Goal: Task Accomplishment & Management: Manage account settings

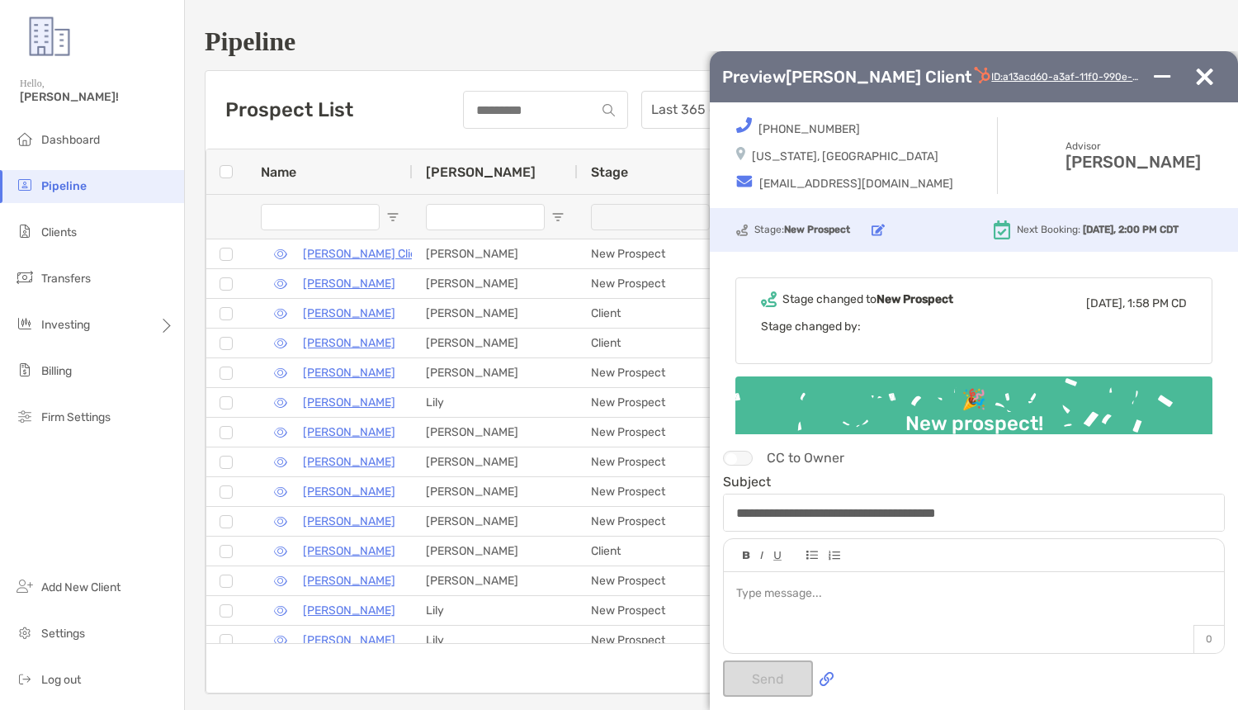
click at [1217, 85] on button "button" at bounding box center [1205, 77] width 42 height 17
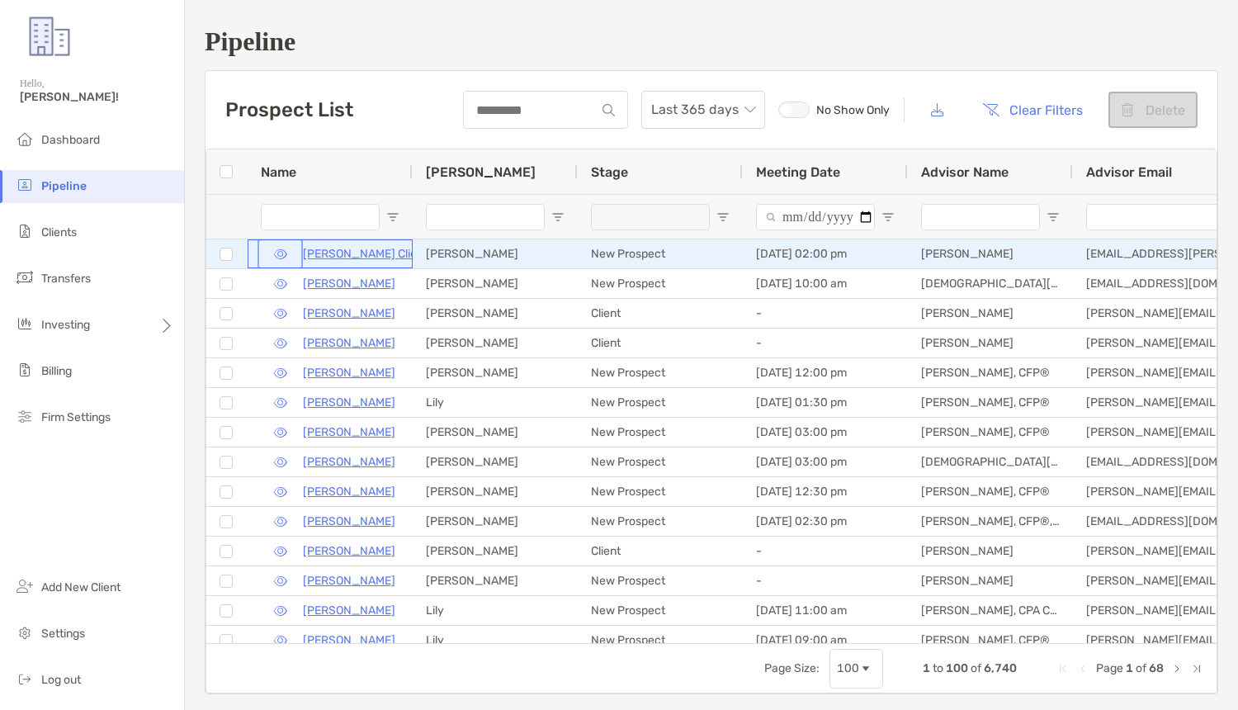
click at [277, 249] on button "button" at bounding box center [280, 254] width 39 height 24
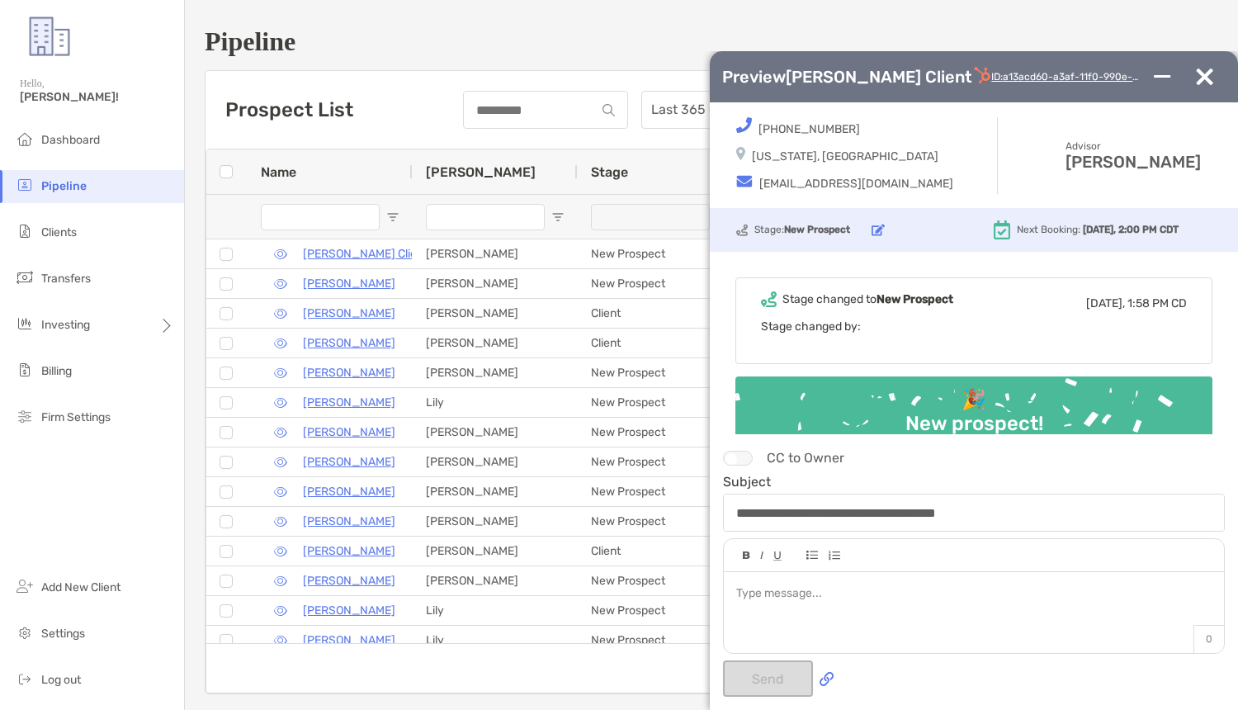
click at [1200, 85] on img "button" at bounding box center [1204, 77] width 17 height 17
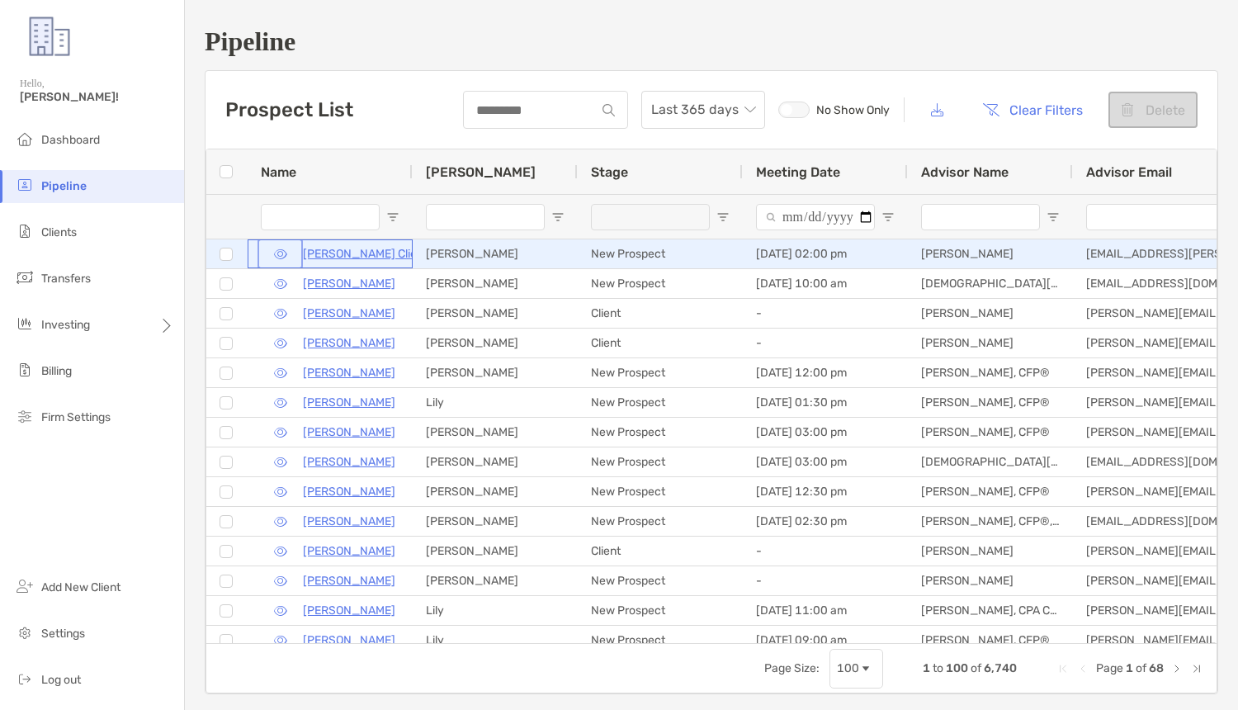
click at [280, 248] on button "button" at bounding box center [280, 254] width 39 height 24
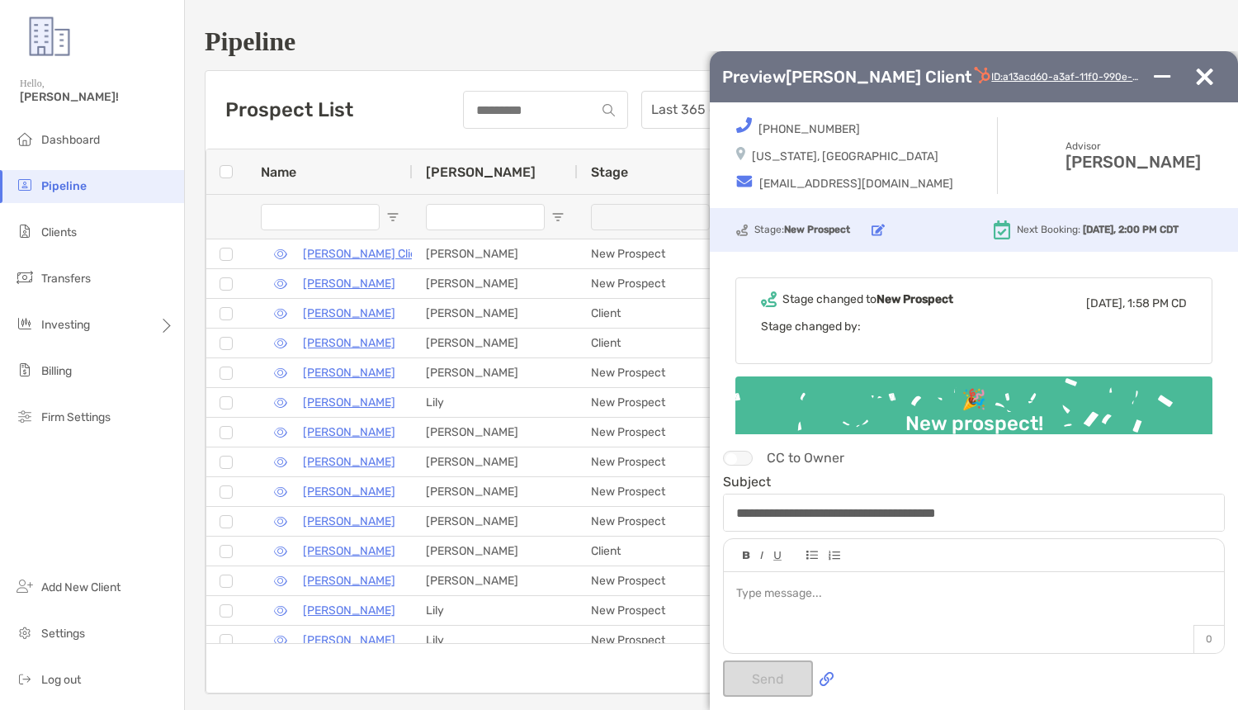
click at [1200, 85] on img "button" at bounding box center [1204, 77] width 17 height 17
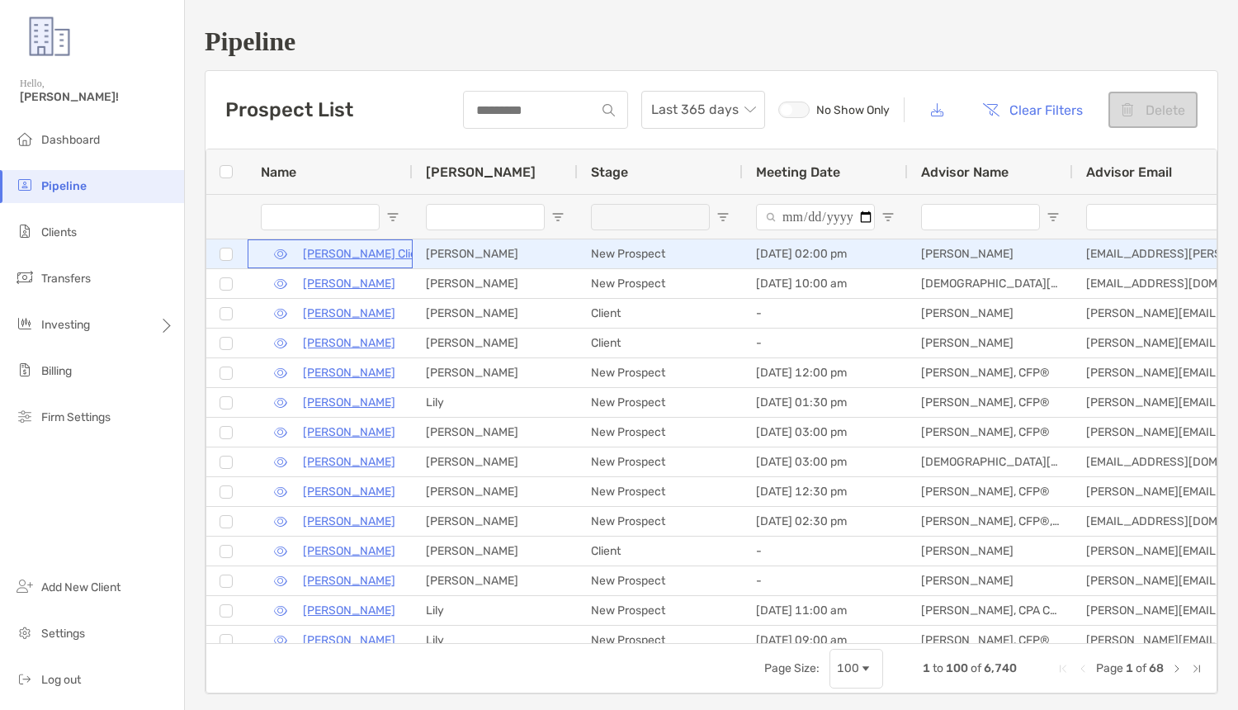
click at [347, 258] on p "[PERSON_NAME] Client" at bounding box center [365, 254] width 125 height 21
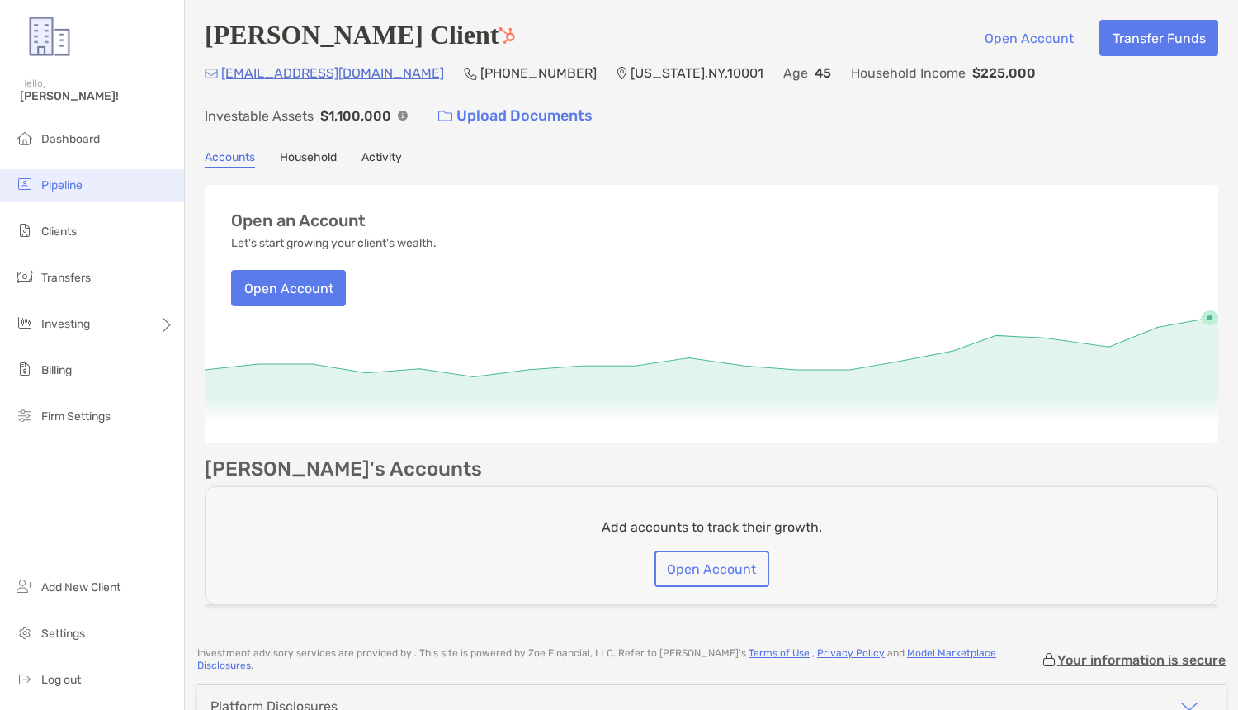
click at [51, 175] on li "Pipeline" at bounding box center [92, 185] width 184 height 33
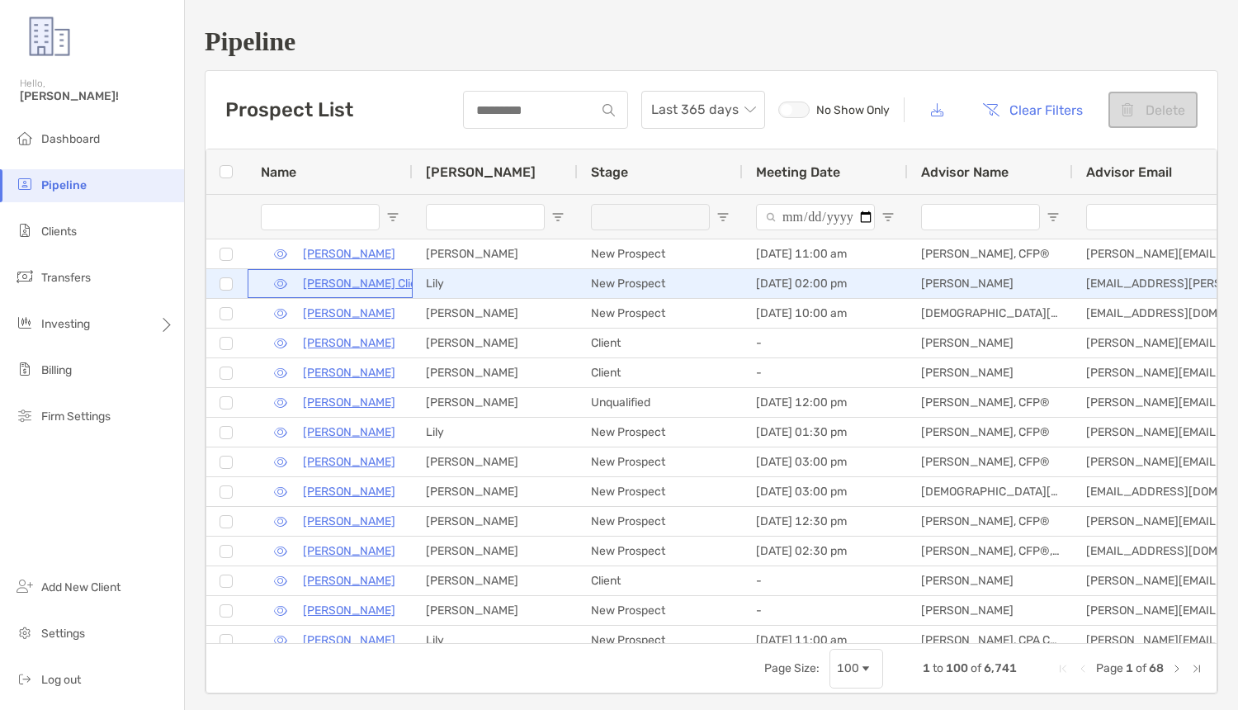
click at [329, 290] on p "[PERSON_NAME] Client" at bounding box center [365, 283] width 125 height 21
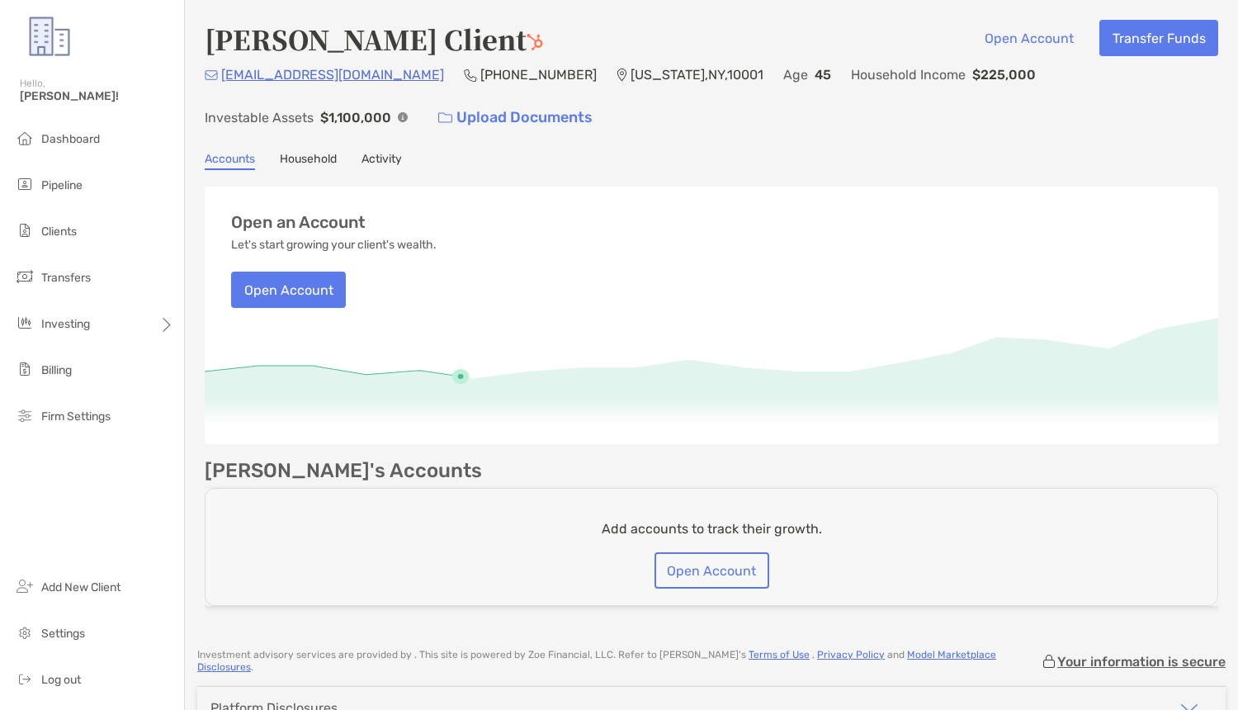
click at [370, 163] on link "Activity" at bounding box center [382, 161] width 40 height 18
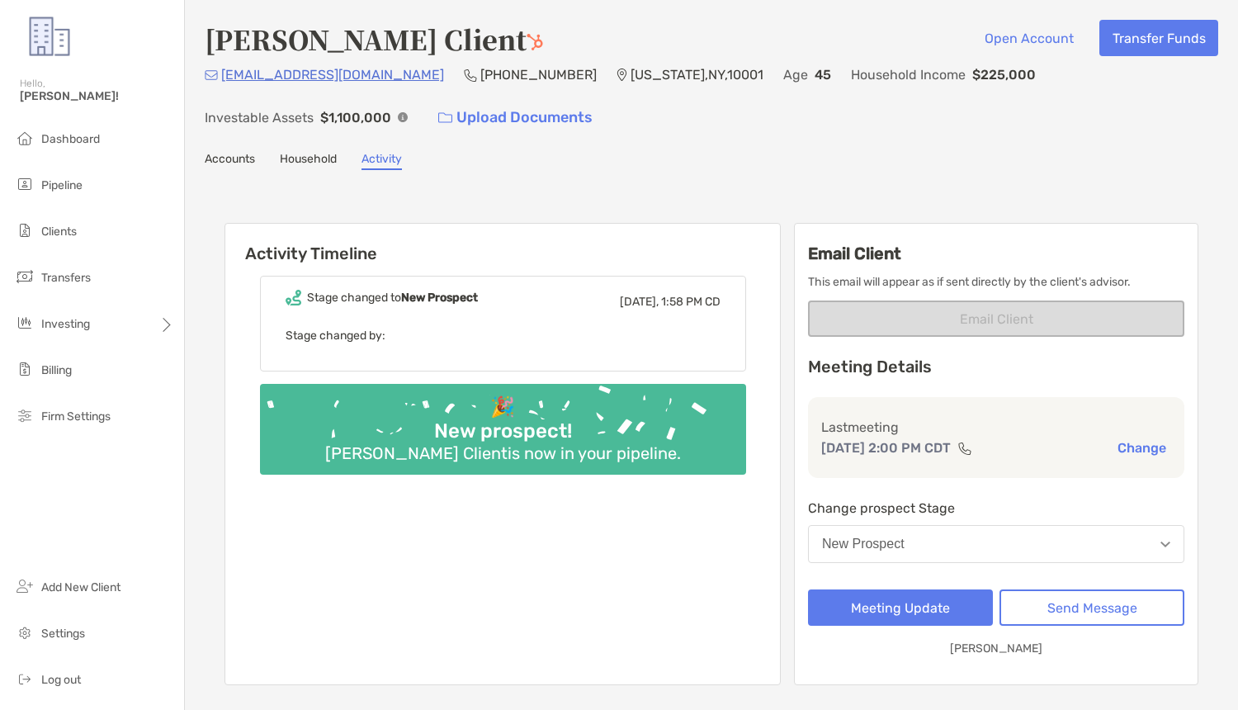
click at [1078, 633] on div "Meeting Update Send Message Victoria Burress" at bounding box center [996, 623] width 376 height 69
click at [1077, 591] on button "Send Message" at bounding box center [1092, 607] width 185 height 36
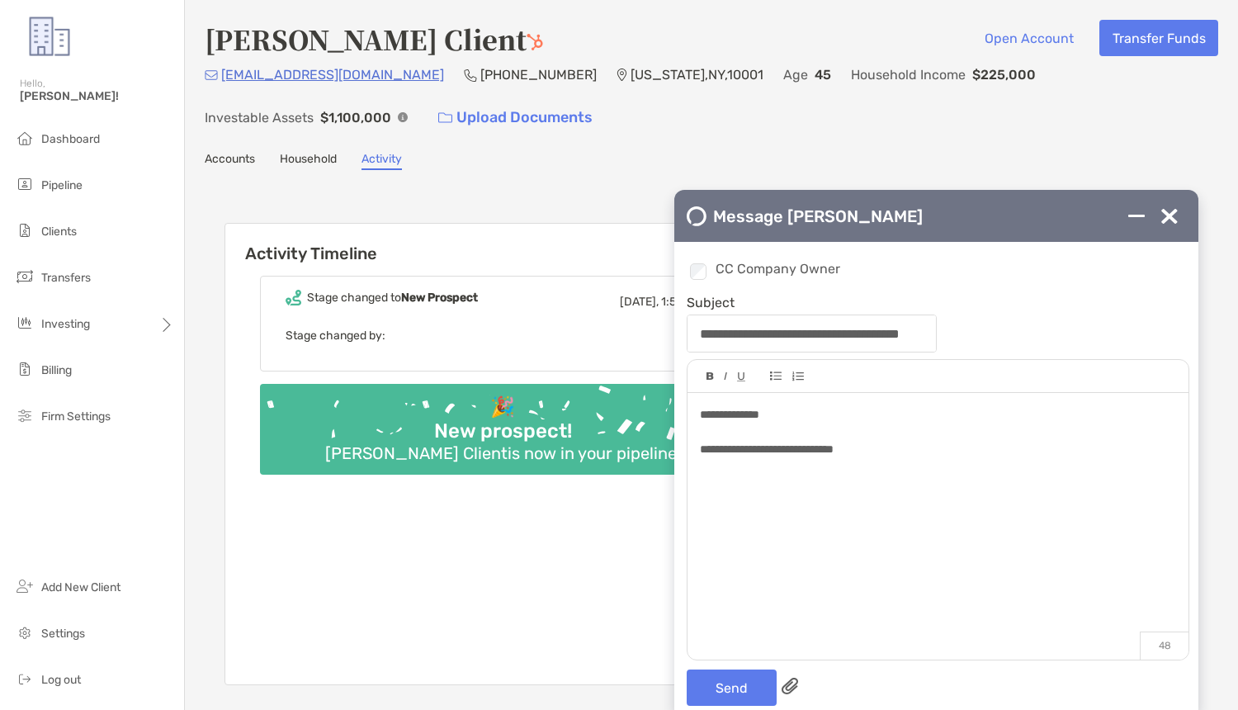
click at [764, 443] on span "**********" at bounding box center [767, 449] width 134 height 12
click at [728, 453] on span "**********" at bounding box center [767, 449] width 134 height 12
click at [946, 408] on div "**********" at bounding box center [938, 414] width 476 height 17
click at [946, 433] on div at bounding box center [938, 431] width 476 height 17
click at [937, 461] on div "**********" at bounding box center [938, 518] width 501 height 250
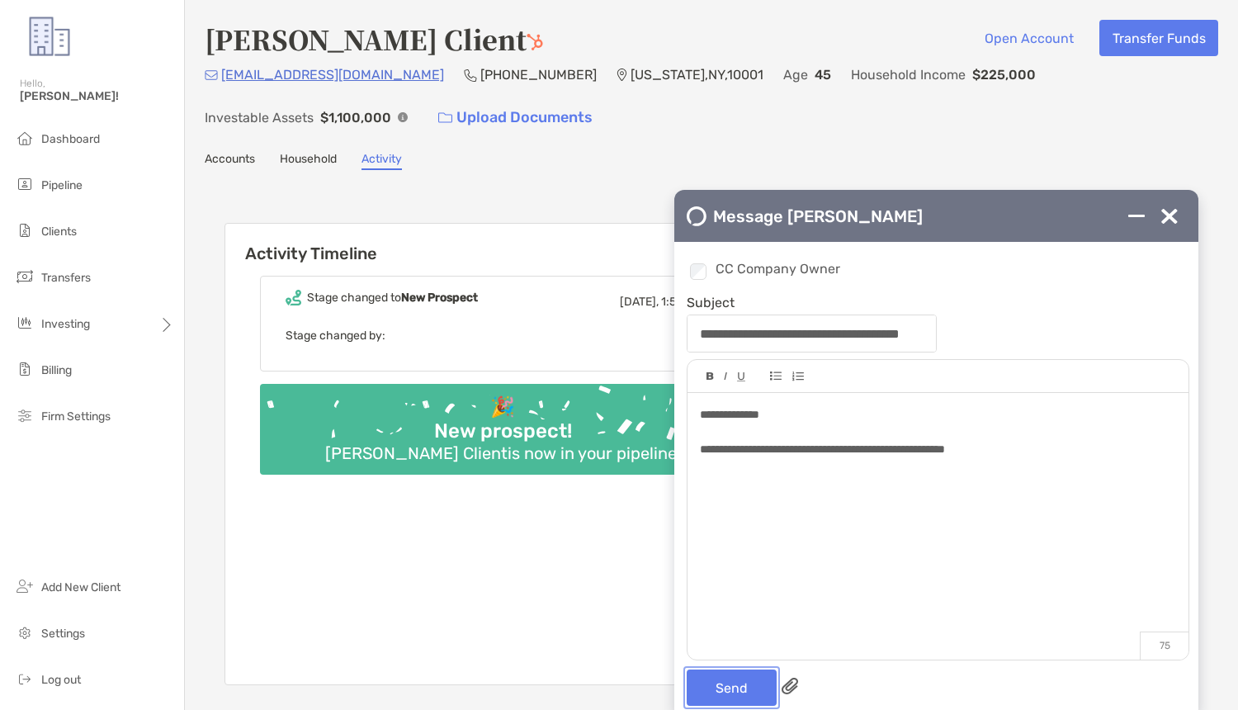
click at [750, 674] on button "Send" at bounding box center [732, 688] width 90 height 36
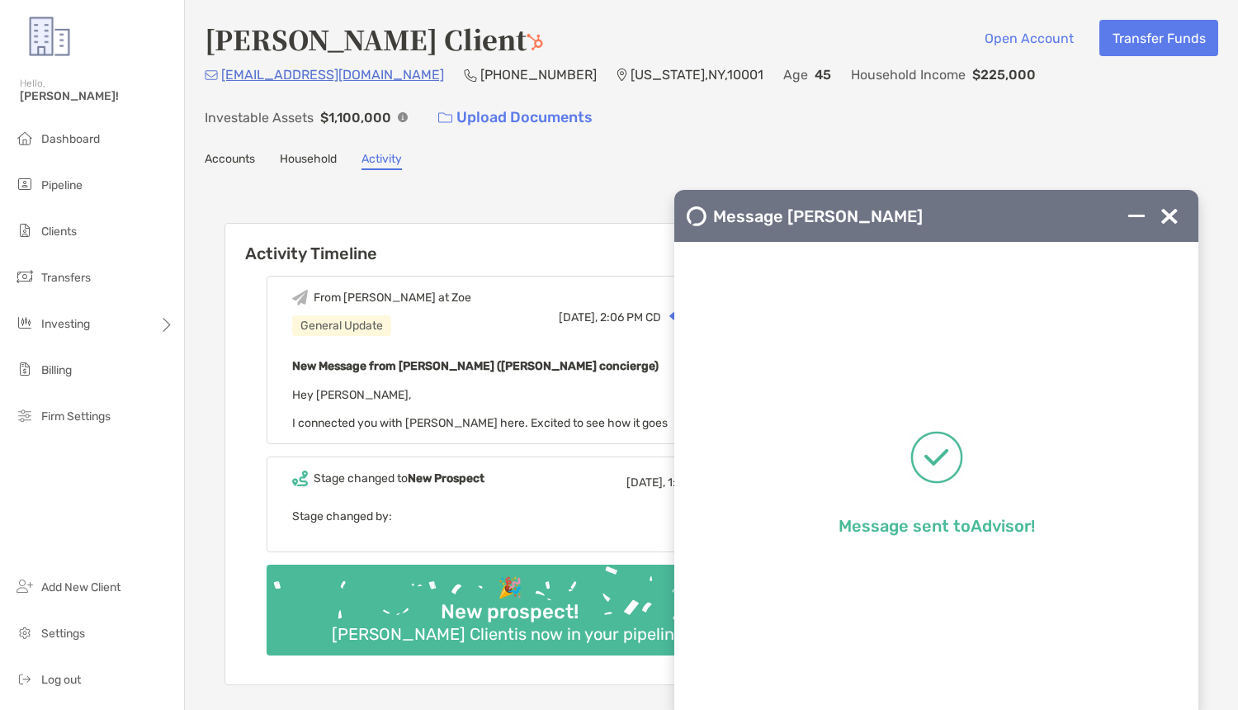
click at [1180, 210] on div at bounding box center [1169, 216] width 33 height 33
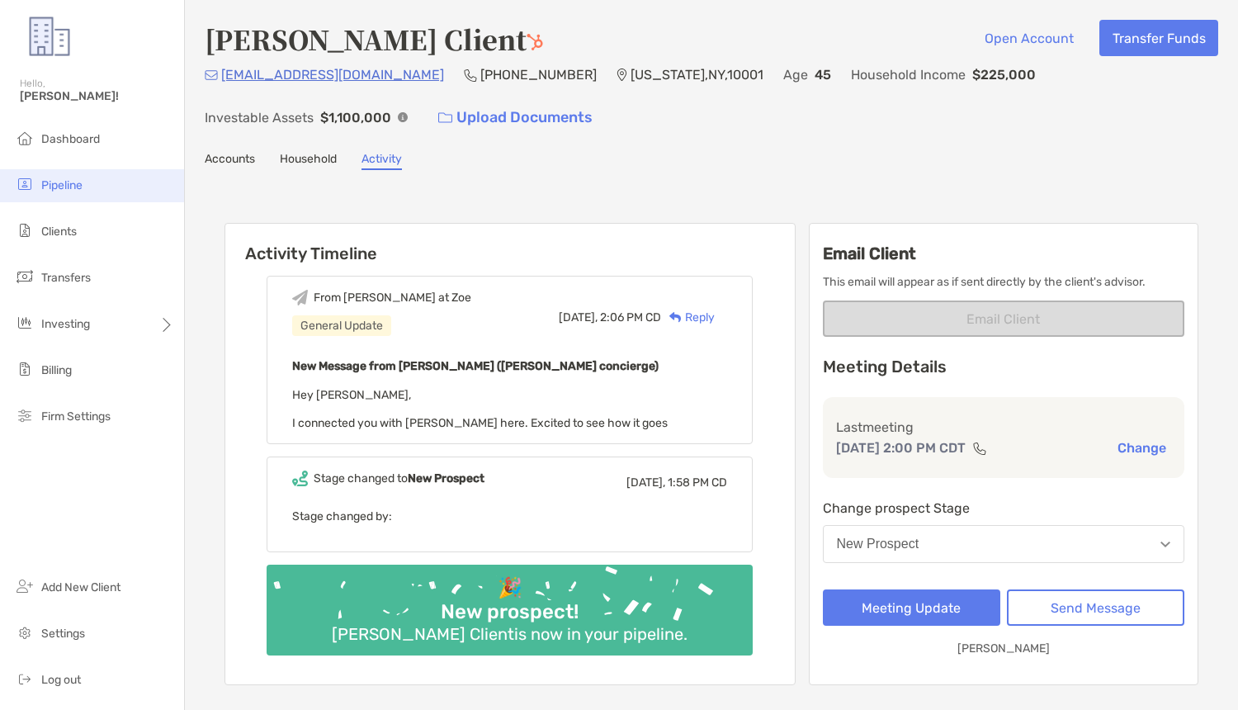
click at [77, 171] on li "Pipeline" at bounding box center [92, 185] width 184 height 33
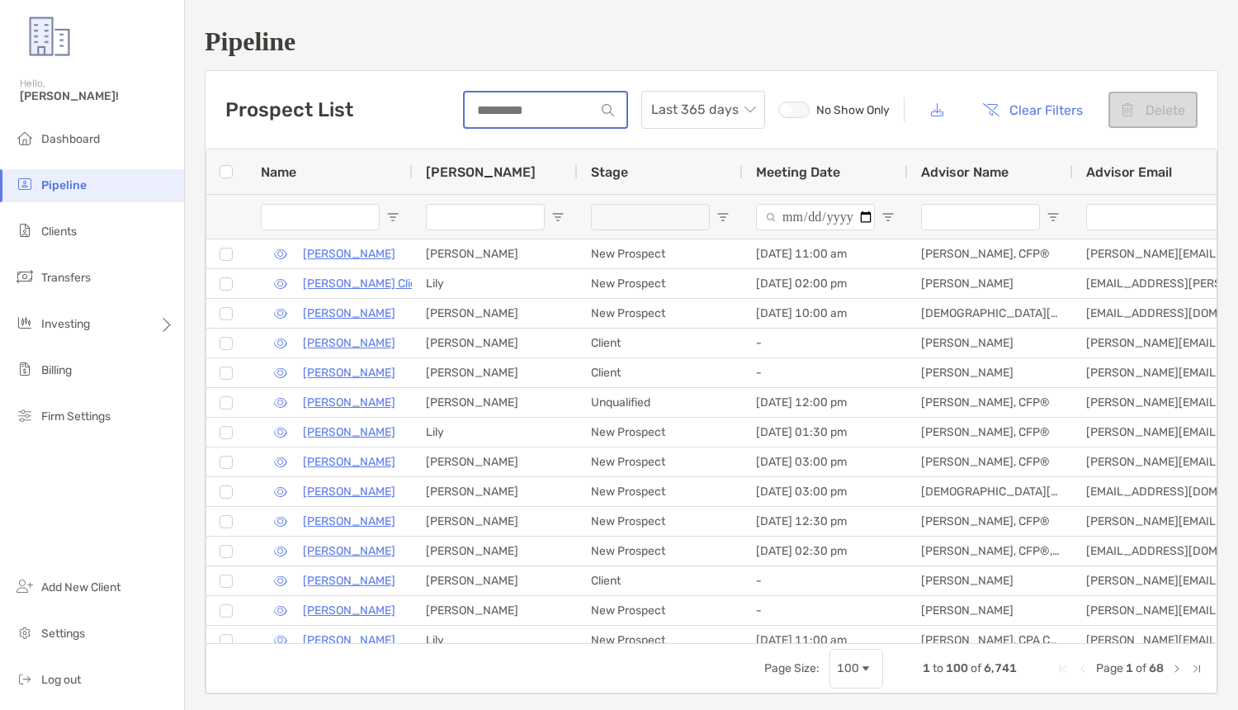
click at [509, 105] on input at bounding box center [530, 110] width 130 height 14
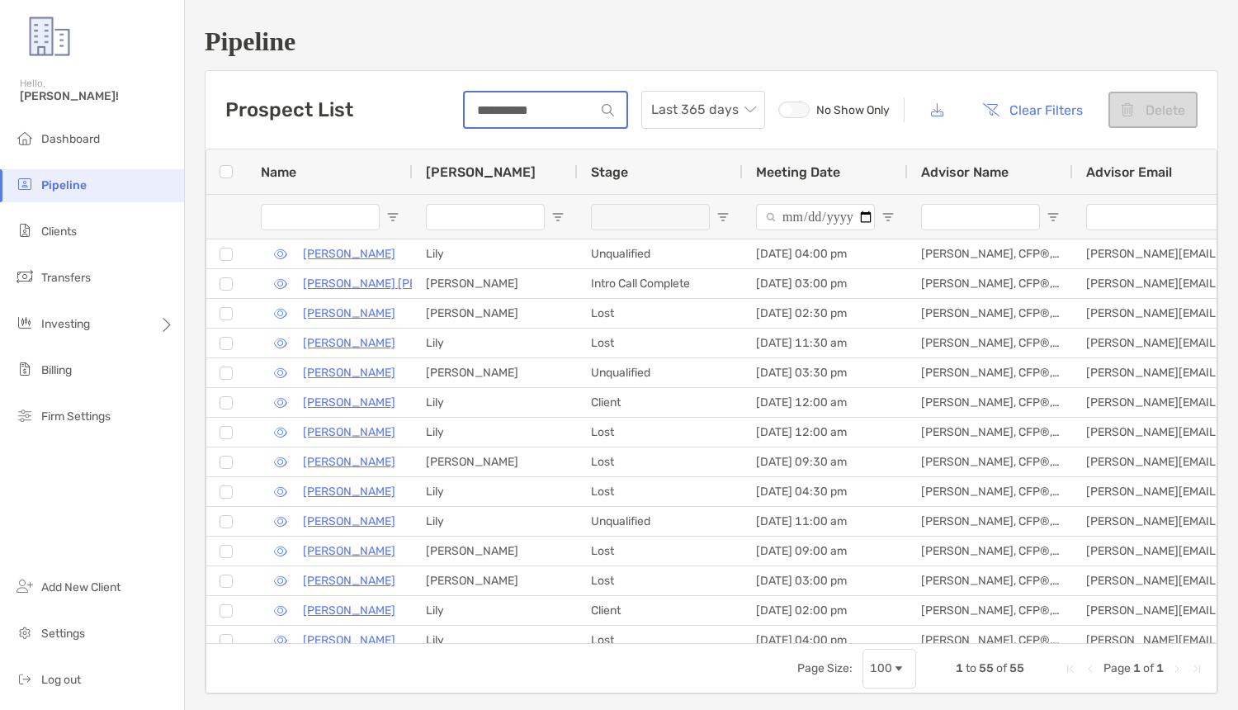
type input "**********"
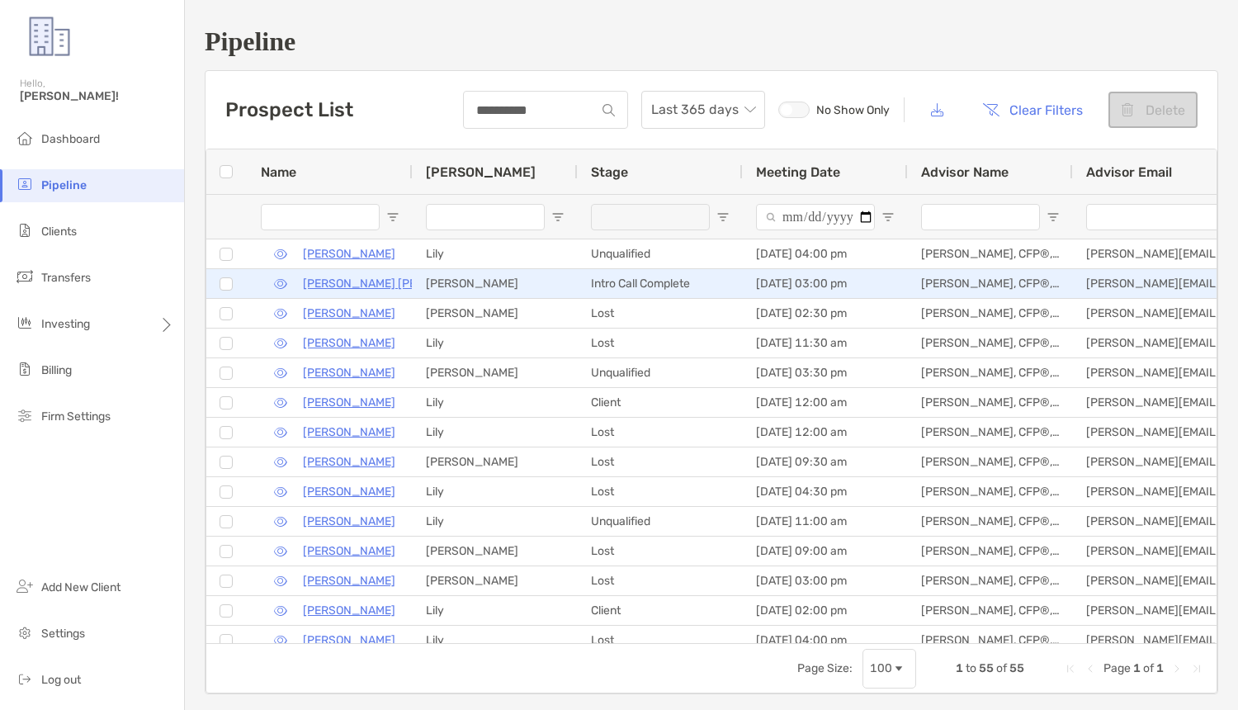
click at [330, 281] on p "Minoo Khorshidi Zadeh" at bounding box center [396, 283] width 187 height 21
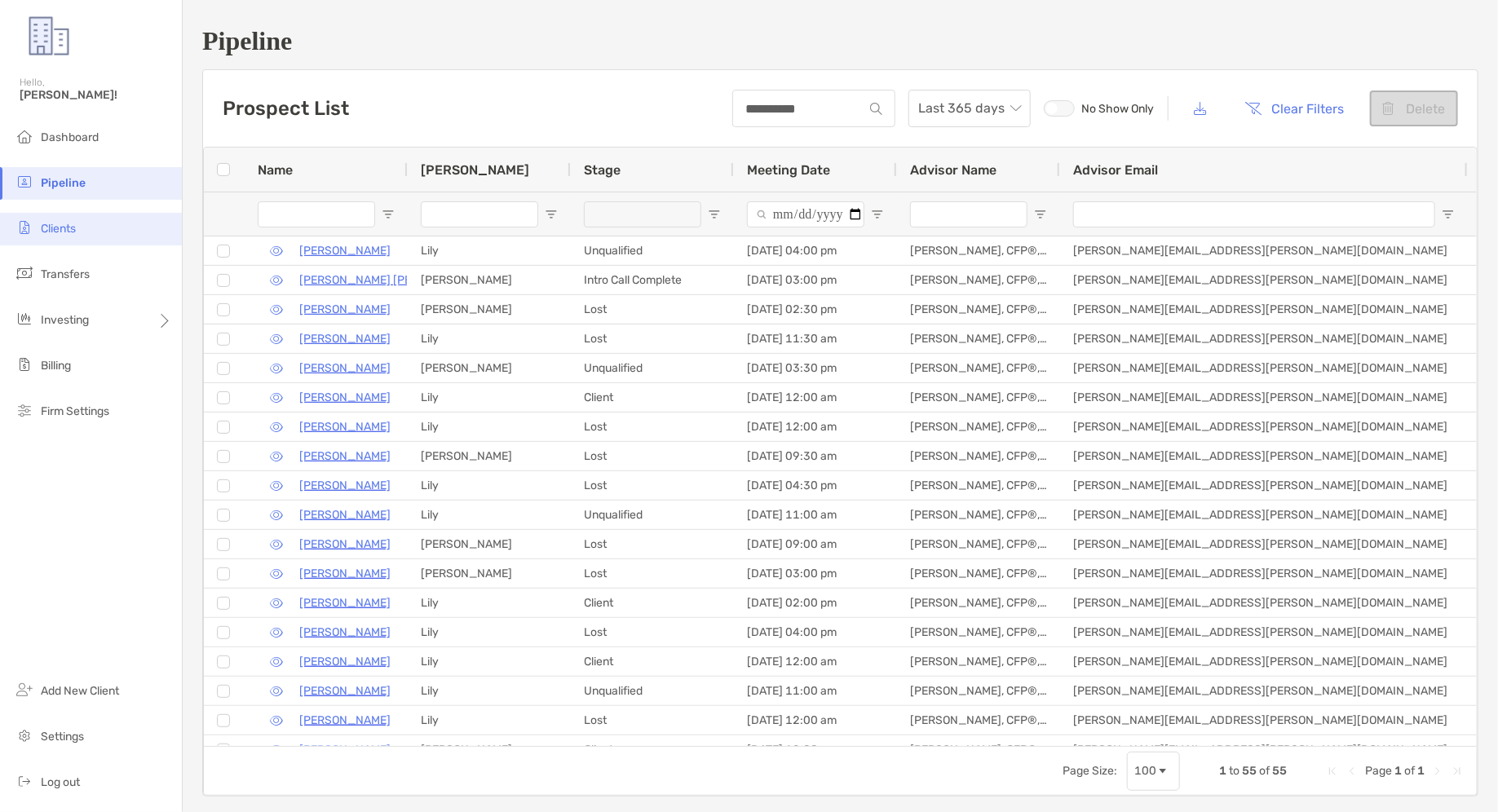
click at [66, 234] on span "Clients" at bounding box center [57, 229] width 35 height 14
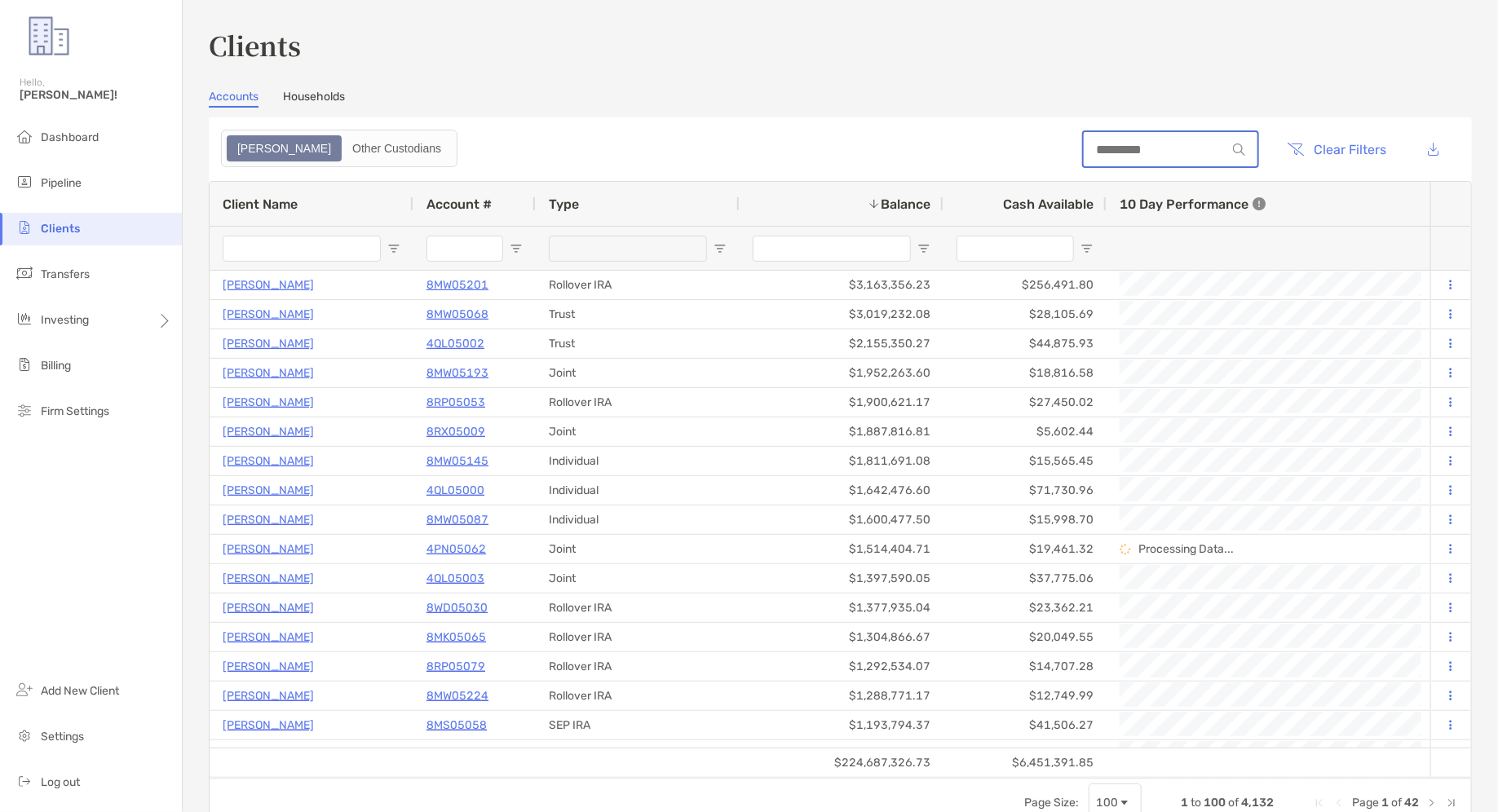
click at [1152, 147] on input at bounding box center [1155, 149] width 142 height 14
click at [1127, 154] on input at bounding box center [1155, 149] width 142 height 14
click at [656, 107] on div "Accounts Households" at bounding box center [840, 99] width 1264 height 18
click at [1119, 147] on input at bounding box center [1155, 149] width 142 height 14
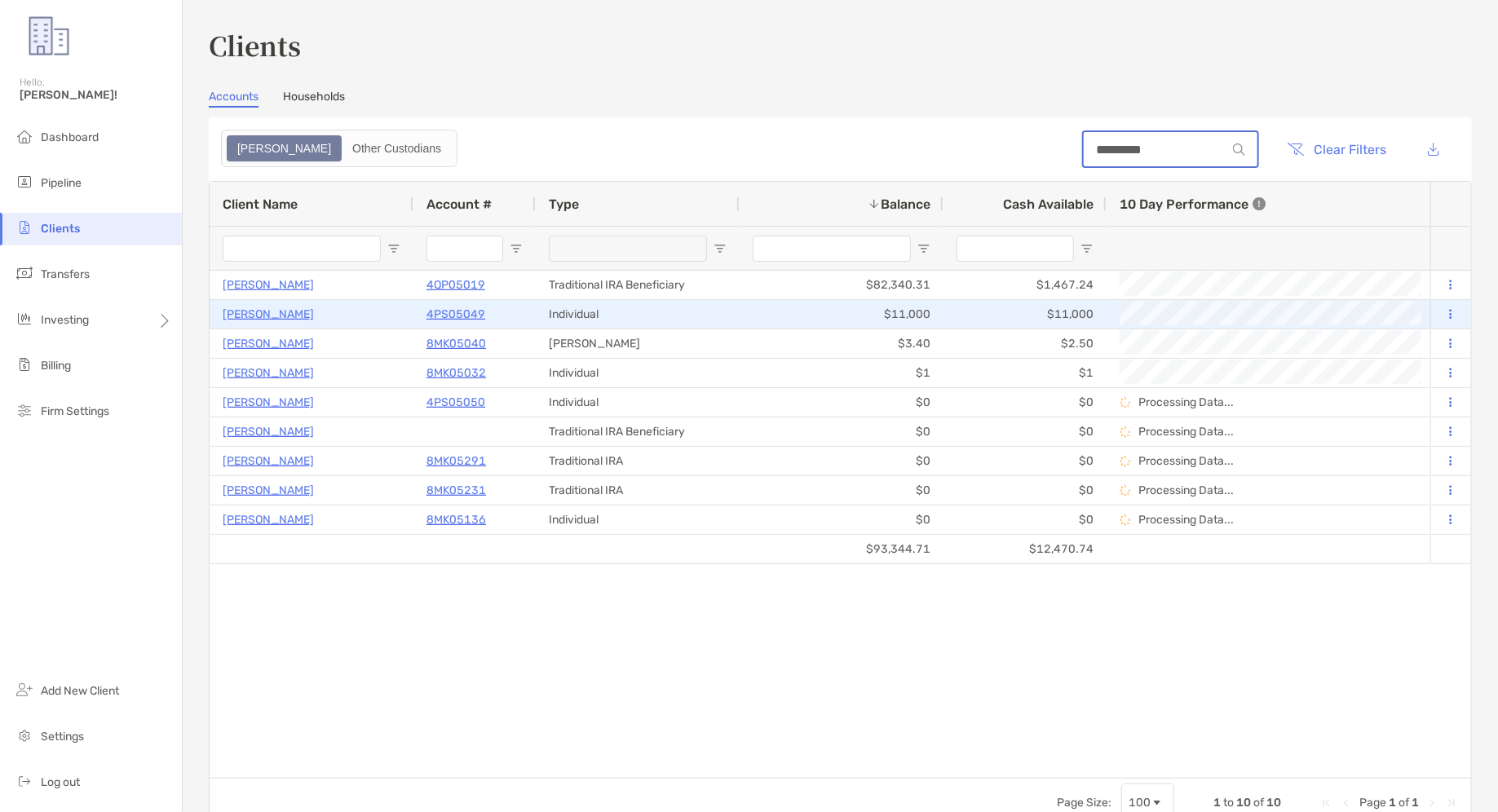
type input "*********"
click at [460, 315] on p "4PS05049" at bounding box center [456, 314] width 58 height 21
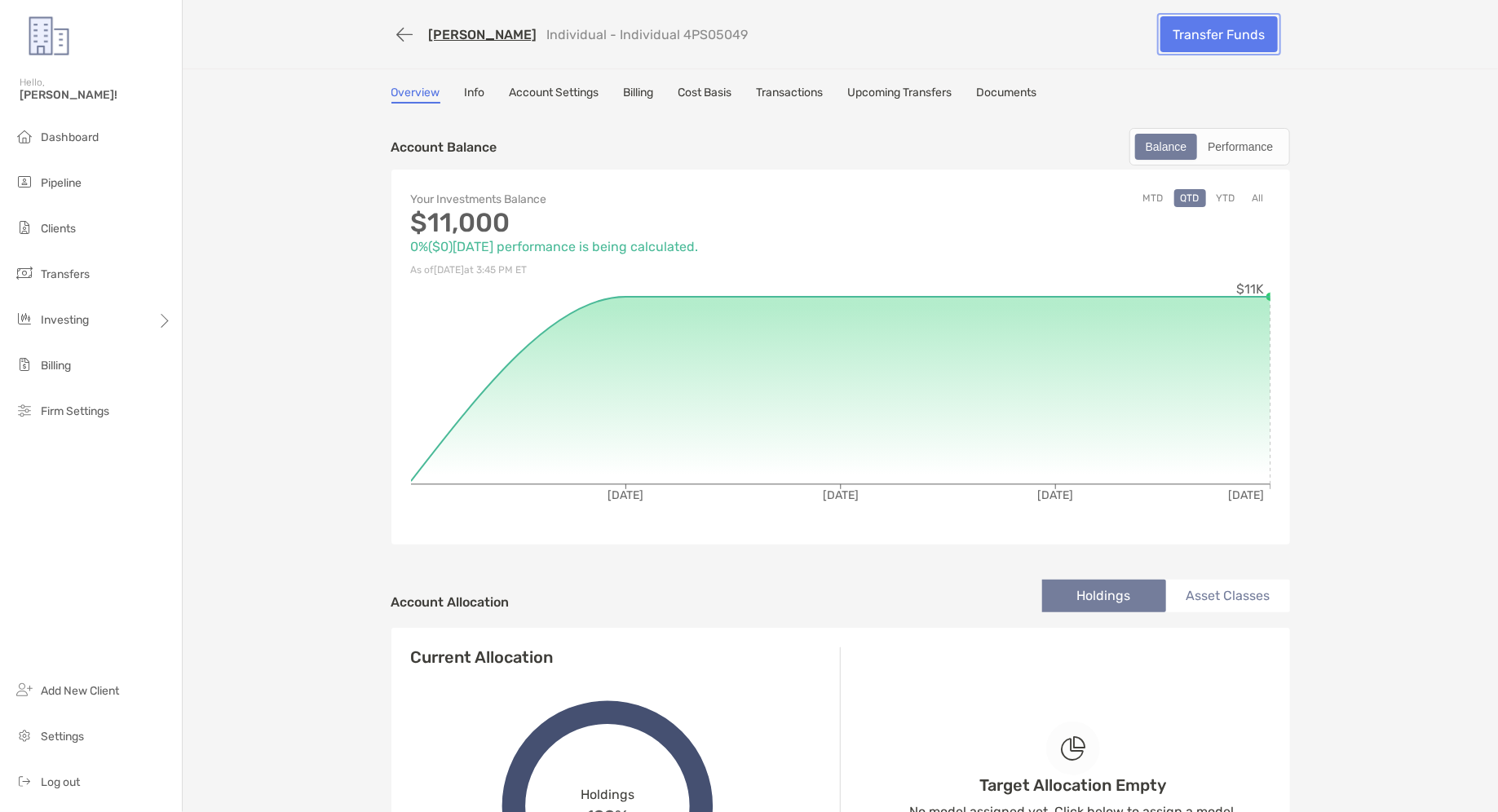
click at [1213, 34] on link "Transfer Funds" at bounding box center [1219, 35] width 118 height 36
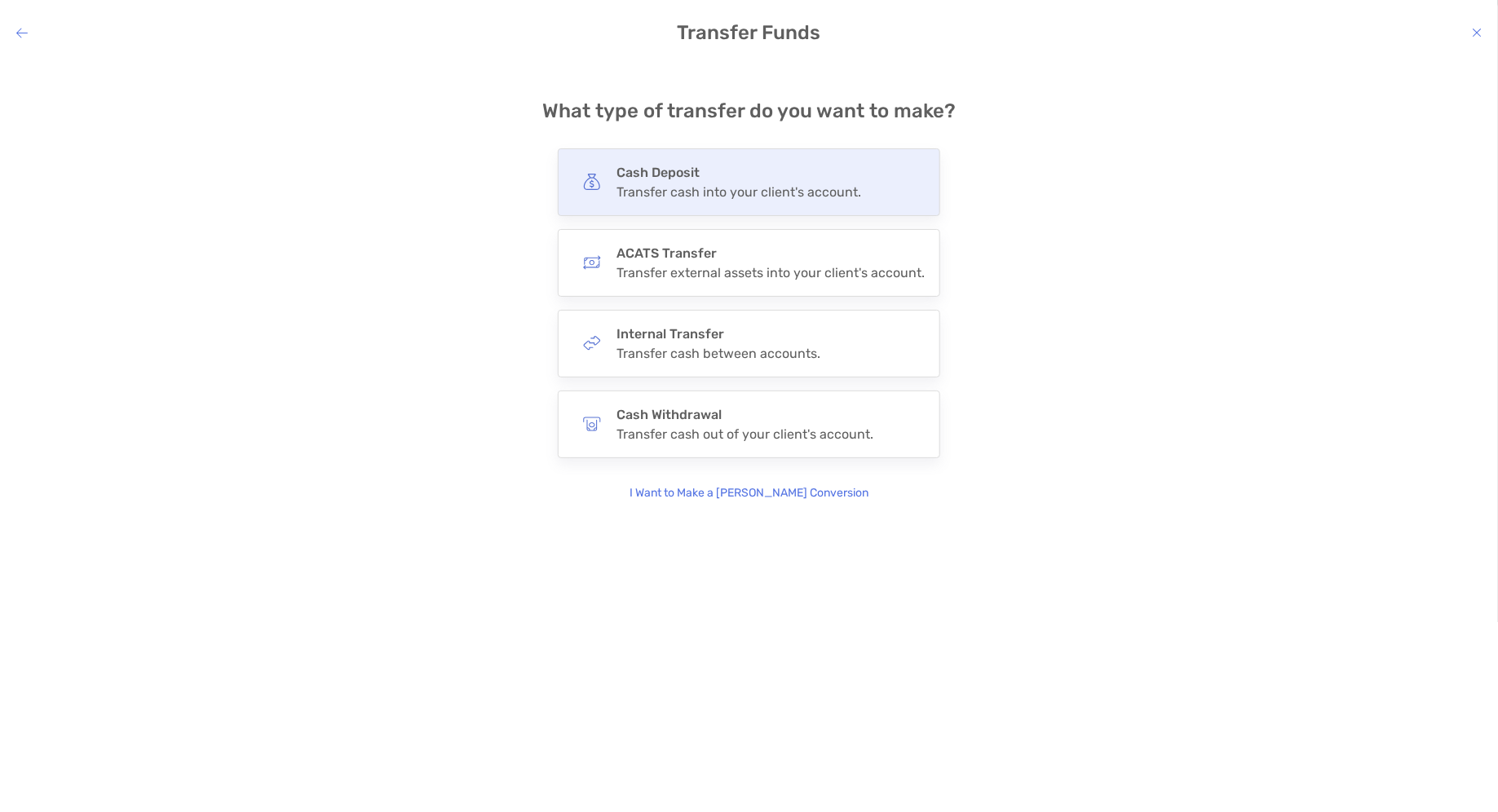
click at [817, 203] on div "Cash Deposit Transfer cash into your client's account." at bounding box center [749, 182] width 382 height 68
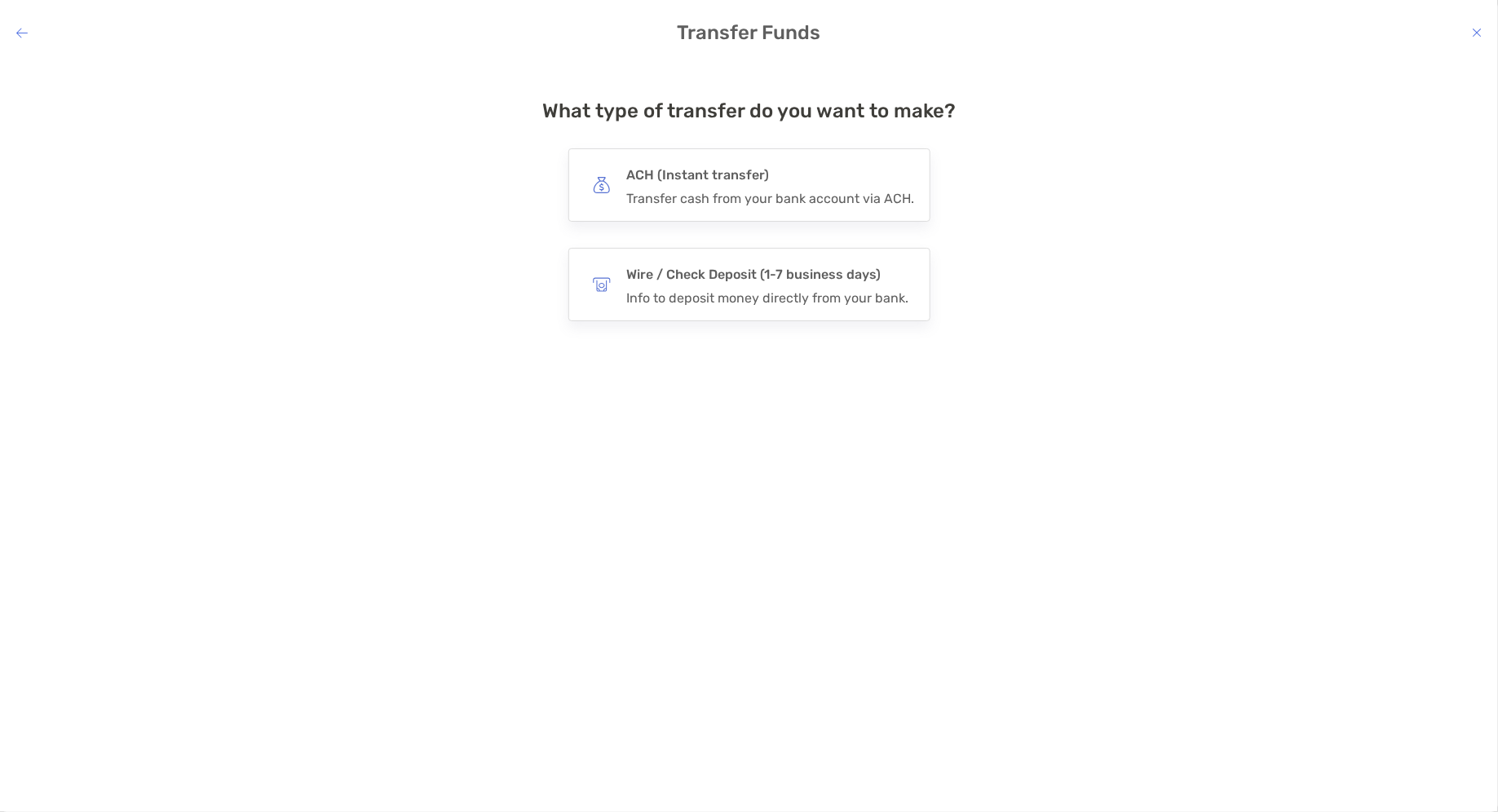
click at [817, 203] on div "Transfer cash from your bank account via ACH." at bounding box center [771, 199] width 288 height 16
click at [0, 0] on input "***" at bounding box center [0, 0] width 0 height 0
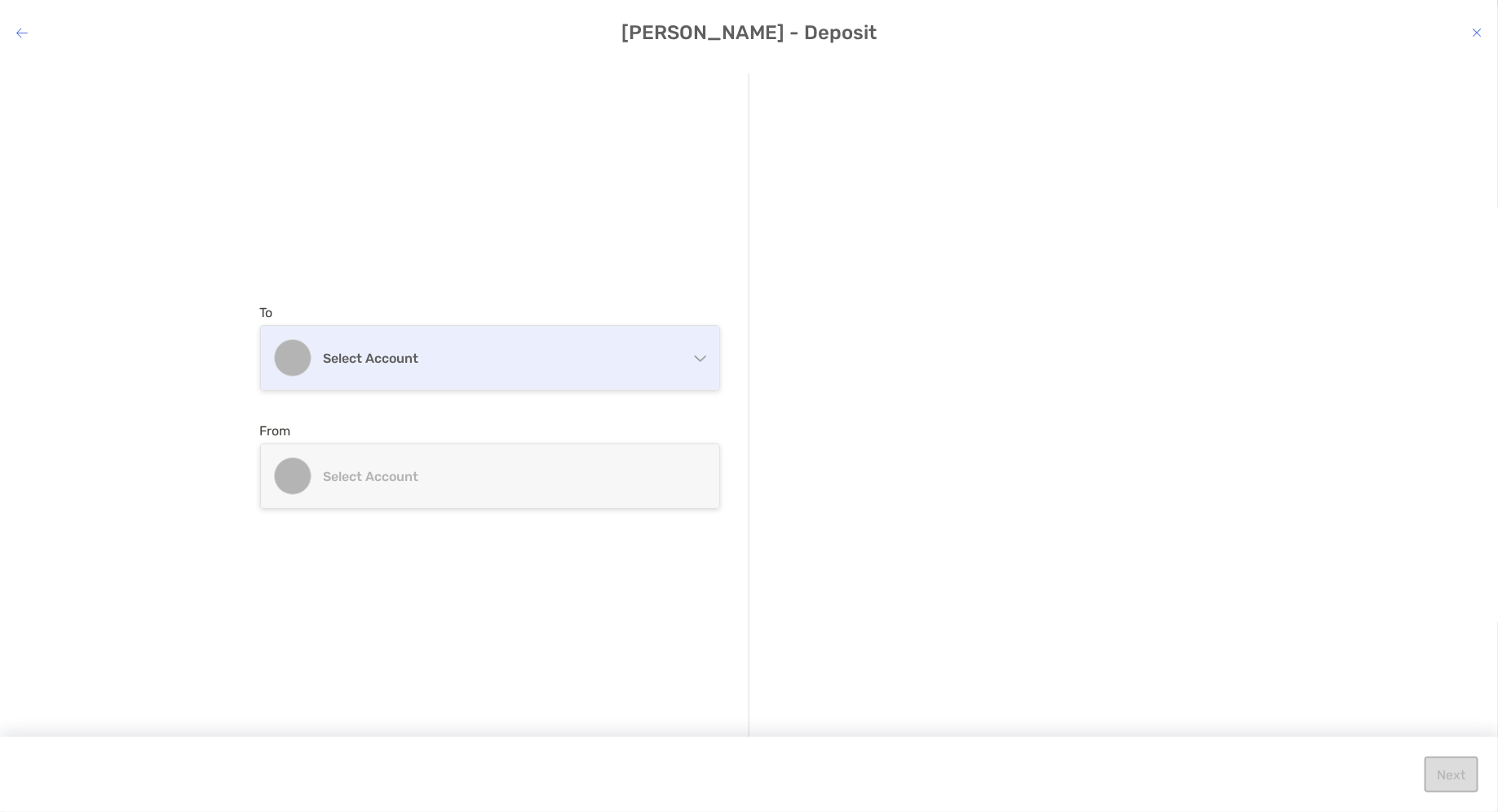
click at [544, 365] on h4 "Select account" at bounding box center [500, 359] width 353 height 16
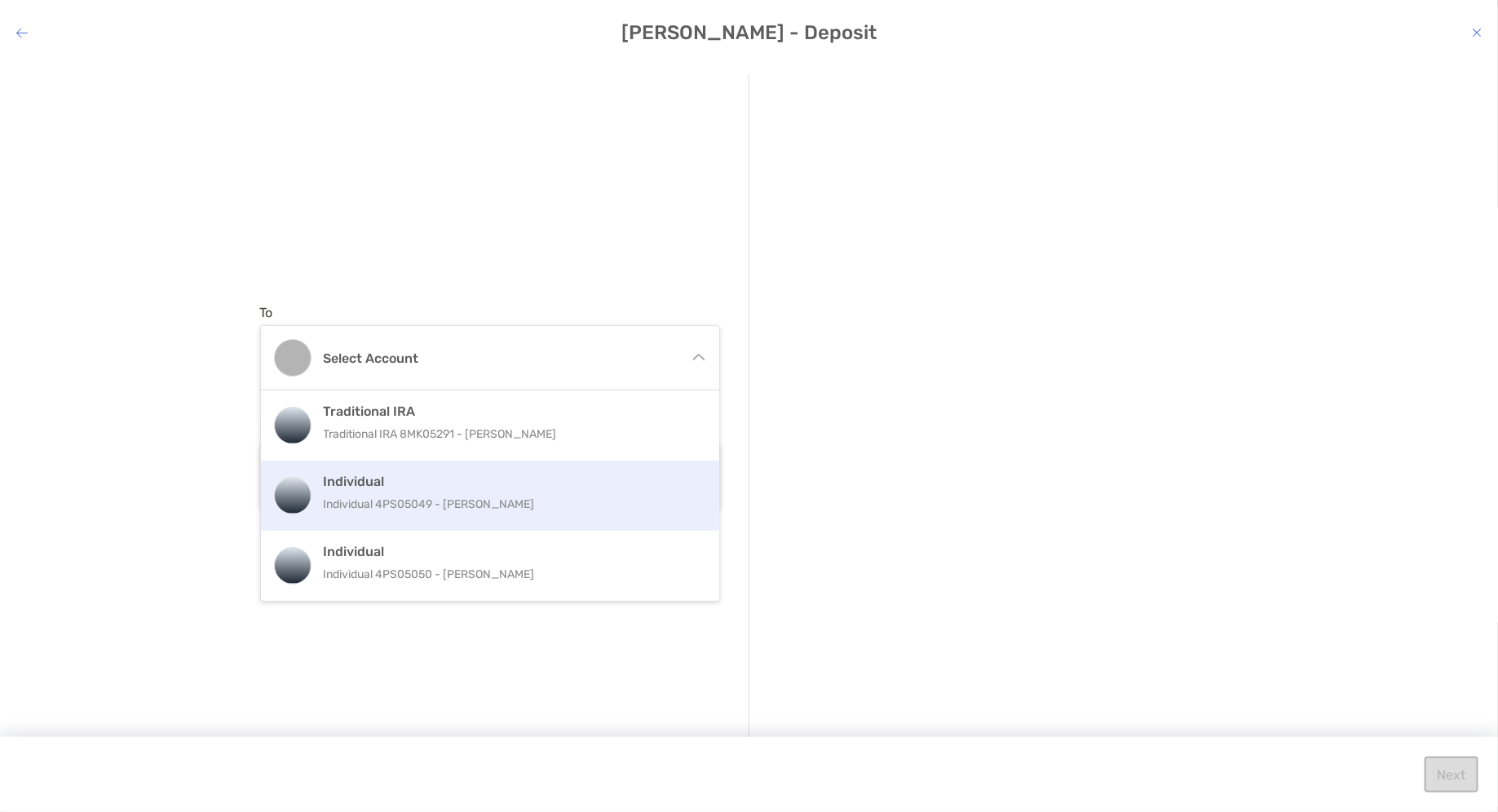
click at [428, 522] on div "Individual Individual 4PS05049 - John Benevides" at bounding box center [490, 495] width 458 height 70
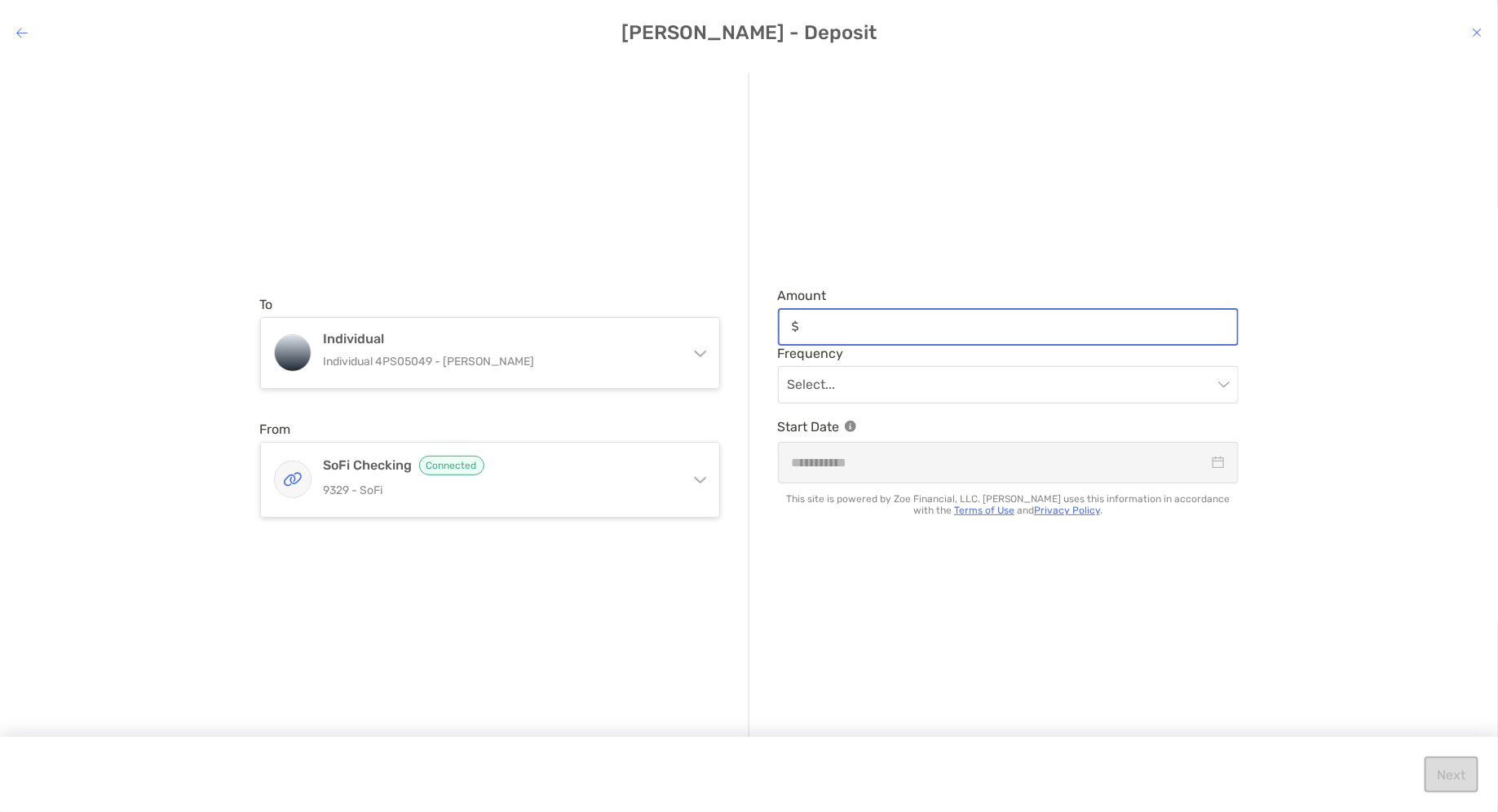
click at [877, 325] on input "Amount" at bounding box center [1022, 327] width 432 height 14
type input "*****"
click at [855, 379] on input "modal" at bounding box center [1000, 384] width 425 height 36
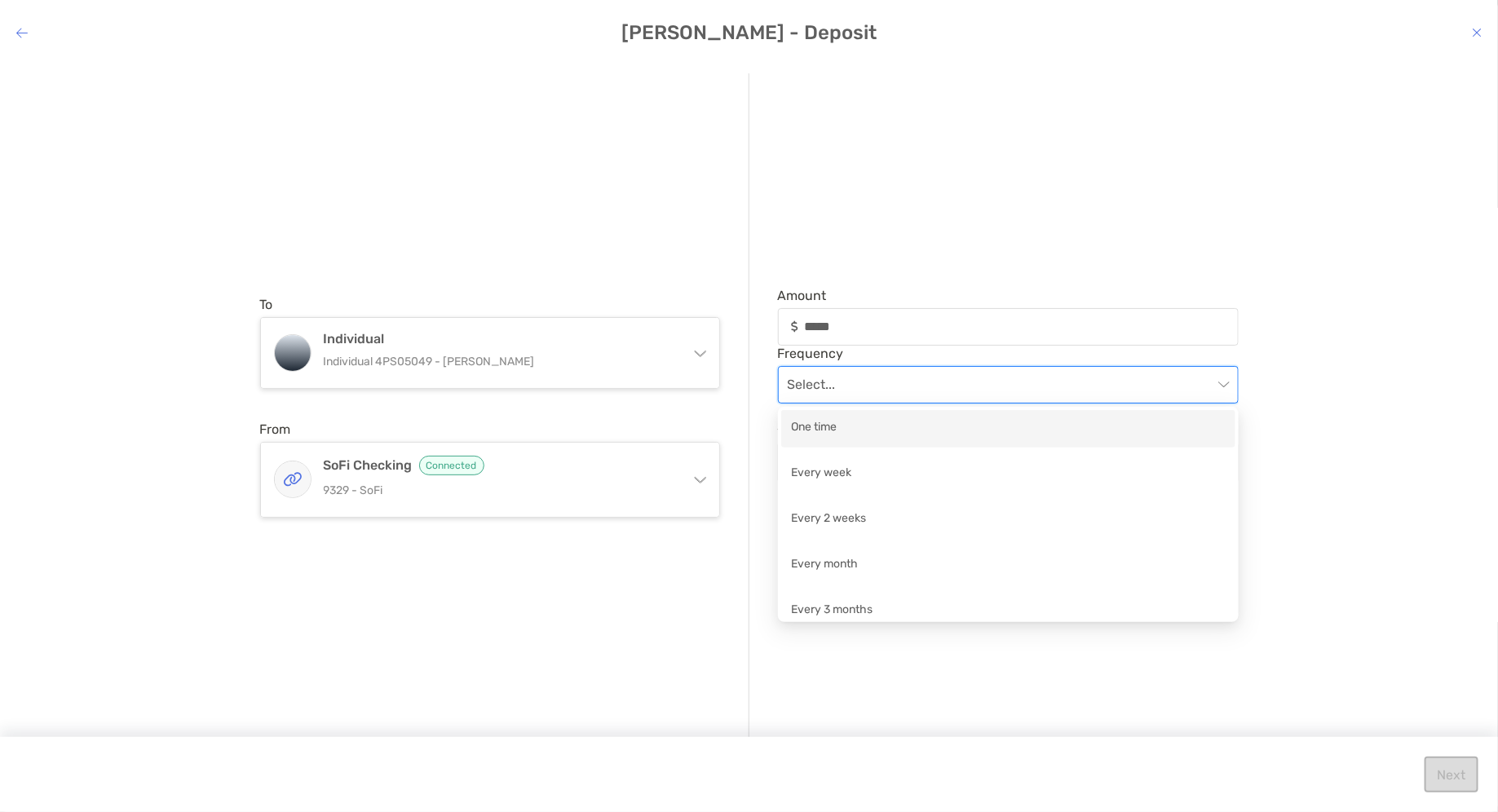
click at [843, 437] on div "One time" at bounding box center [1009, 428] width 435 height 21
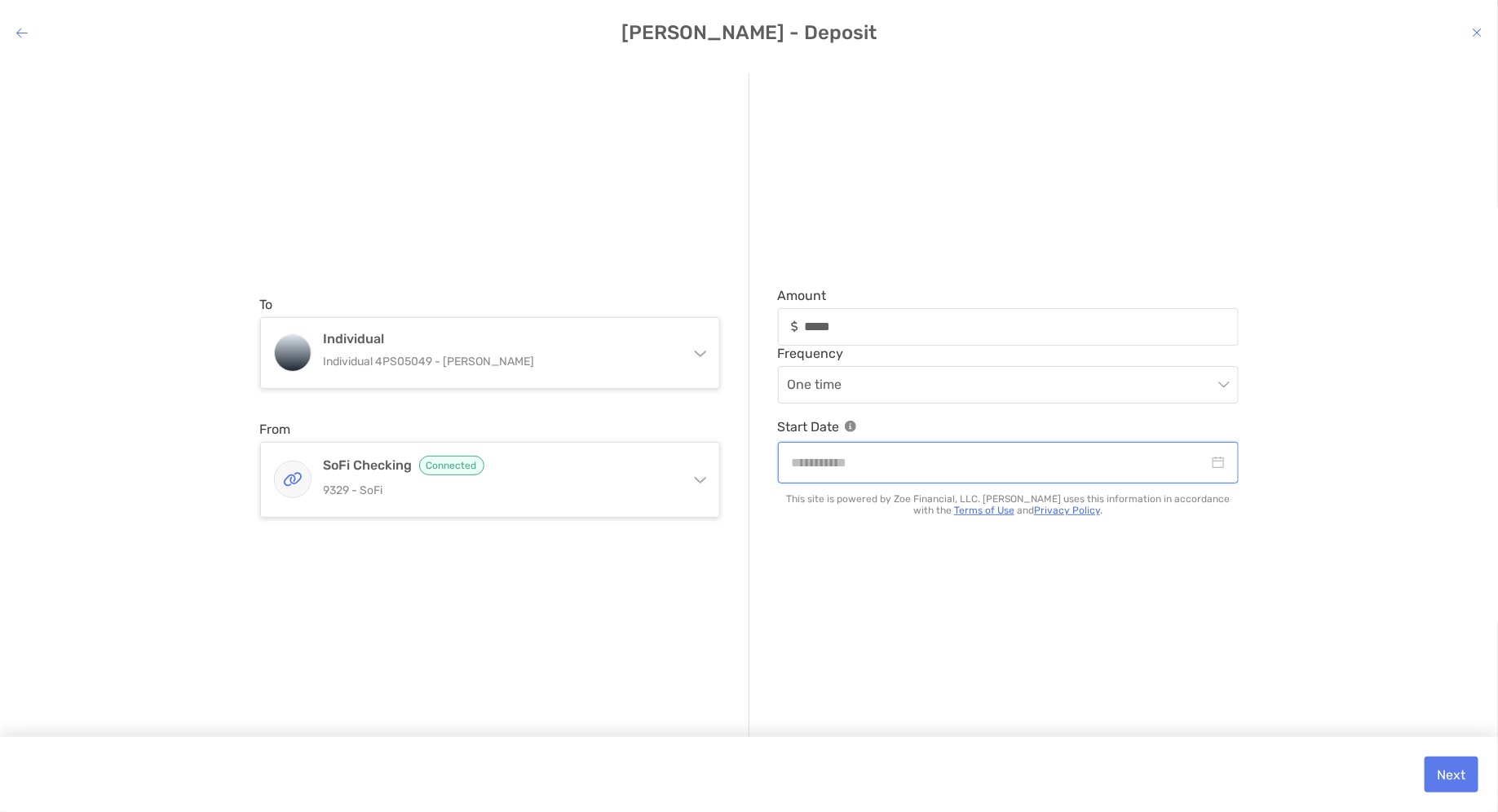
click at [859, 470] on input "modal" at bounding box center [1001, 462] width 417 height 21
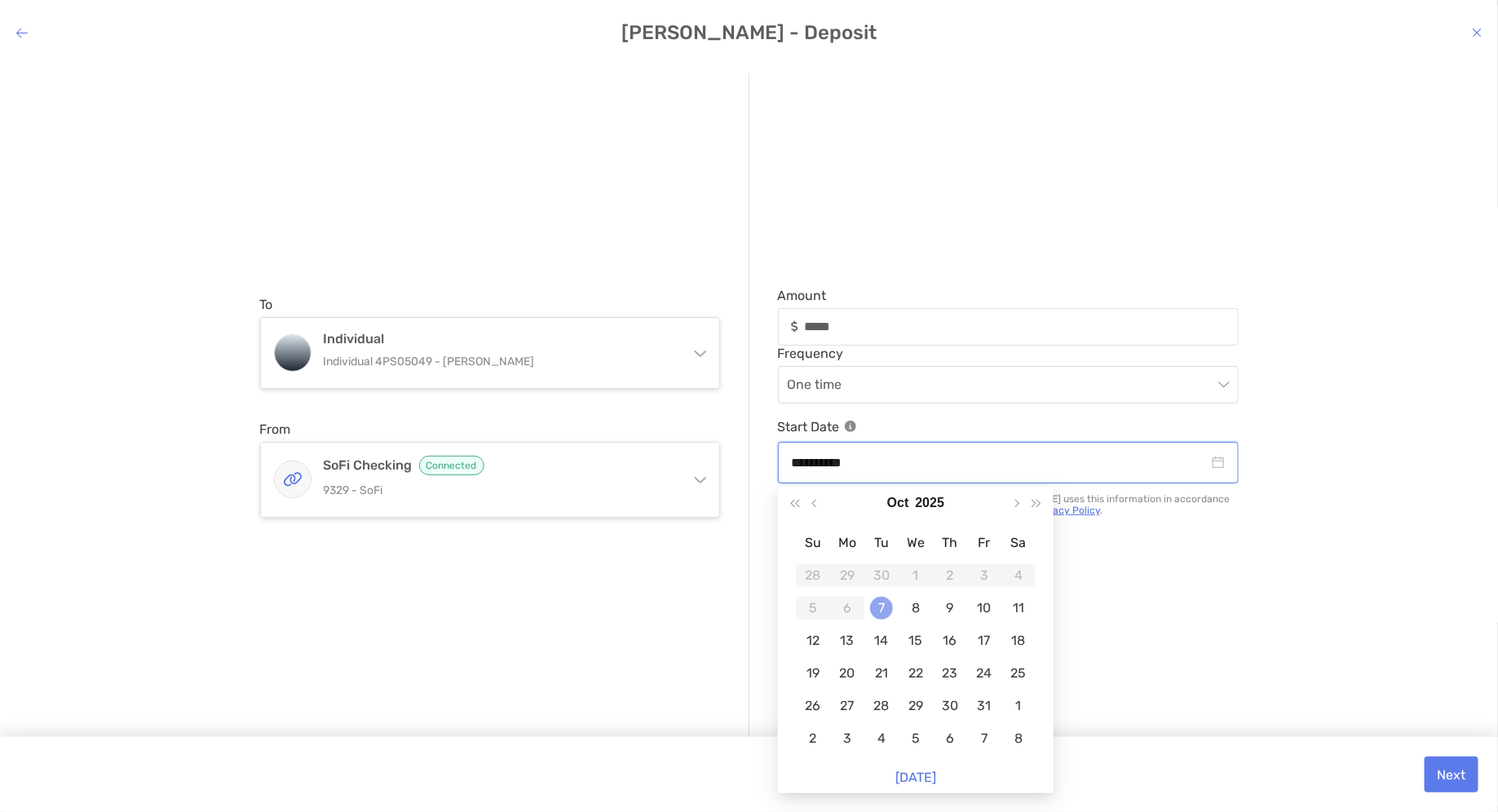
type input "**********"
click at [874, 602] on div "7" at bounding box center [881, 608] width 23 height 23
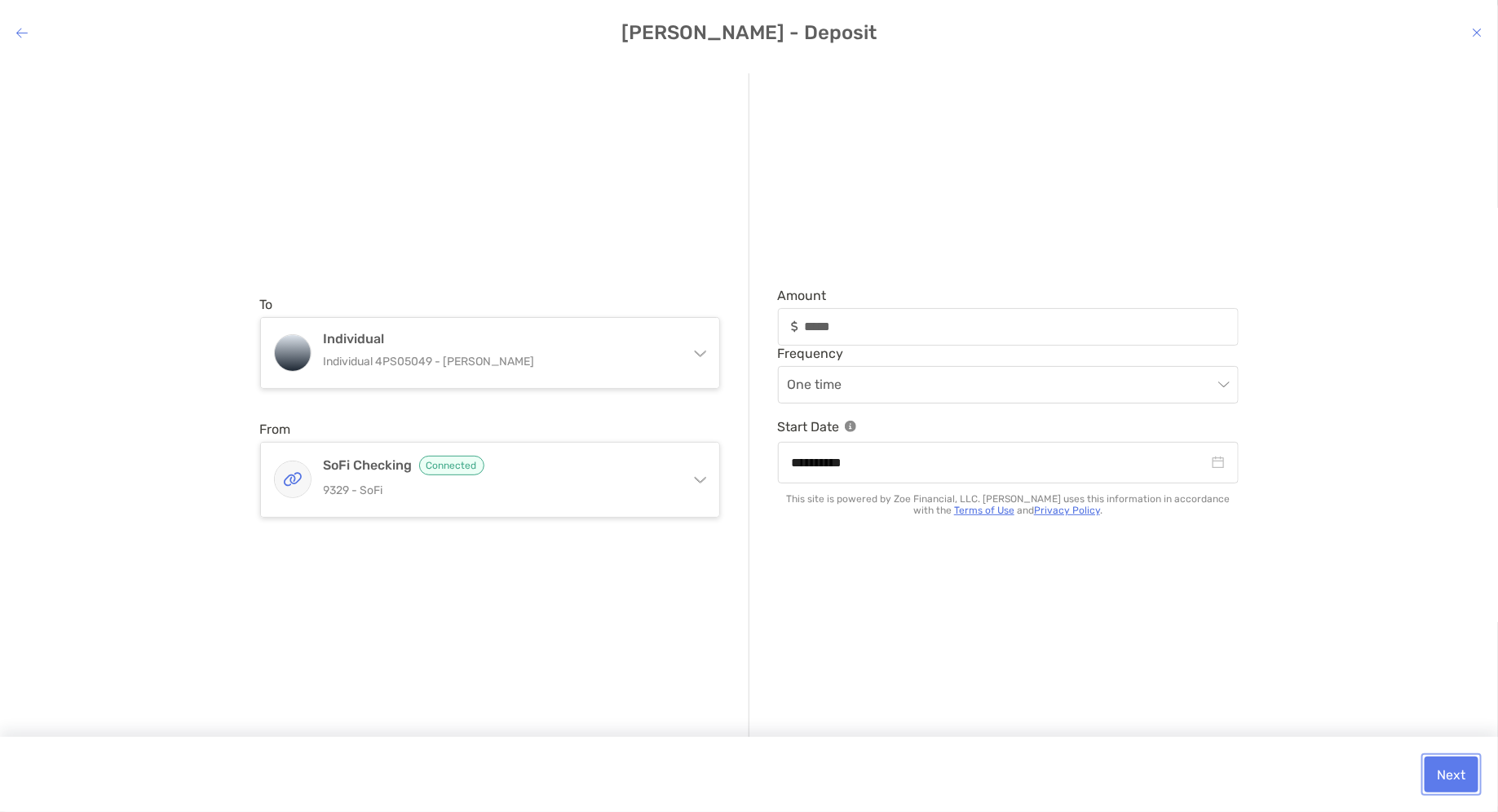
click at [1222, 700] on button "Next" at bounding box center [1452, 774] width 53 height 36
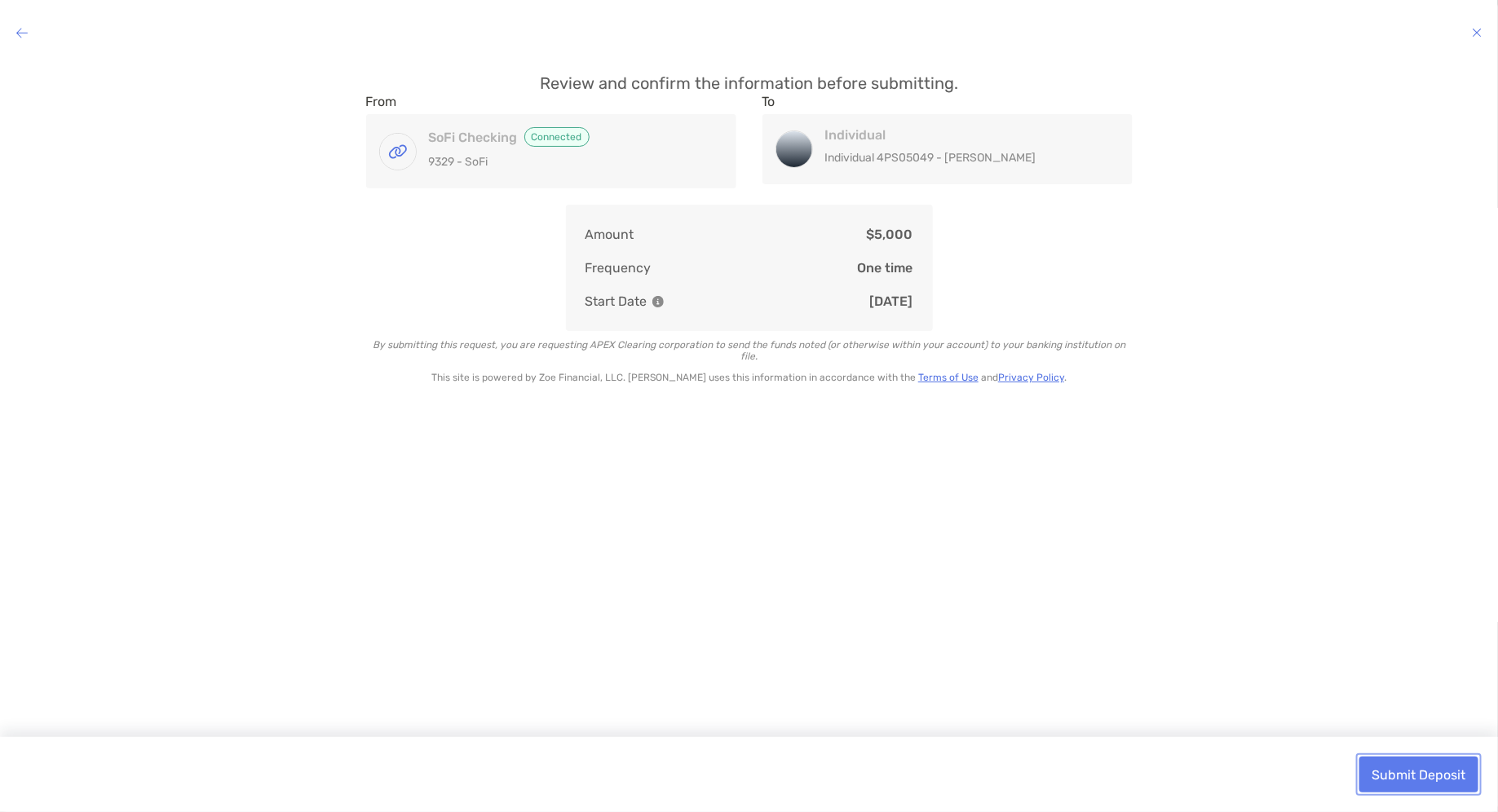
click at [1222, 700] on button "Submit Deposit" at bounding box center [1419, 774] width 120 height 36
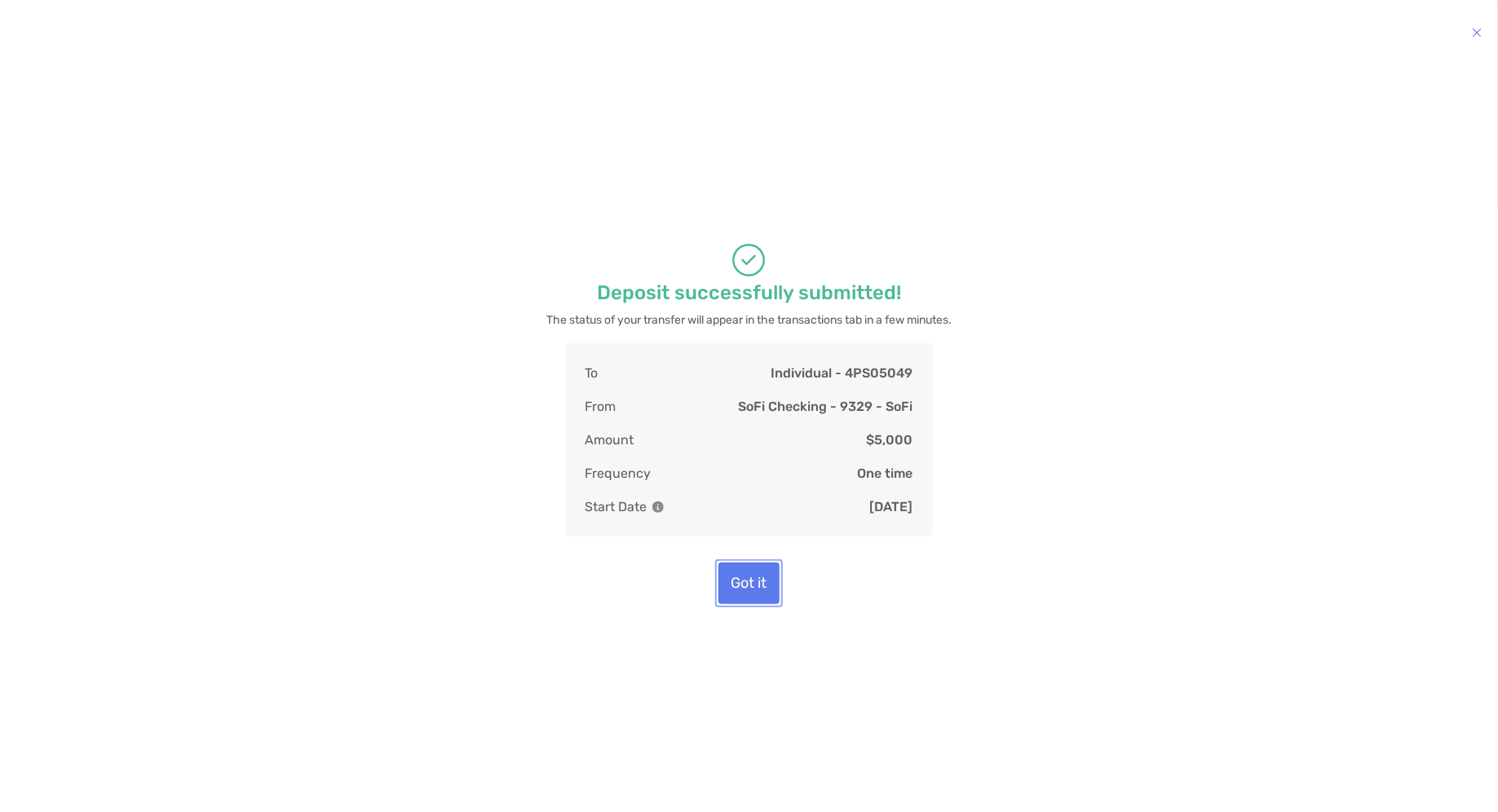
click at [761, 643] on div "Deposit successfully submitted! The status of your transfer will appear in the …" at bounding box center [749, 424] width 1472 height 701
click at [751, 605] on button "Got it" at bounding box center [749, 584] width 61 height 41
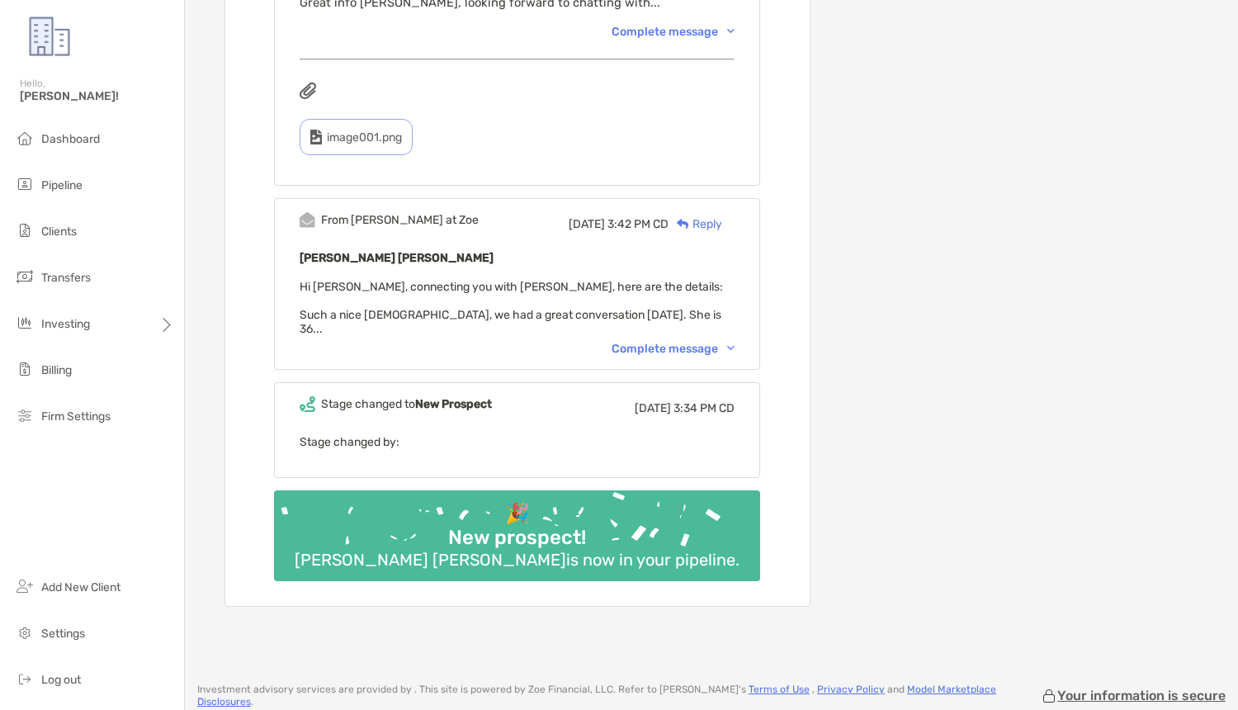
scroll to position [1044, 0]
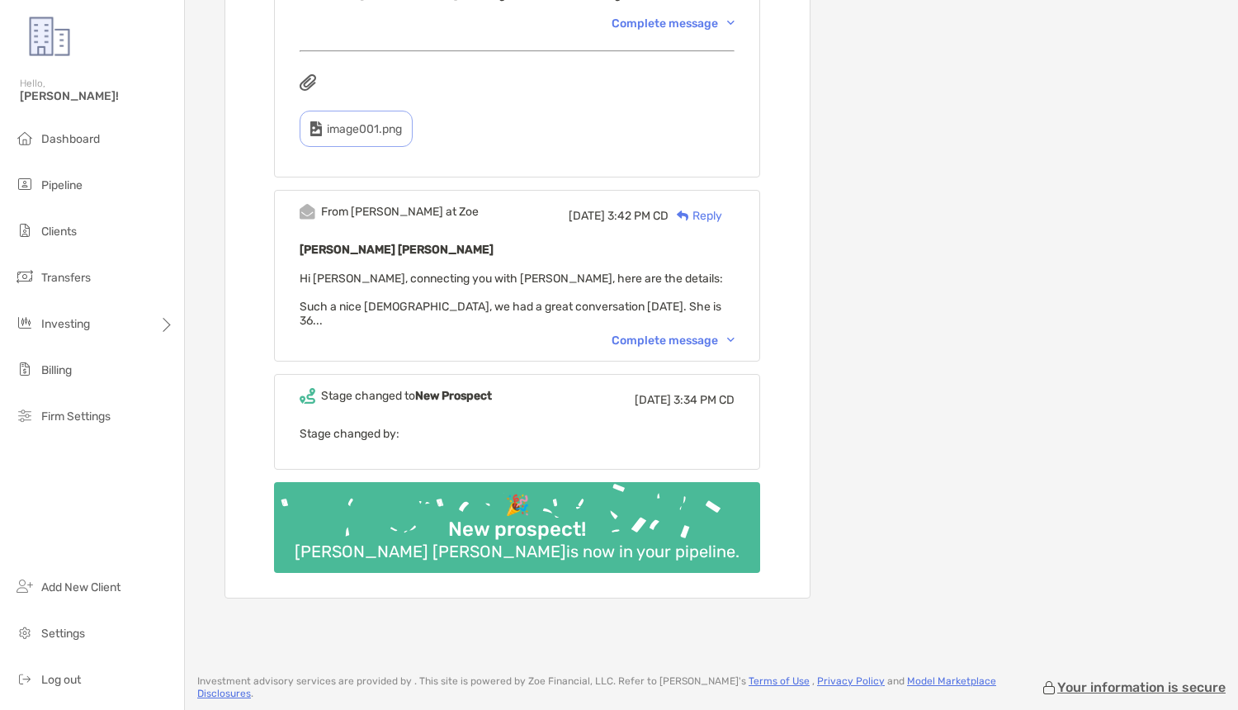
click at [685, 334] on div "Complete message" at bounding box center [673, 341] width 123 height 14
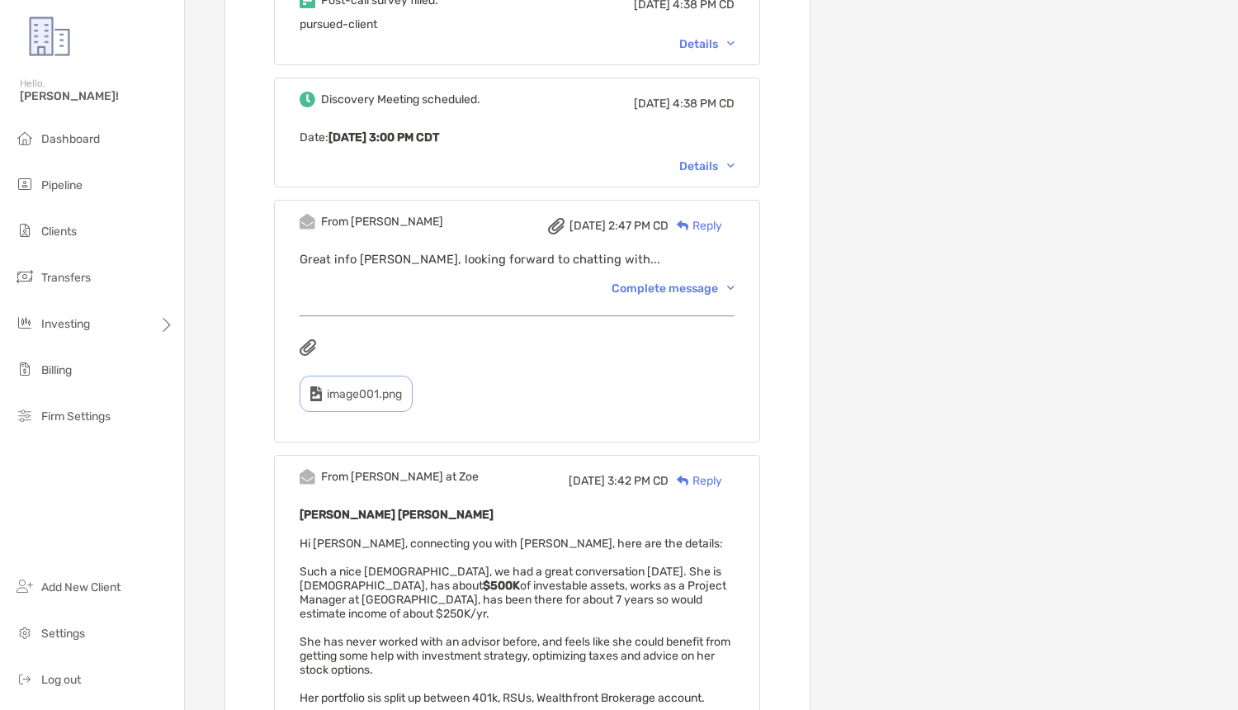
scroll to position [772, 0]
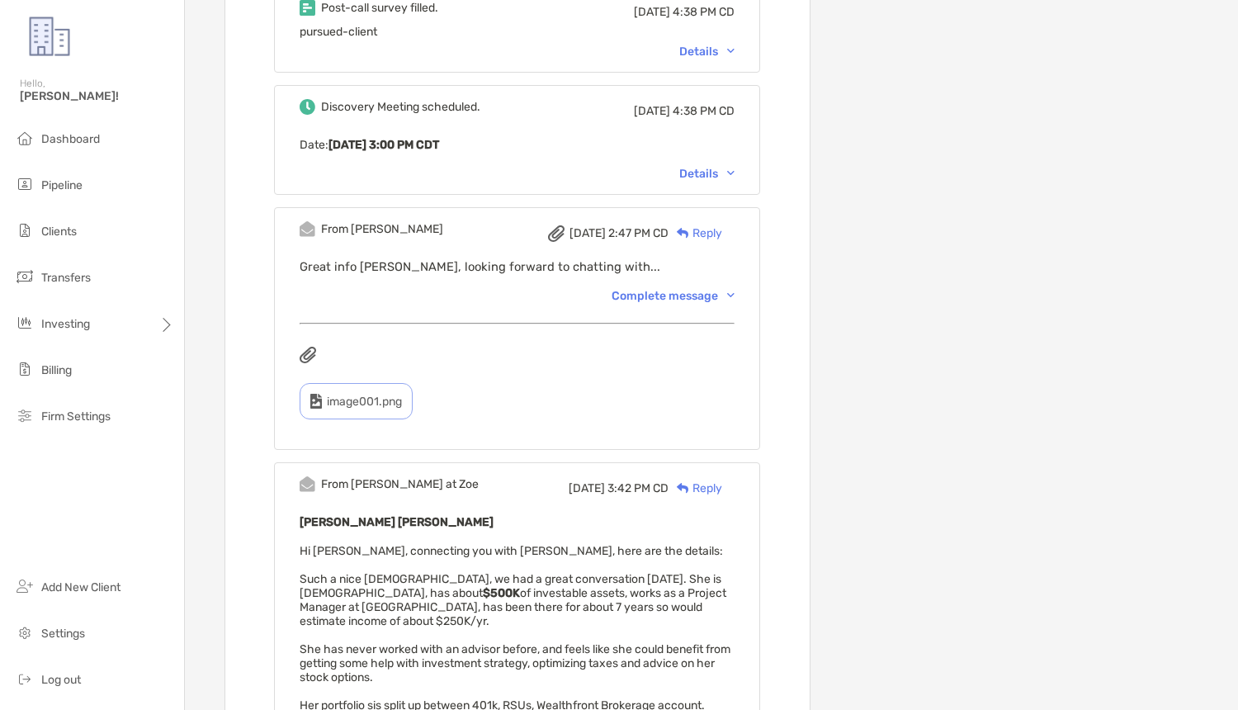
click at [641, 301] on div "From [PERSON_NAME][DATE] 2:47 PM CD Reply Great info [PERSON_NAME], looking for…" at bounding box center [517, 328] width 486 height 243
click at [644, 291] on div "Complete message" at bounding box center [673, 296] width 123 height 14
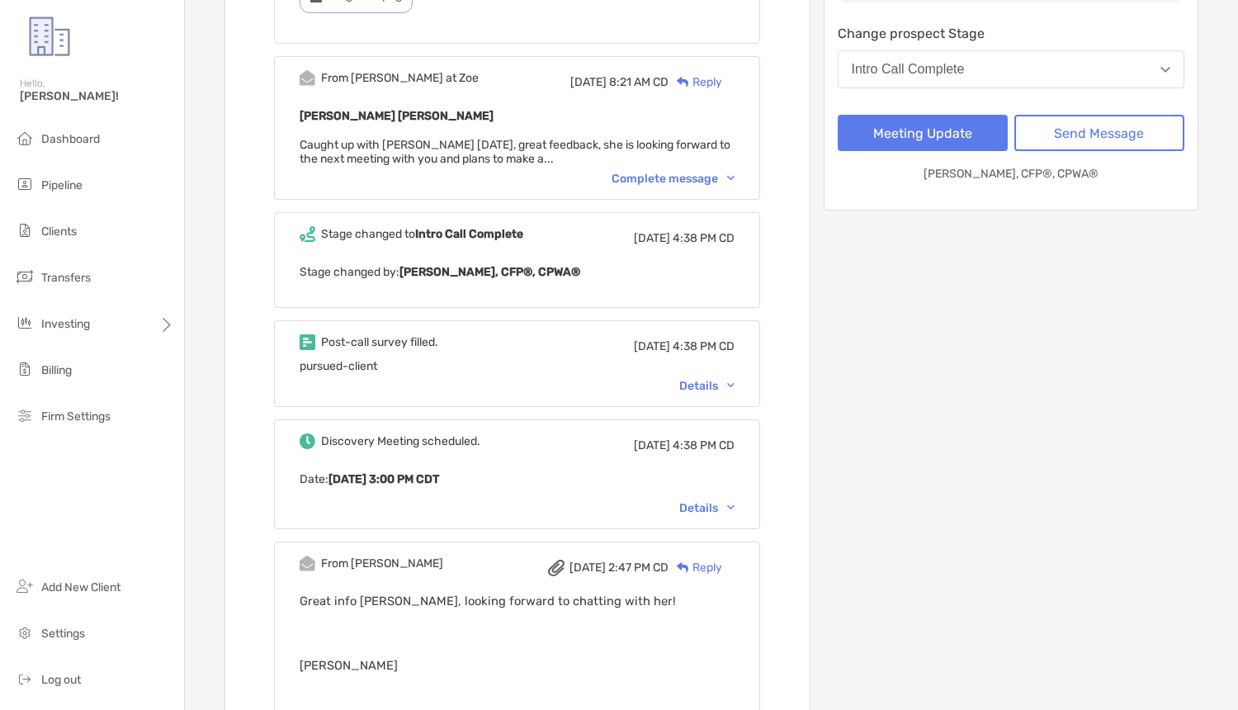
scroll to position [382, 0]
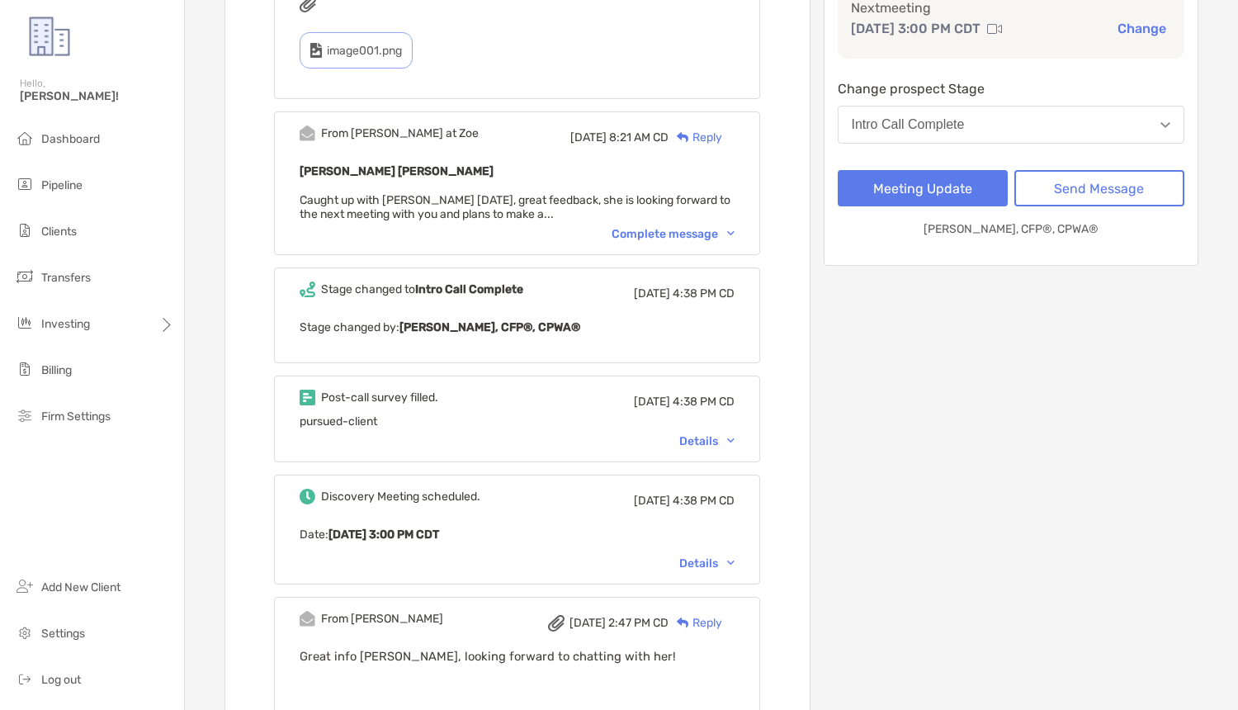
click at [700, 425] on div "Post-call survey filled. Wed, Oct 1 4:38 PM CD pursued-client Details" at bounding box center [517, 419] width 486 height 87
click at [699, 434] on div "Details" at bounding box center [706, 441] width 55 height 14
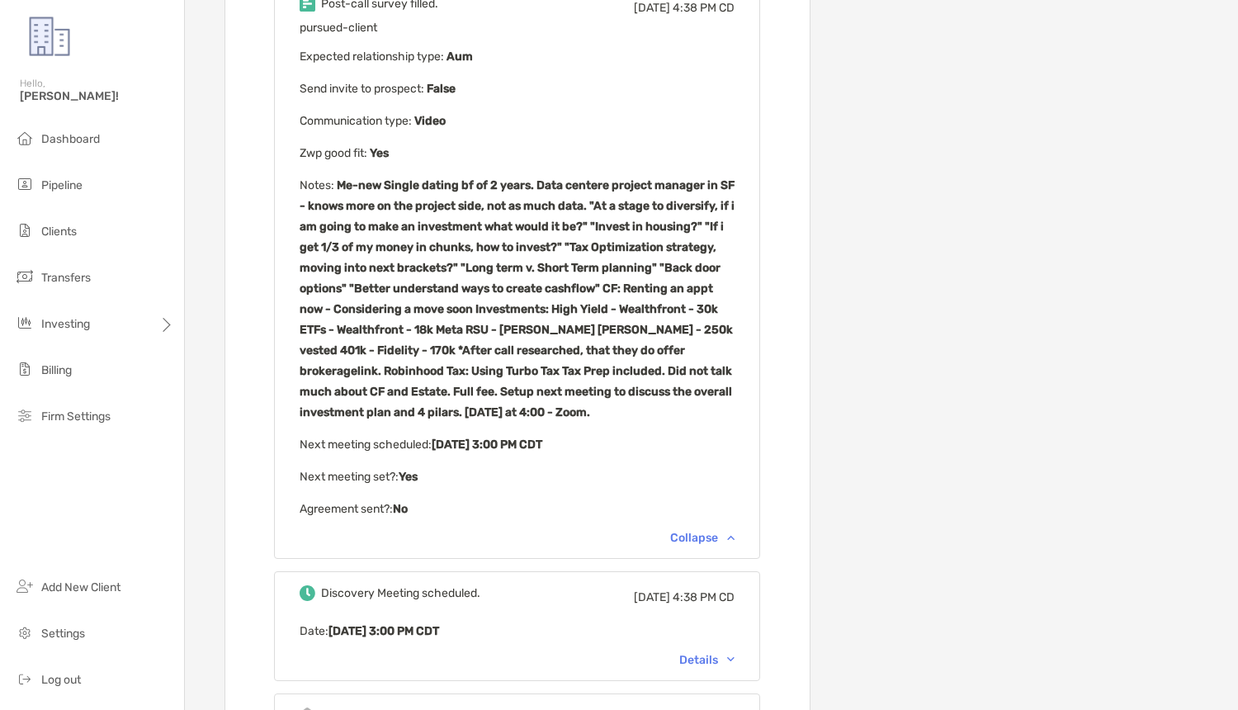
scroll to position [838, 0]
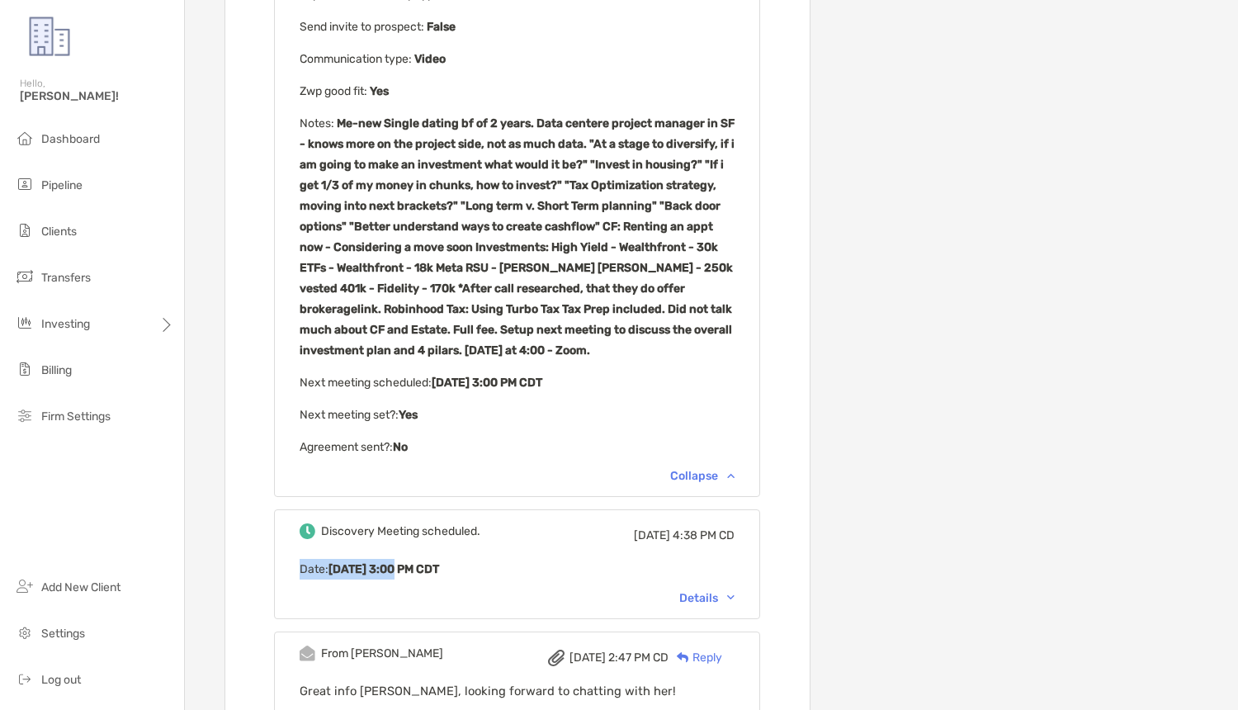
drag, startPoint x: 387, startPoint y: 571, endPoint x: 350, endPoint y: 551, distance: 42.1
click at [350, 551] on div "Discovery Meeting scheduled. Wed, Oct 1 4:38 PM CD Date : Wed, Oct 8 3:00 PM CD…" at bounding box center [517, 564] width 486 height 110
click at [385, 570] on b "Wed, Oct 8 3:00 PM CDT" at bounding box center [384, 569] width 111 height 14
drag, startPoint x: 386, startPoint y: 561, endPoint x: 321, endPoint y: 556, distance: 64.6
click at [321, 559] on p "Date : Wed, Oct 8 3:00 PM CDT" at bounding box center [517, 569] width 435 height 21
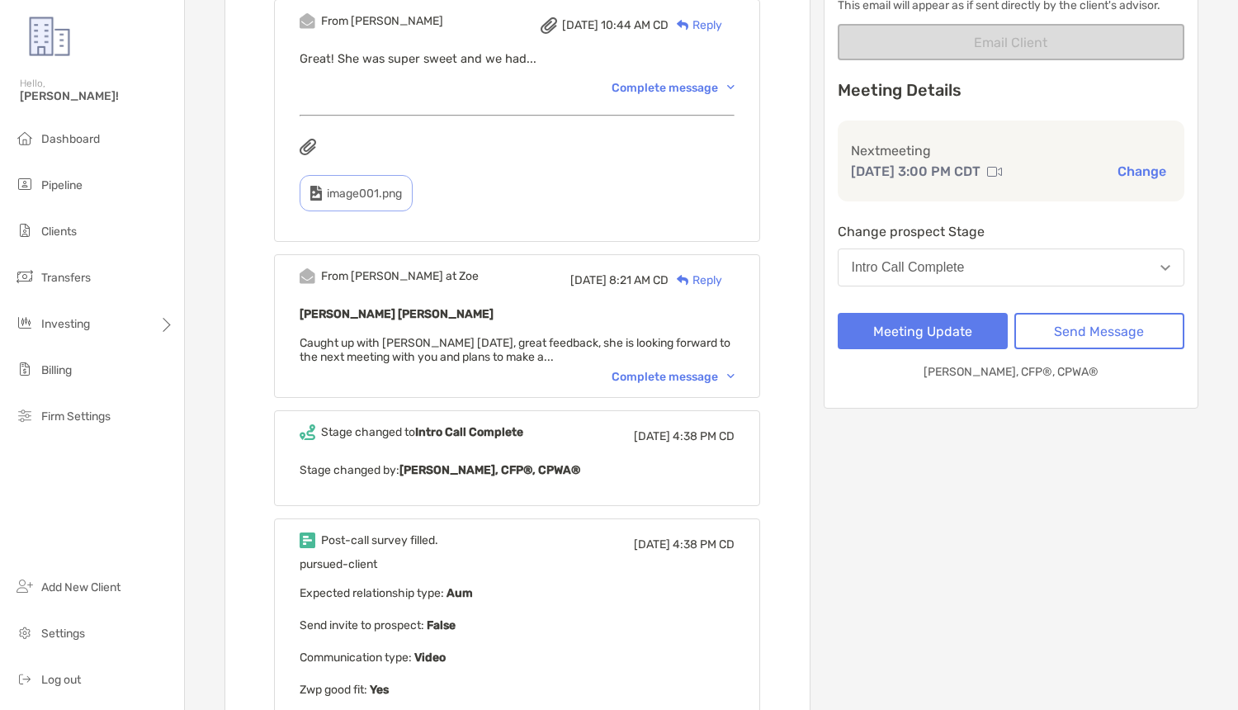
scroll to position [244, 0]
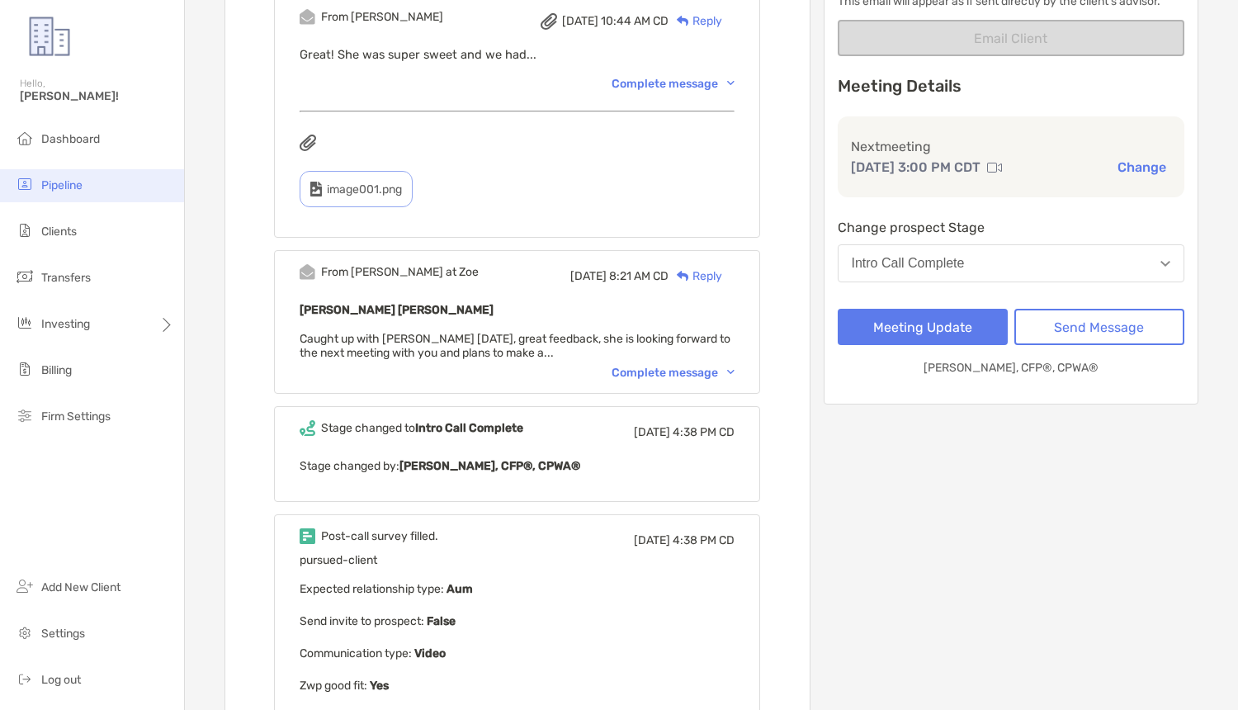
click at [107, 169] on li "Pipeline" at bounding box center [92, 185] width 184 height 33
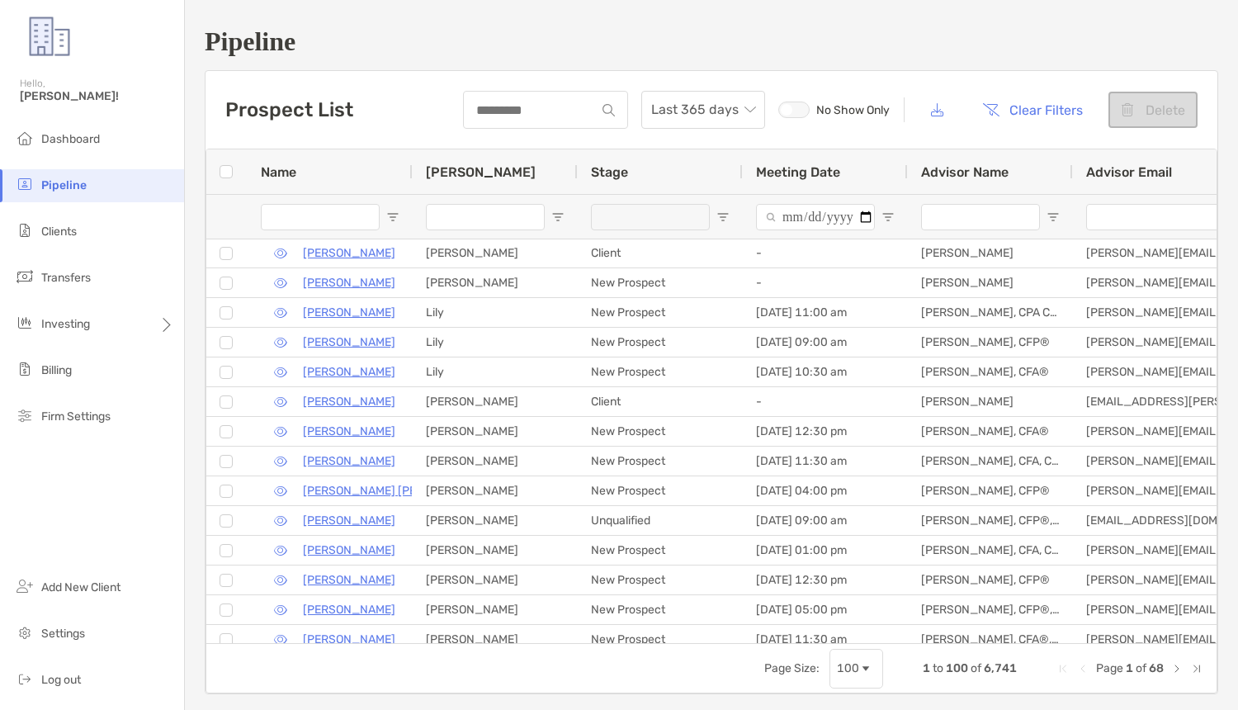
click at [571, 119] on div at bounding box center [545, 110] width 165 height 38
click at [1001, 221] on input "Advisor Name Filter Input" at bounding box center [980, 217] width 119 height 26
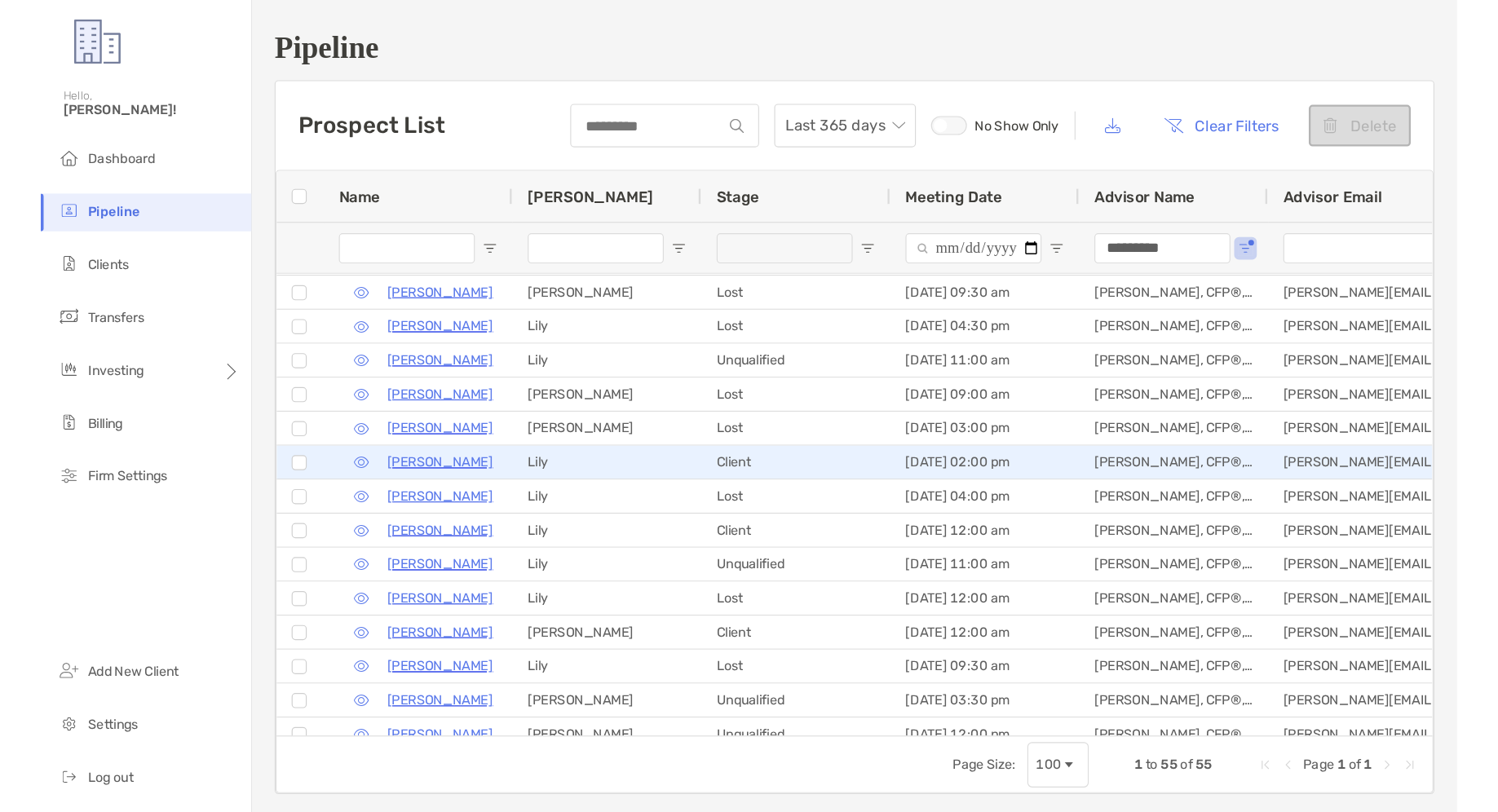
scroll to position [206, 0]
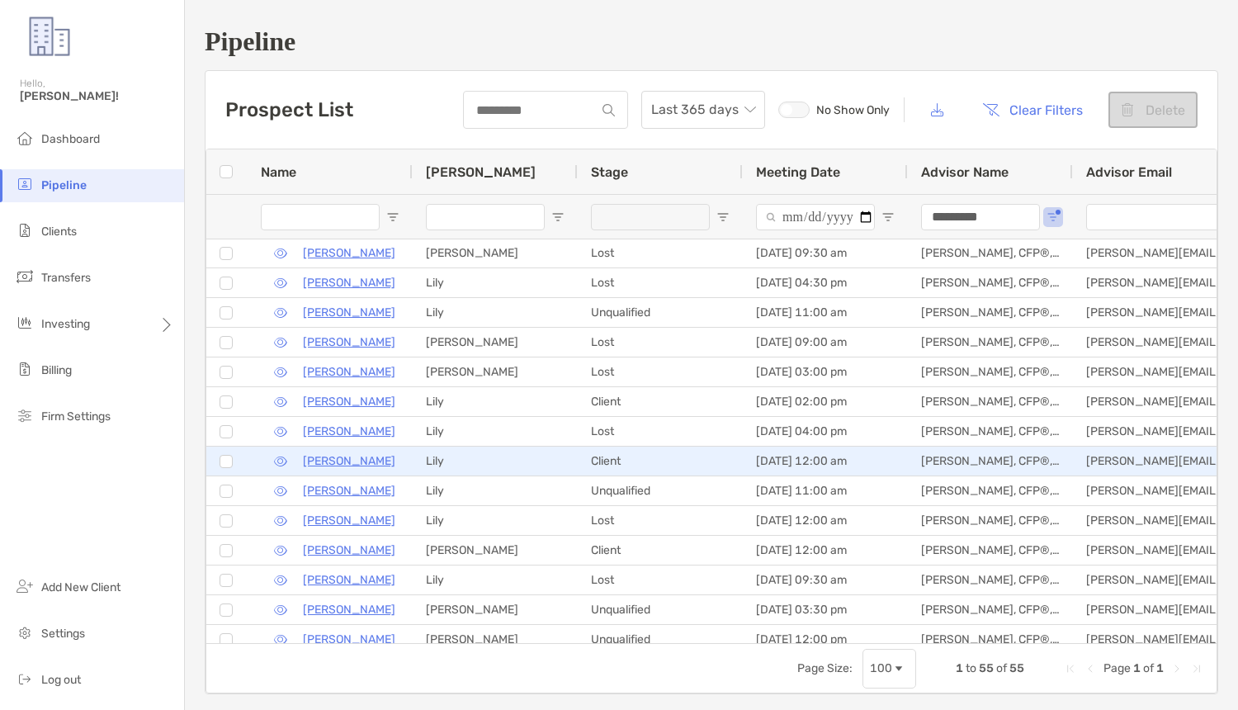
type input "*********"
click at [329, 461] on p "Miranda Martinez" at bounding box center [349, 461] width 92 height 21
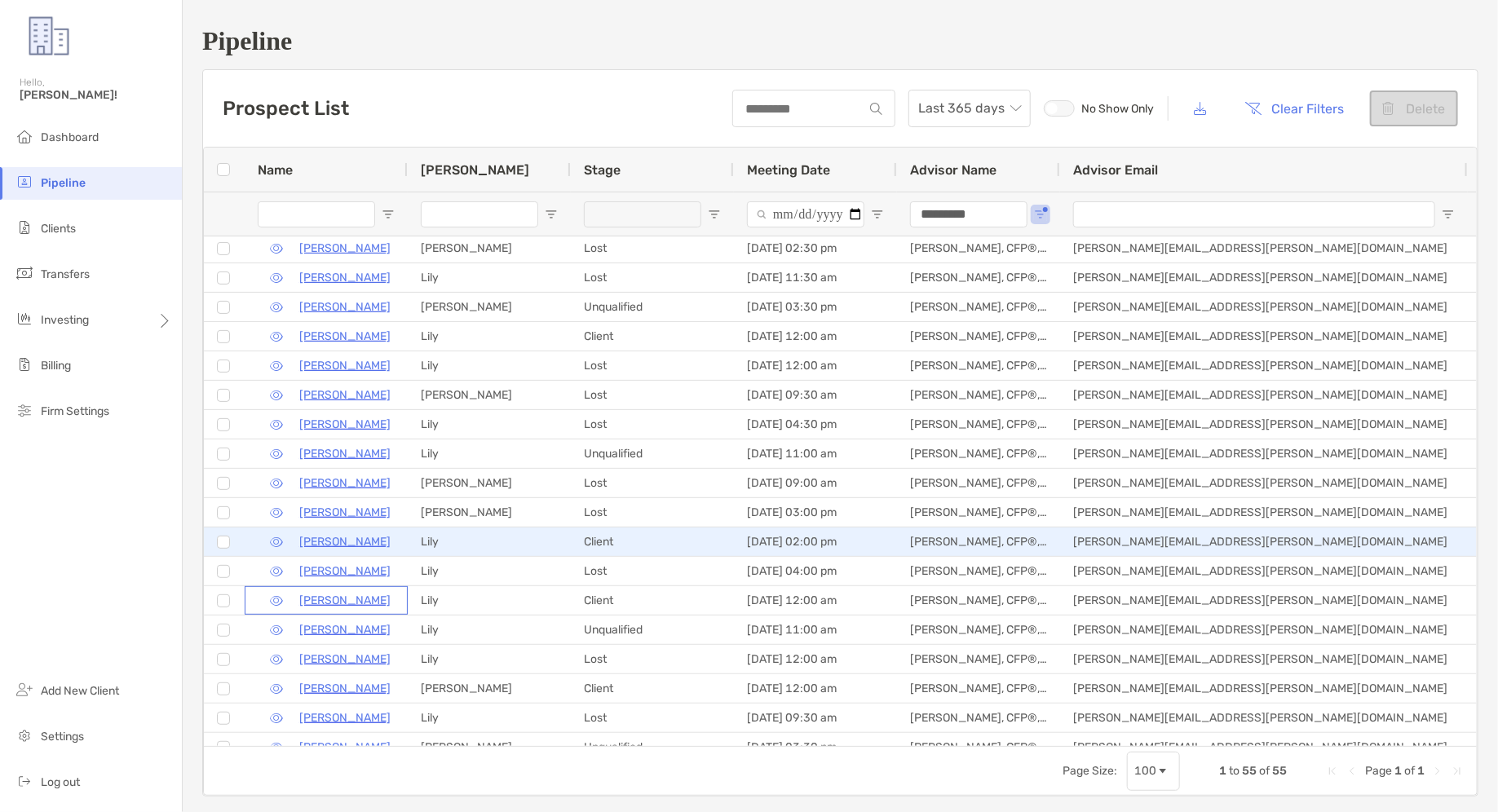
scroll to position [0, 0]
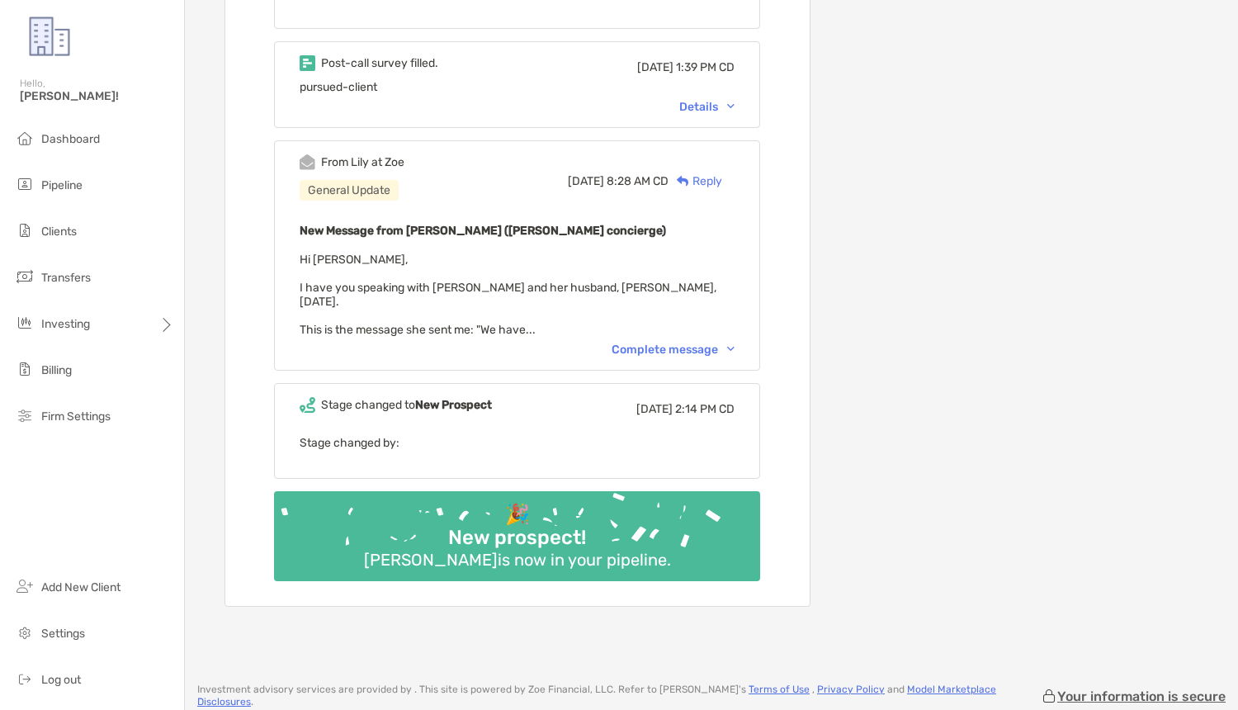
scroll to position [5331, 0]
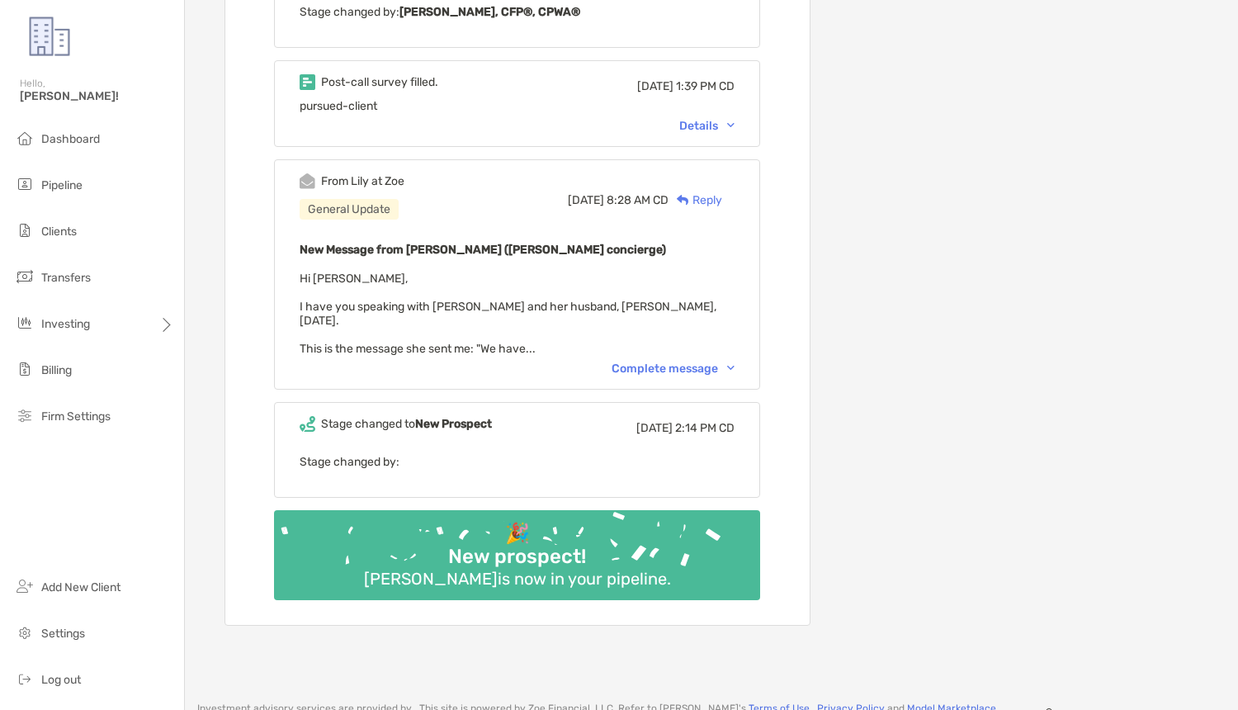
click at [689, 362] on div "Complete message" at bounding box center [673, 369] width 123 height 14
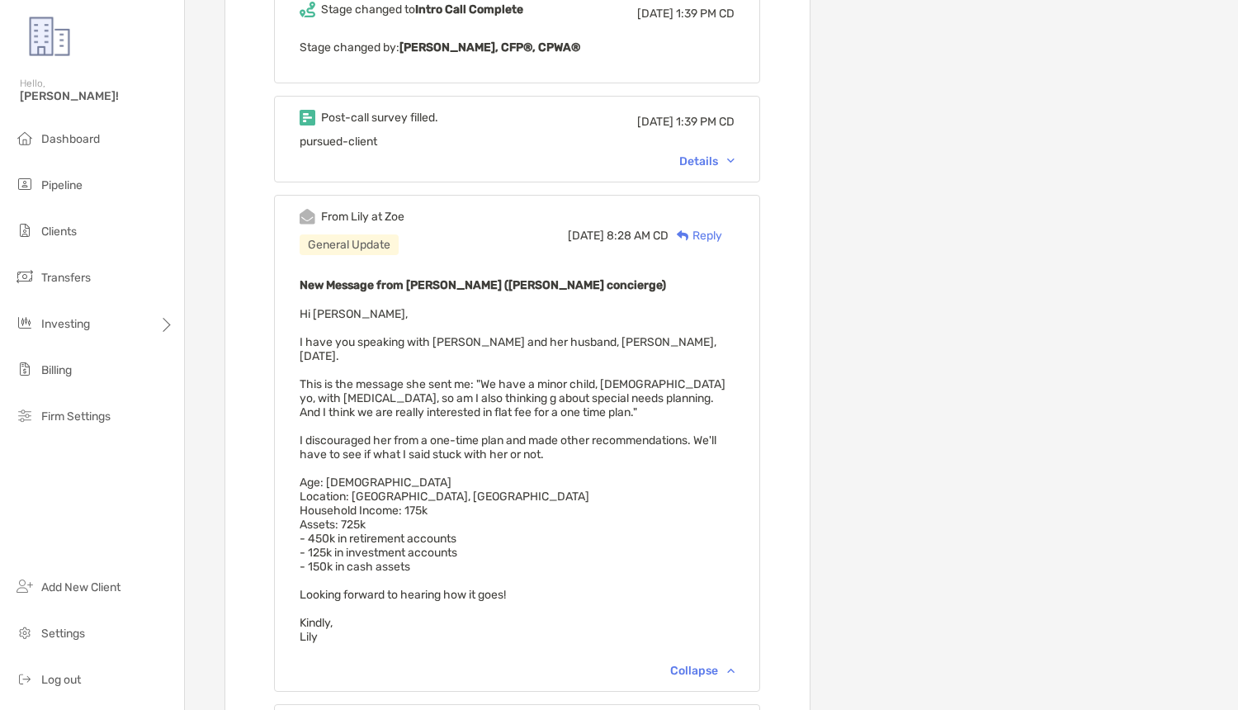
scroll to position [5283, 0]
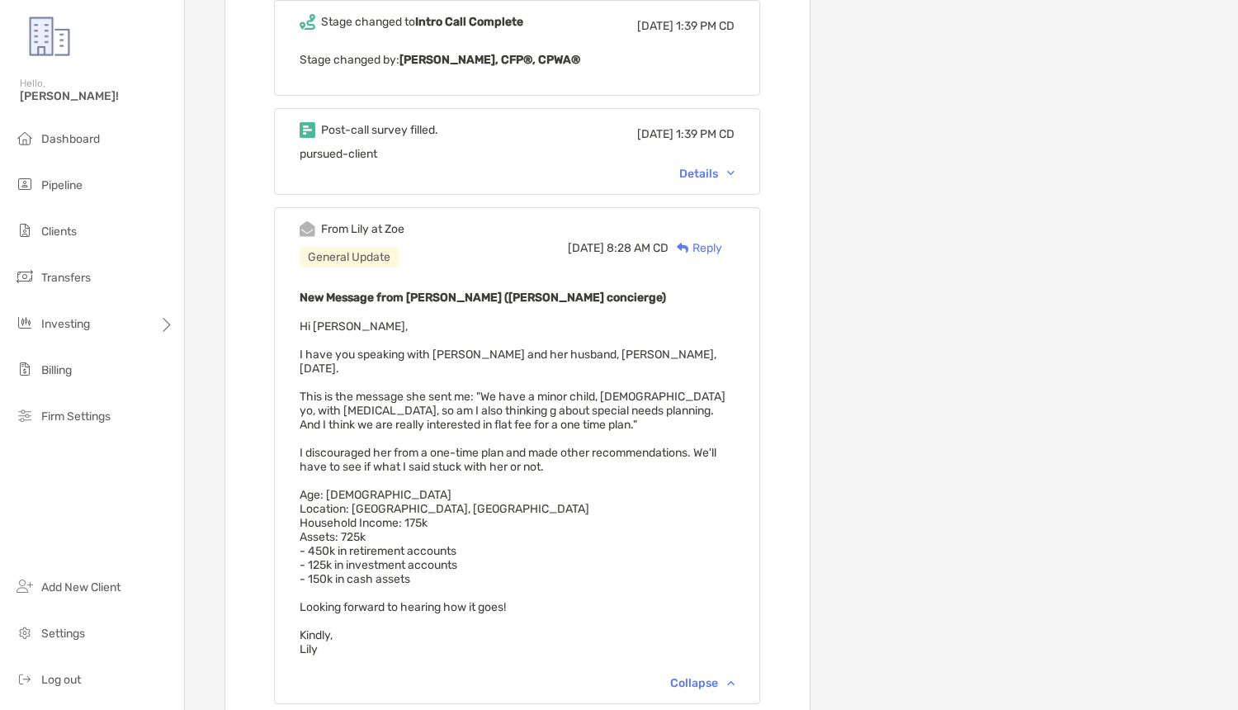
drag, startPoint x: 365, startPoint y: 501, endPoint x: 320, endPoint y: 496, distance: 44.9
click at [320, 496] on div "New Message from [PERSON_NAME] ([PERSON_NAME] concierge) Hi [PERSON_NAME], I ha…" at bounding box center [517, 478] width 435 height 383
drag, startPoint x: 334, startPoint y: 516, endPoint x: 300, endPoint y: 518, distance: 33.9
click at [300, 518] on span "Hi Brad, I have you speaking with Miranda Martinez and her husband, Franco Barc…" at bounding box center [513, 487] width 426 height 337
drag, startPoint x: 329, startPoint y: 542, endPoint x: 302, endPoint y: 541, distance: 27.3
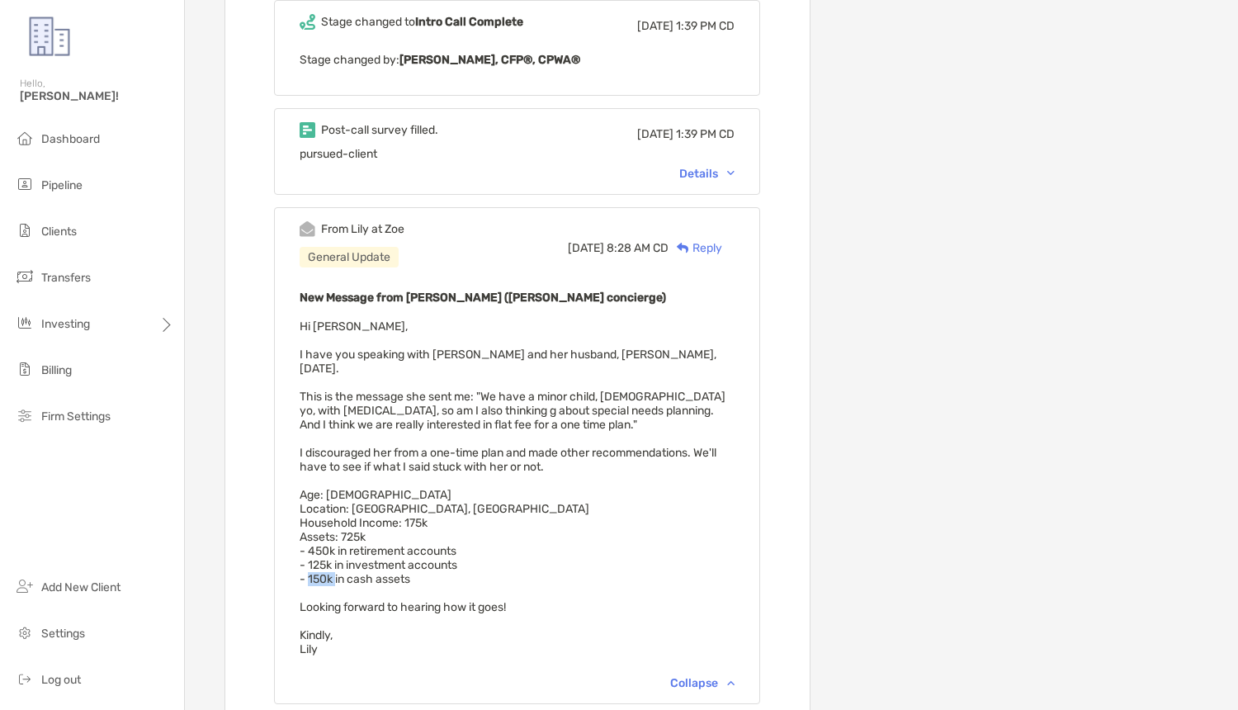
click at [302, 541] on span "Hi Brad, I have you speaking with Miranda Martinez and her husband, Franco Barc…" at bounding box center [513, 487] width 426 height 337
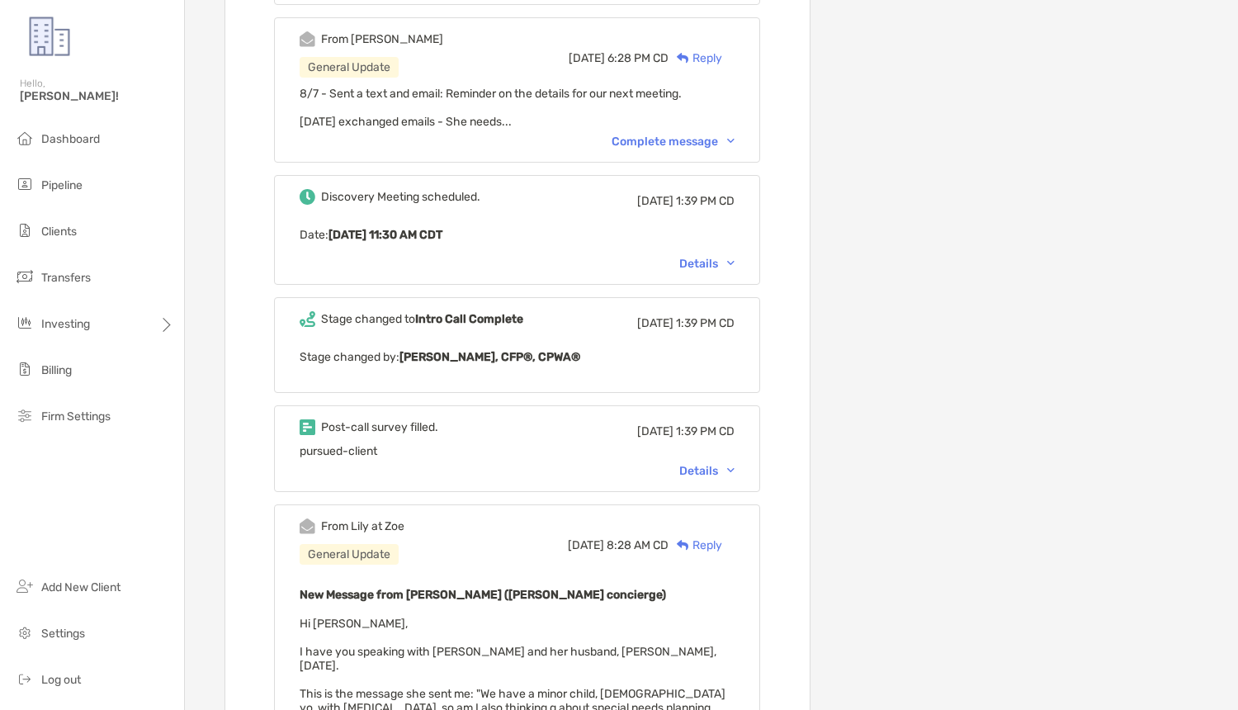
scroll to position [4969, 0]
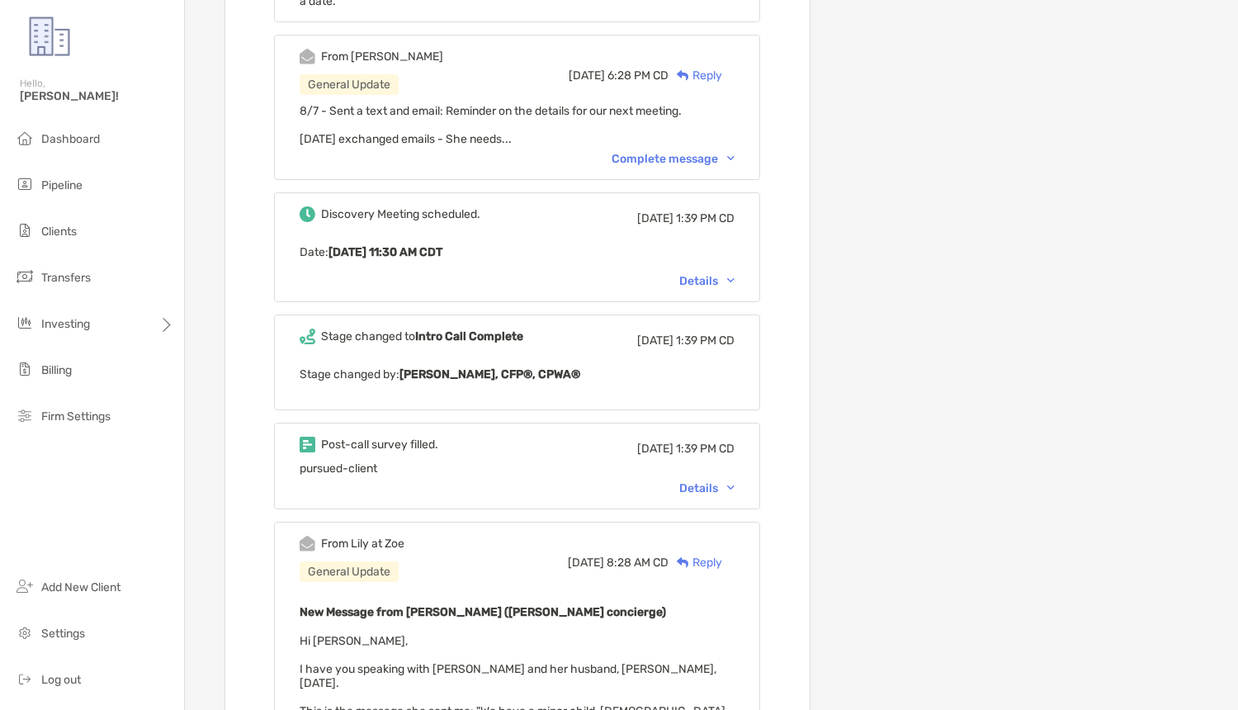
click at [694, 471] on div "Post-call survey filled. Wed, Jul 30 1:39 PM CD pursued-client Details" at bounding box center [517, 466] width 486 height 87
click at [695, 481] on div "Details" at bounding box center [706, 488] width 55 height 14
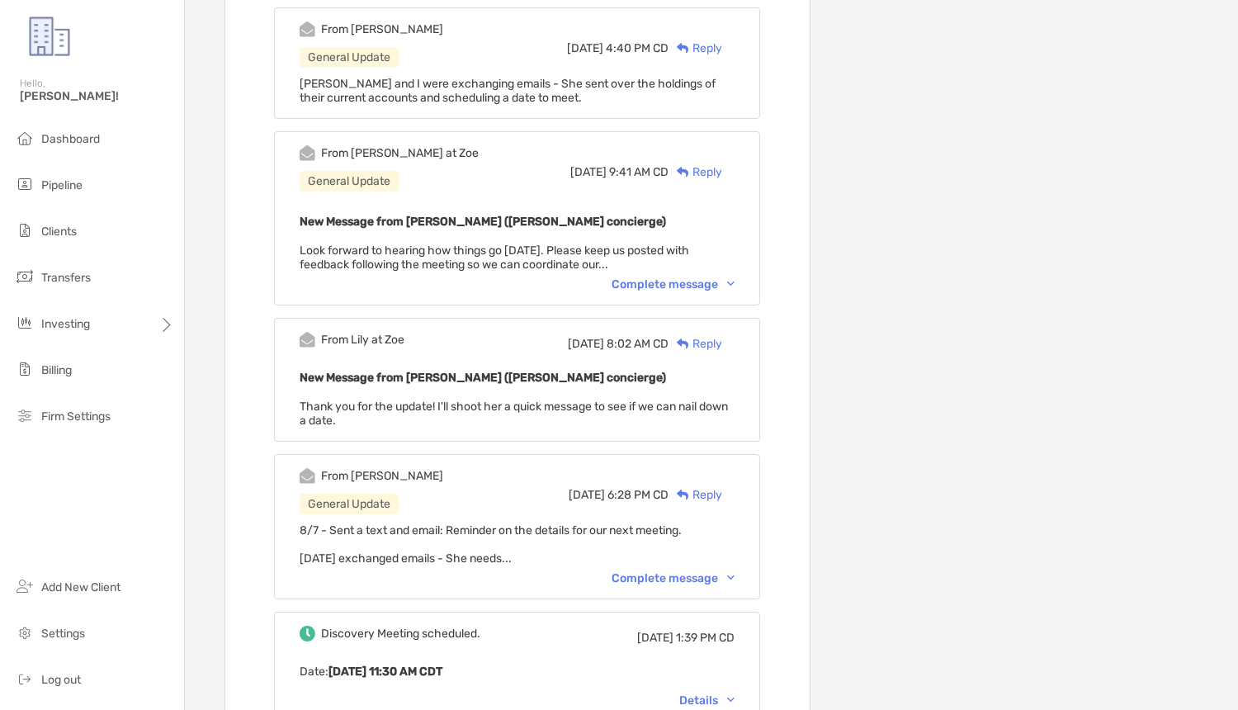
scroll to position [4657, 0]
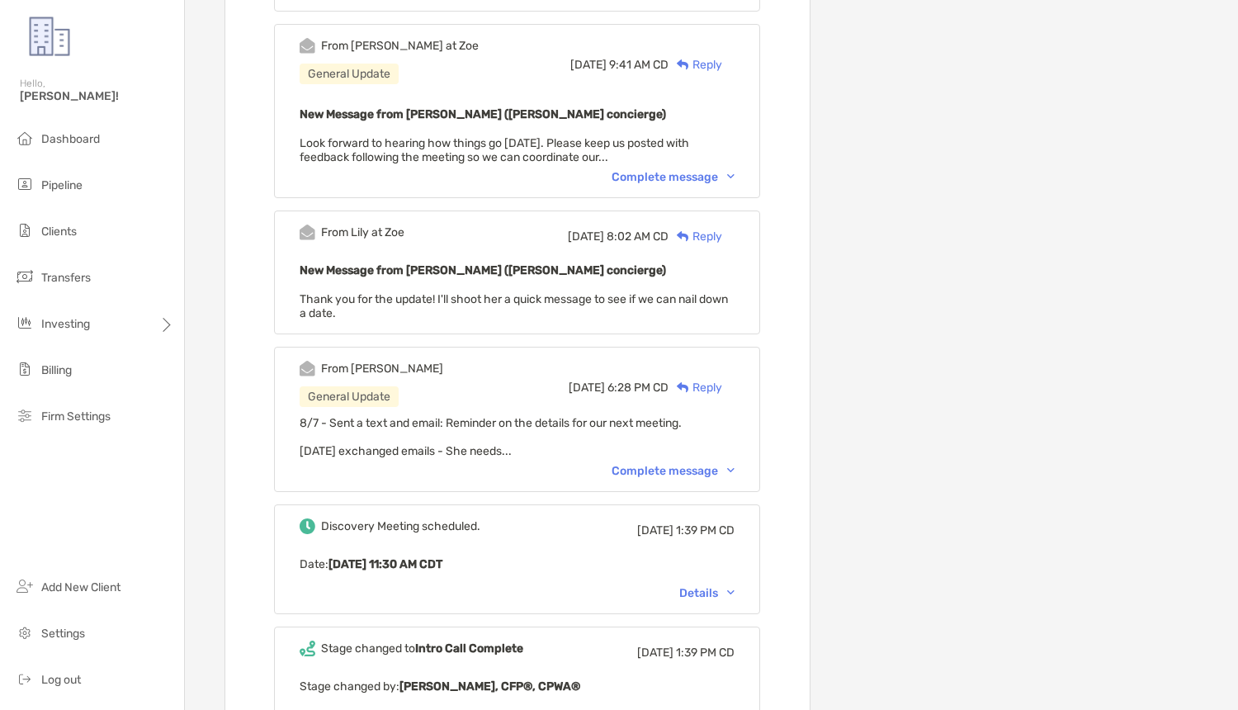
click at [651, 464] on div "Complete message" at bounding box center [673, 471] width 123 height 14
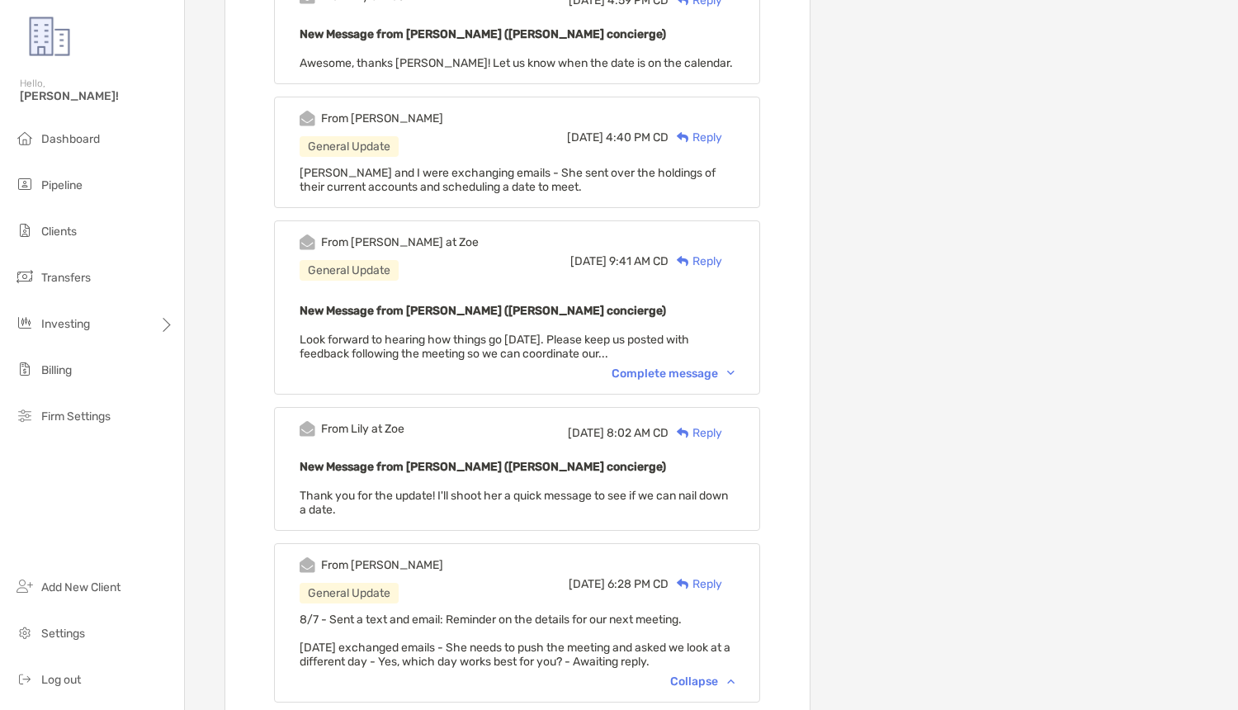
scroll to position [4379, 0]
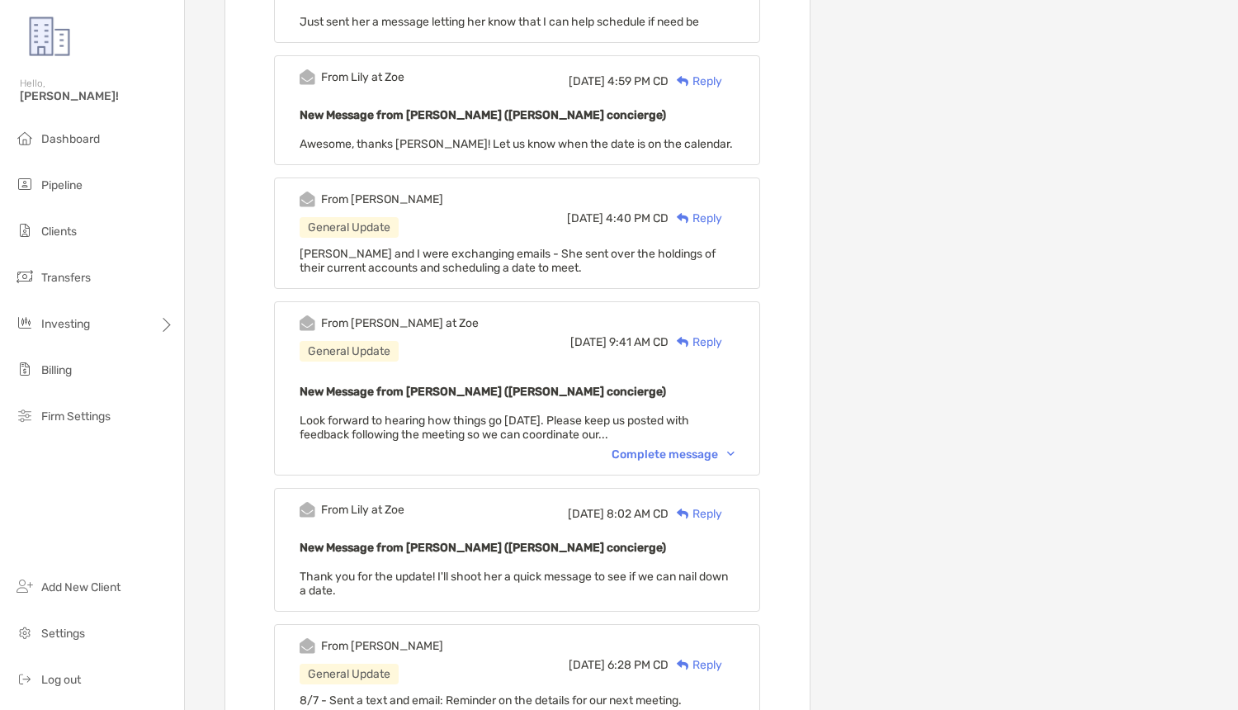
click at [657, 447] on div "Complete message" at bounding box center [673, 454] width 123 height 14
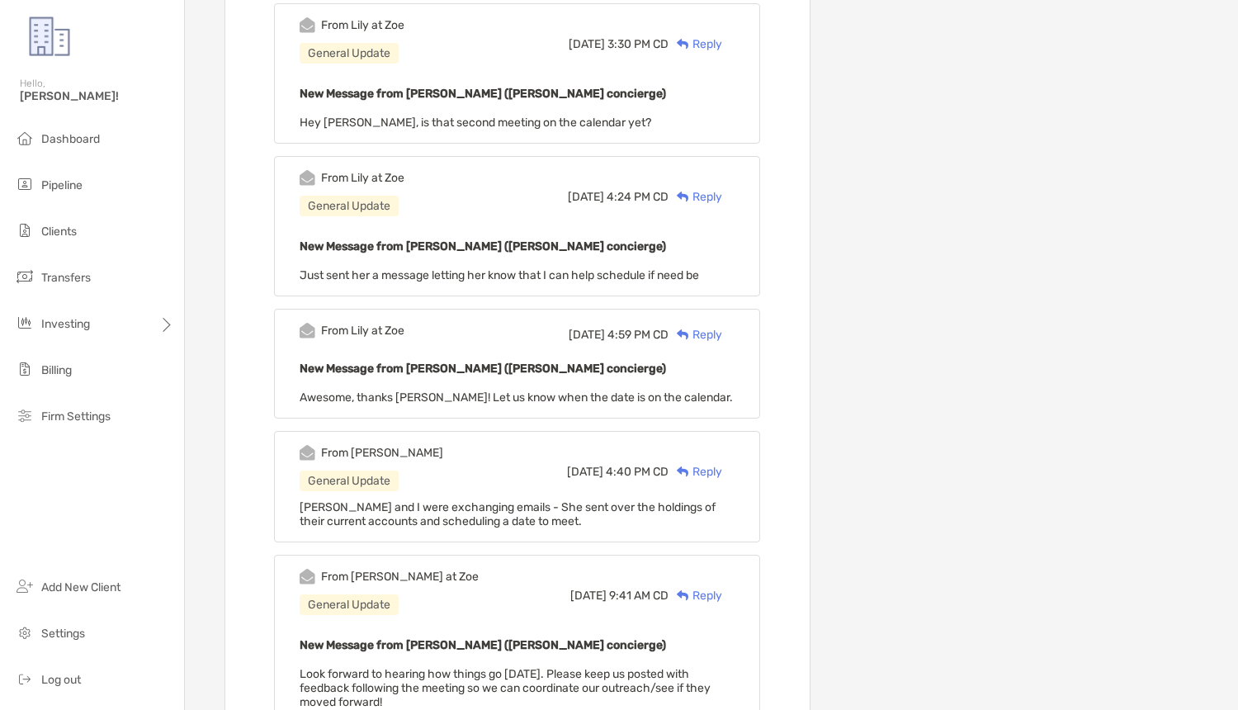
scroll to position [4124, 0]
drag, startPoint x: 386, startPoint y: 557, endPoint x: 347, endPoint y: 543, distance: 42.0
click at [348, 570] on div "From Matthew at Zoe General Update" at bounding box center [389, 593] width 179 height 46
click at [392, 447] on div "From Brad" at bounding box center [372, 455] width 144 height 16
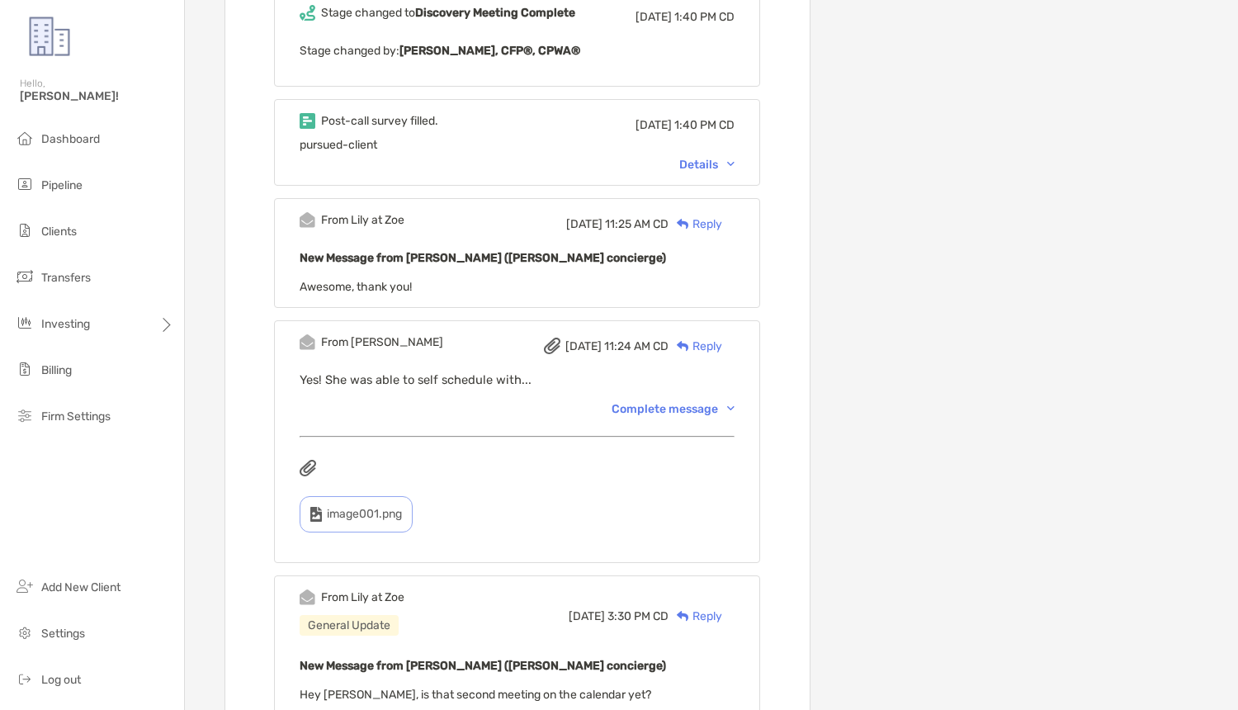
scroll to position [3553, 0]
click at [660, 395] on div "From Brad Mon, Aug 25 11:24 AM CD Reply Yes! She was able to self schedule with…" at bounding box center [517, 442] width 486 height 243
click at [659, 403] on div "Complete message" at bounding box center [673, 410] width 123 height 14
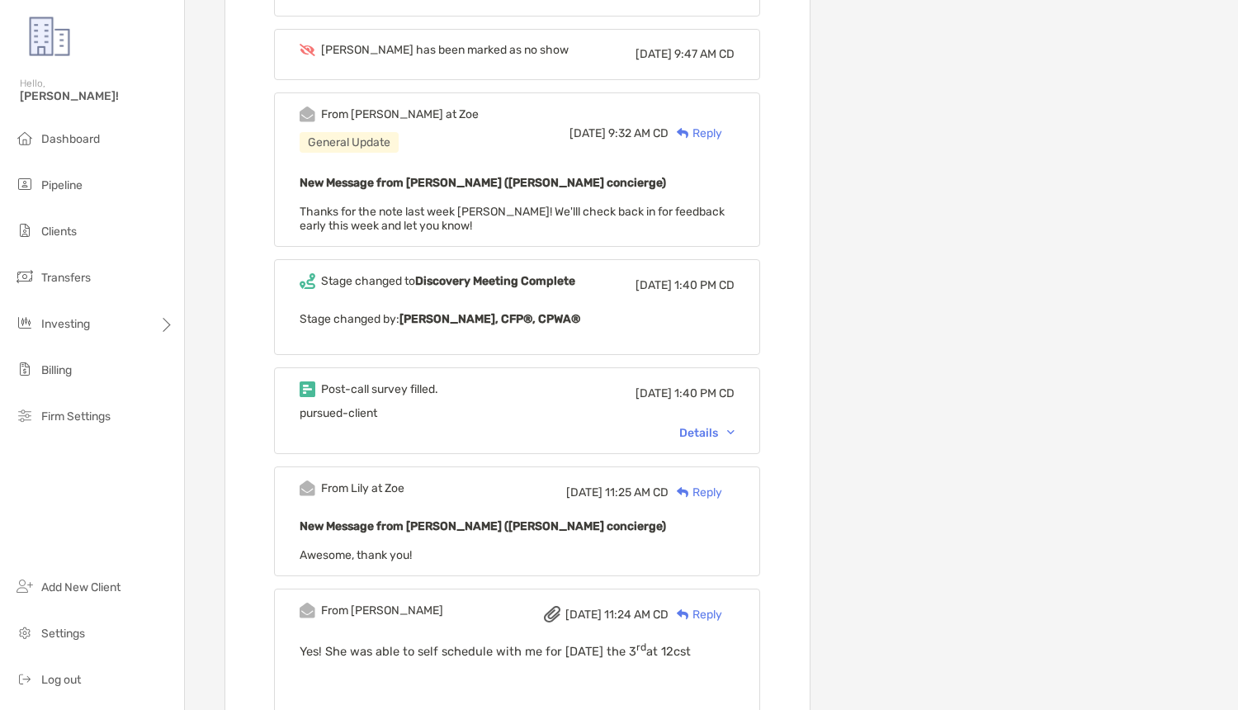
scroll to position [3228, 0]
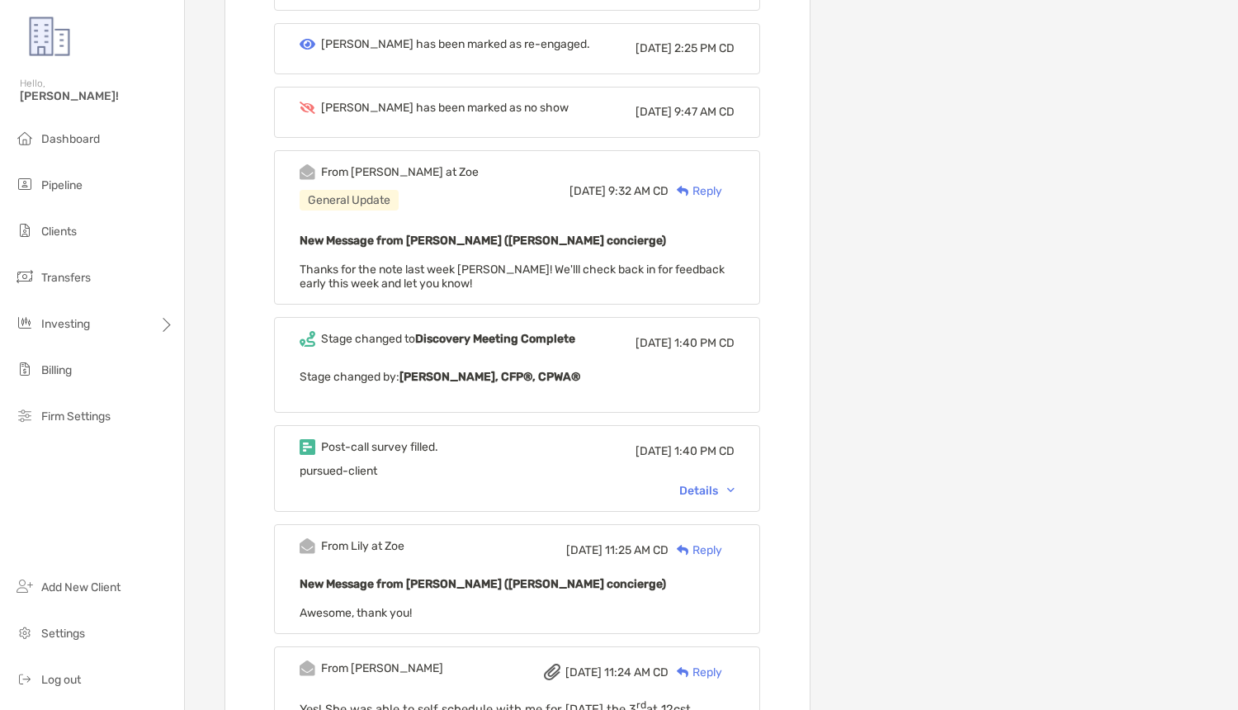
click at [693, 484] on div "Details" at bounding box center [706, 491] width 55 height 14
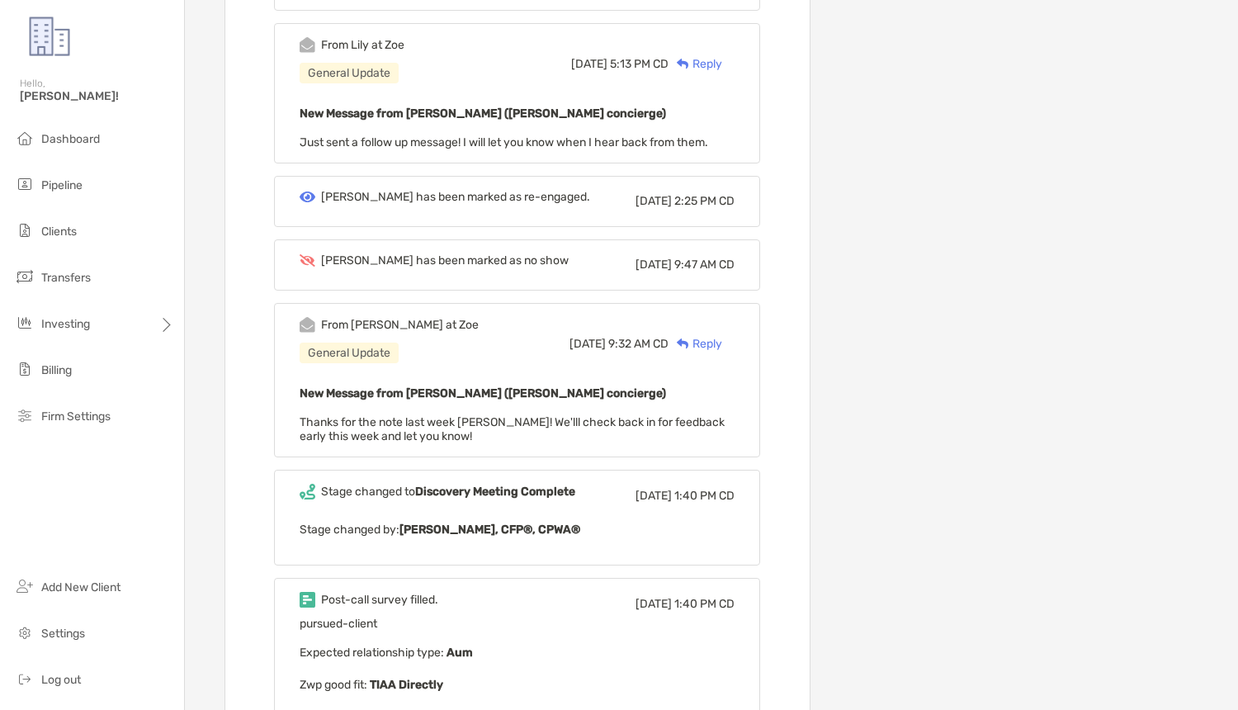
scroll to position [3074, 0]
drag, startPoint x: 453, startPoint y: 247, endPoint x: 287, endPoint y: 241, distance: 166.0
click at [287, 242] on div "Miranda has been marked as no show Mon, Sep 8 9:47 AM CD" at bounding box center [517, 265] width 486 height 51
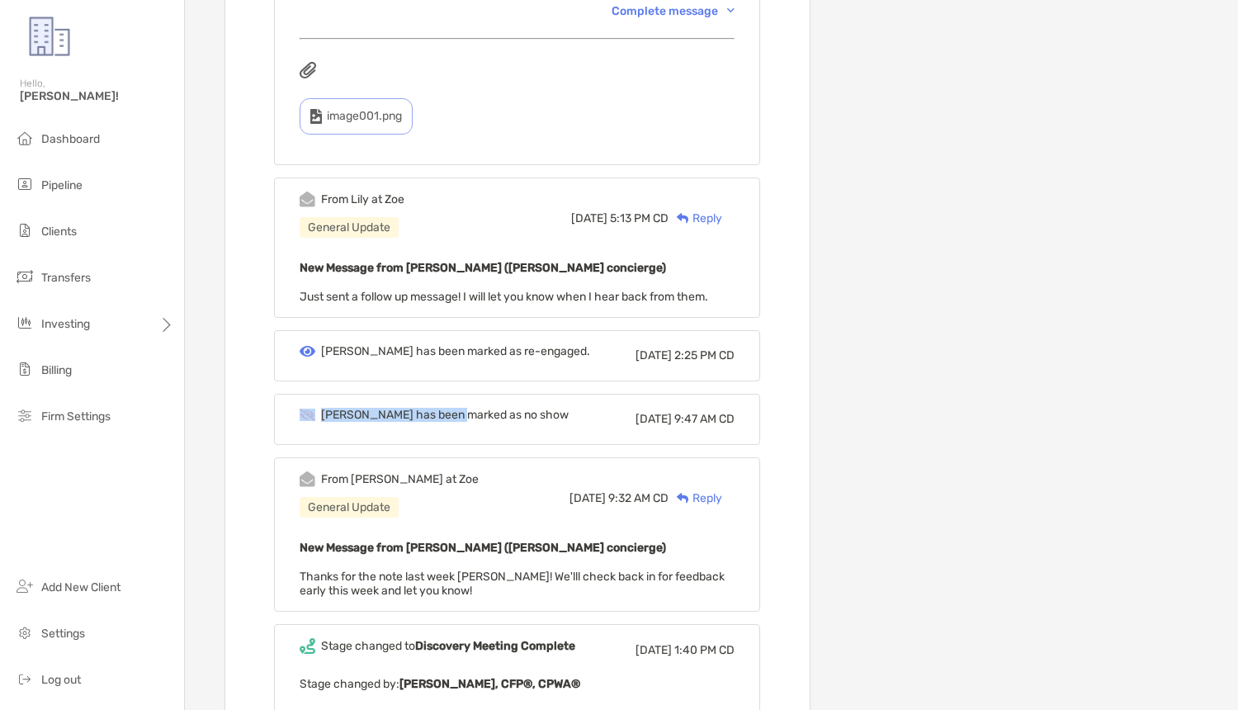
scroll to position [2888, 0]
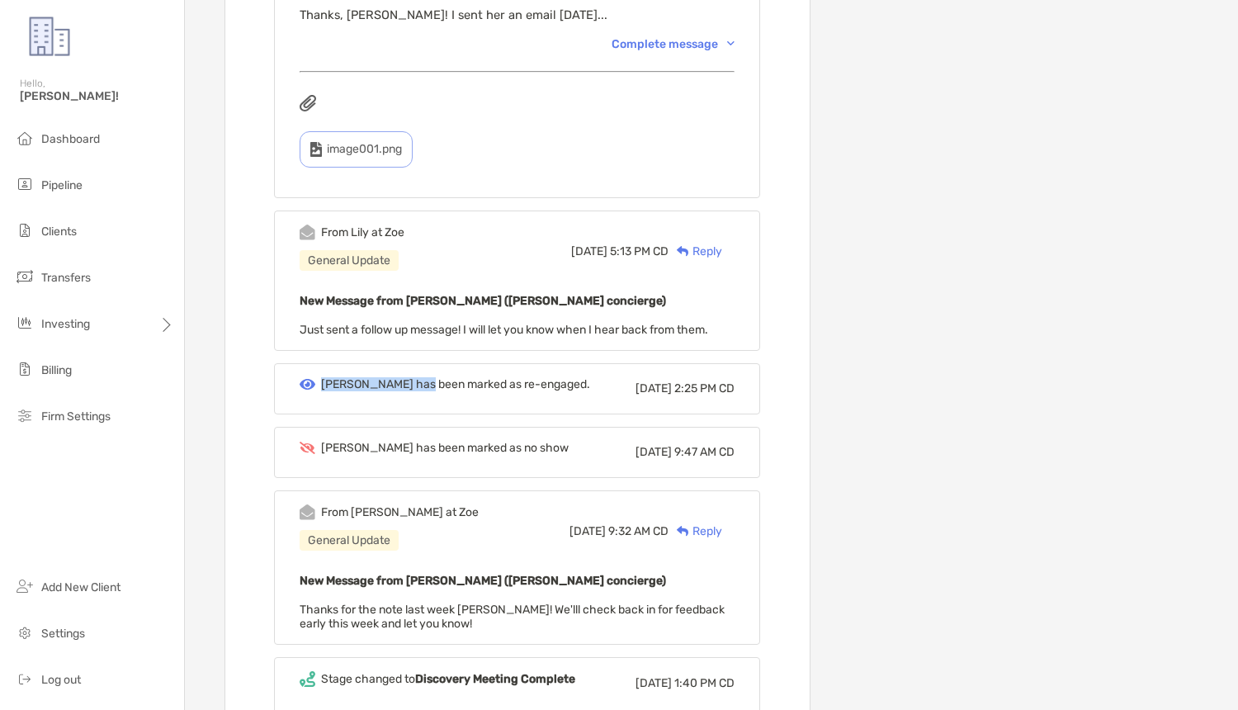
drag, startPoint x: 417, startPoint y: 359, endPoint x: 338, endPoint y: 357, distance: 78.5
click at [338, 363] on div "Miranda has been marked as re-engaged. Mon, Sep 8 2:25 PM CD" at bounding box center [517, 388] width 486 height 51
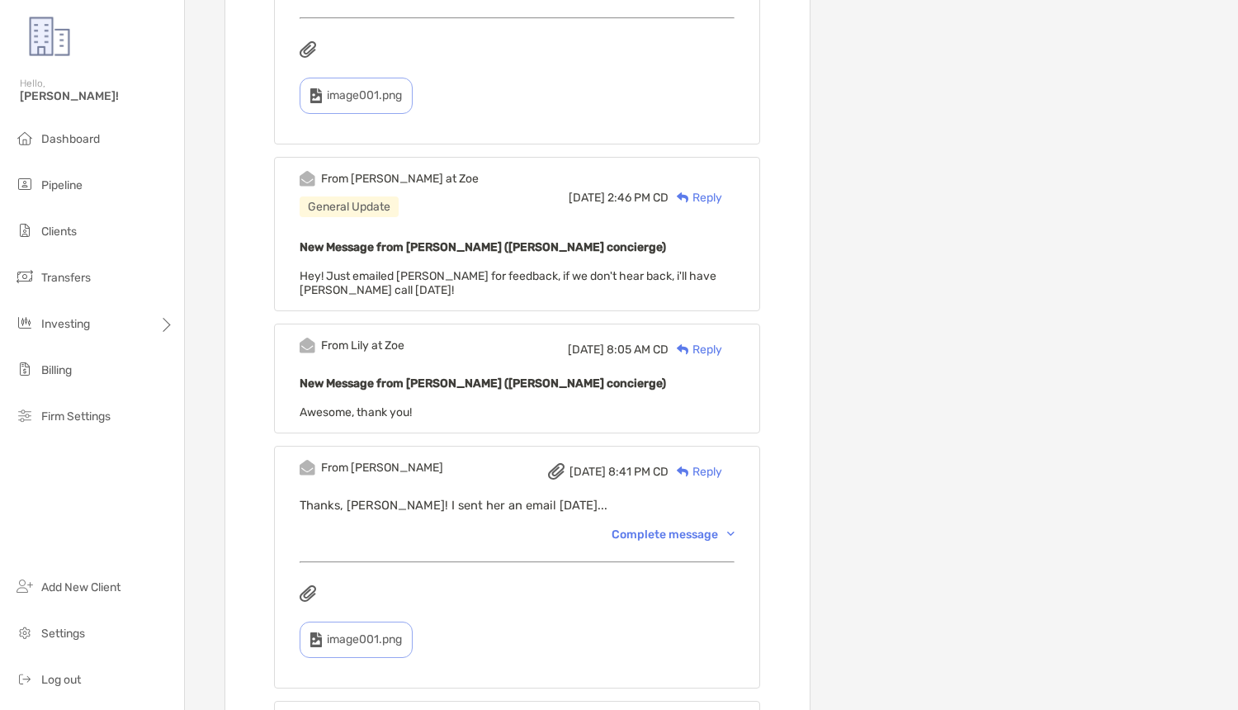
scroll to position [2381, 0]
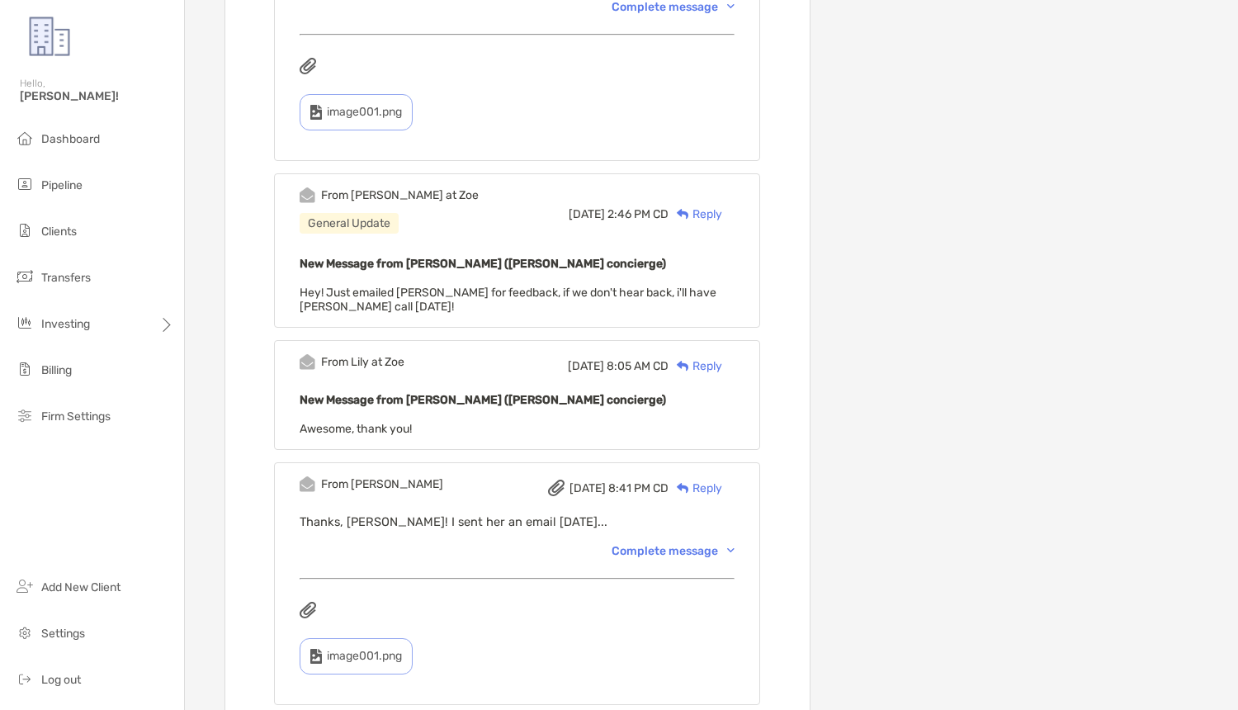
click at [660, 548] on div "From Brad Tue, Sep 9 8:41 PM CD Reply Thanks, Lilly! I sent her an email yester…" at bounding box center [517, 583] width 486 height 243
click at [660, 544] on div "Complete message" at bounding box center [673, 551] width 123 height 14
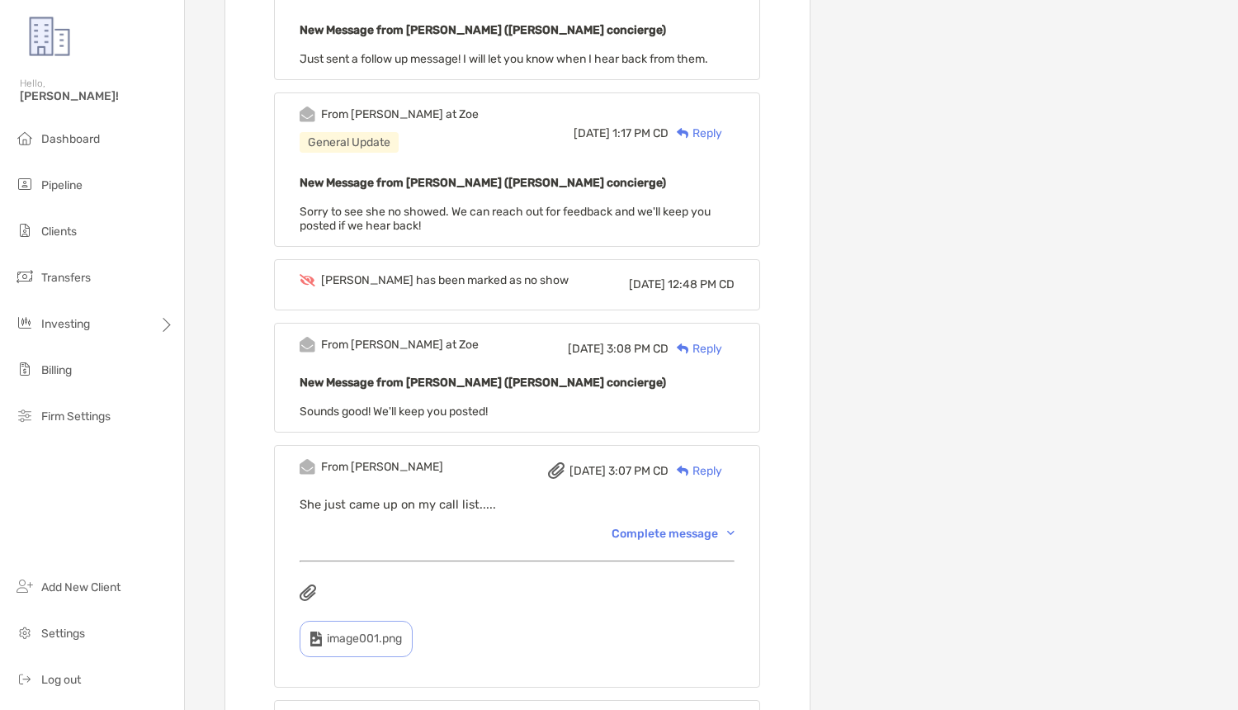
scroll to position [1843, 0]
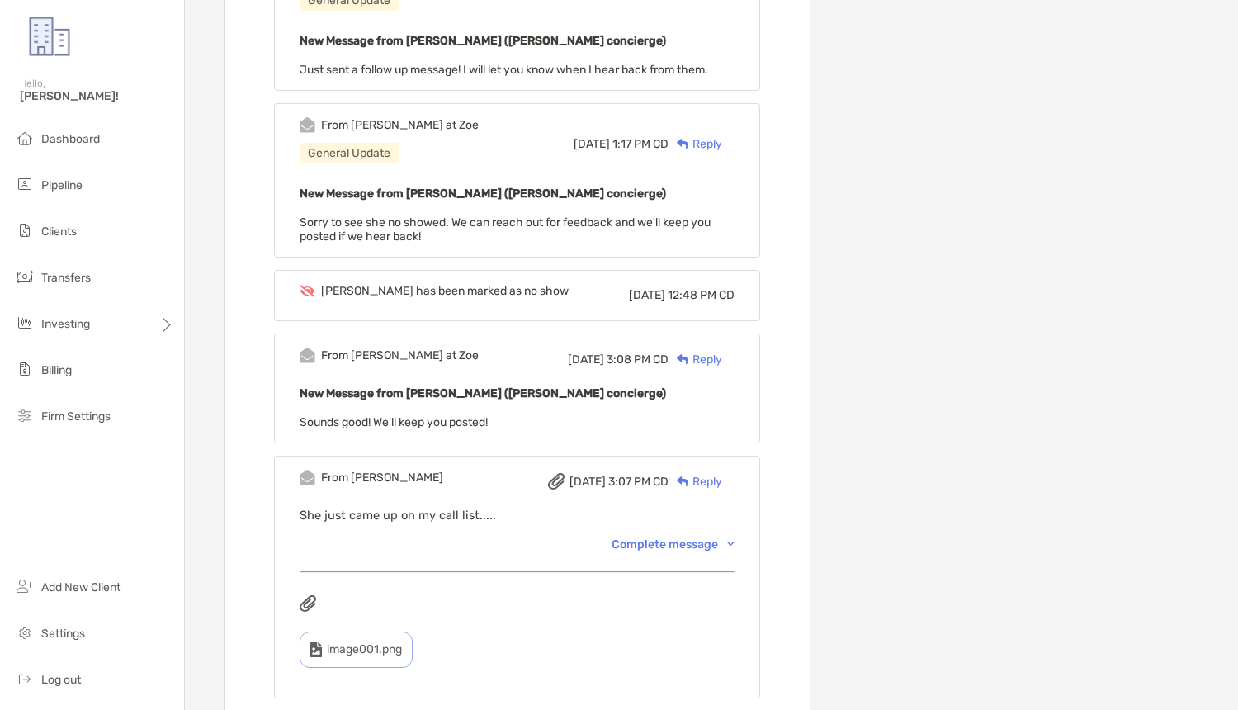
click at [650, 537] on div "Complete message" at bounding box center [673, 544] width 123 height 14
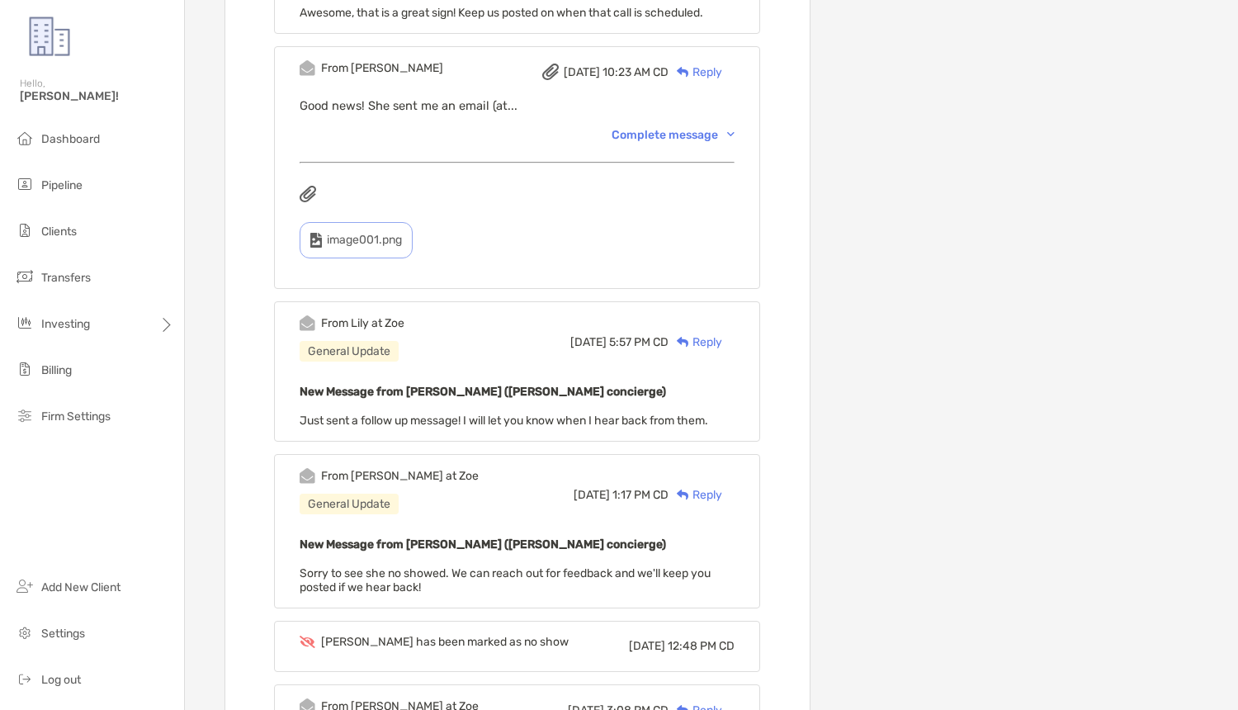
scroll to position [1488, 0]
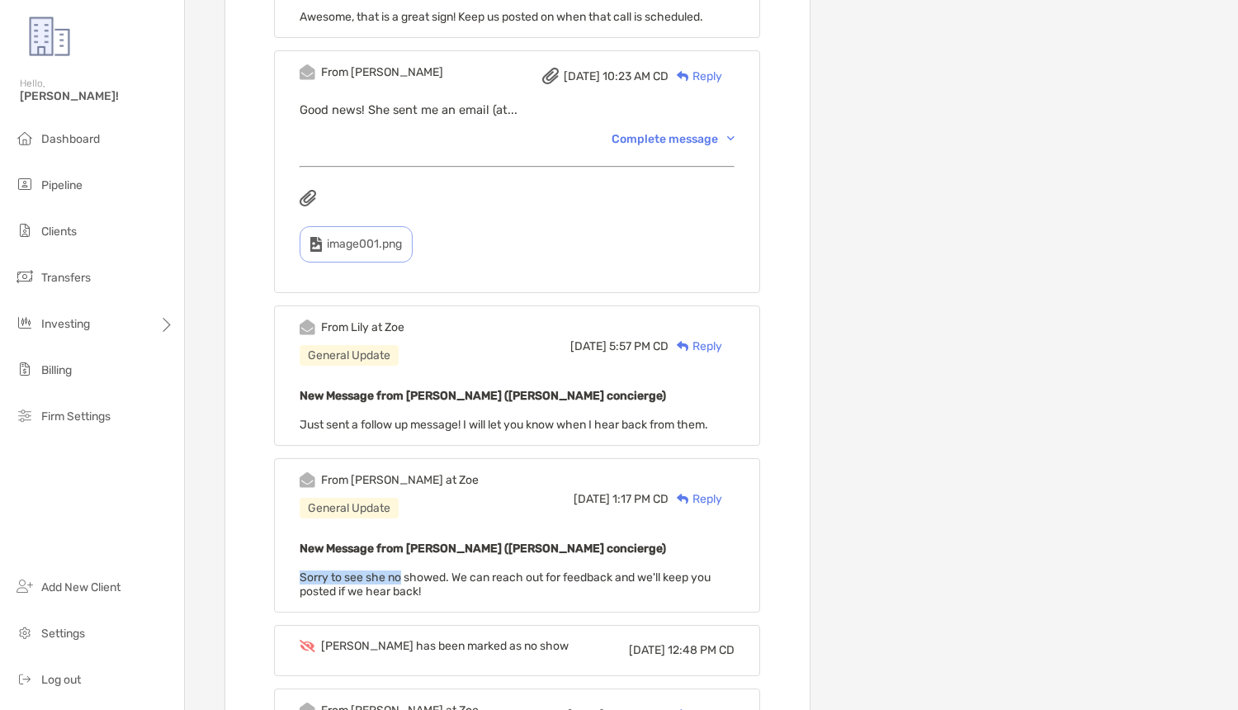
drag, startPoint x: 400, startPoint y: 562, endPoint x: 457, endPoint y: 561, distance: 57.0
click at [457, 570] on span "Sorry to see she no showed. We can reach out for feedback and we'll keep you po…" at bounding box center [505, 584] width 411 height 28
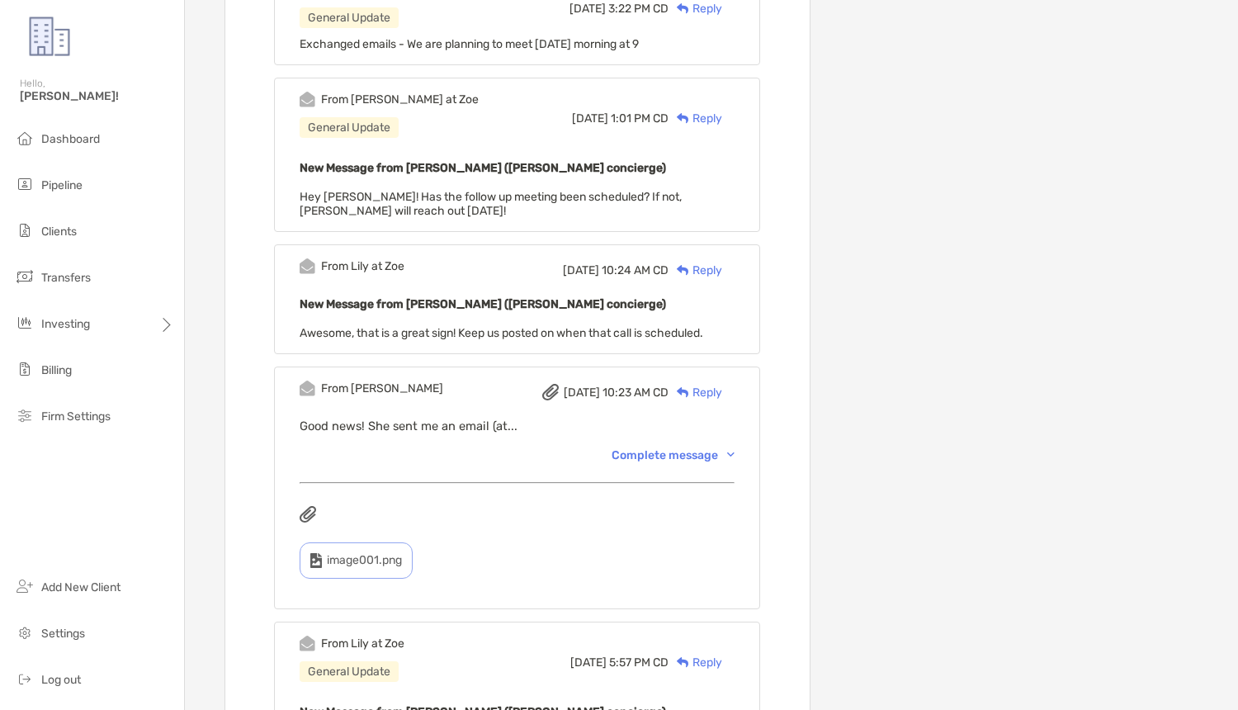
scroll to position [1158, 0]
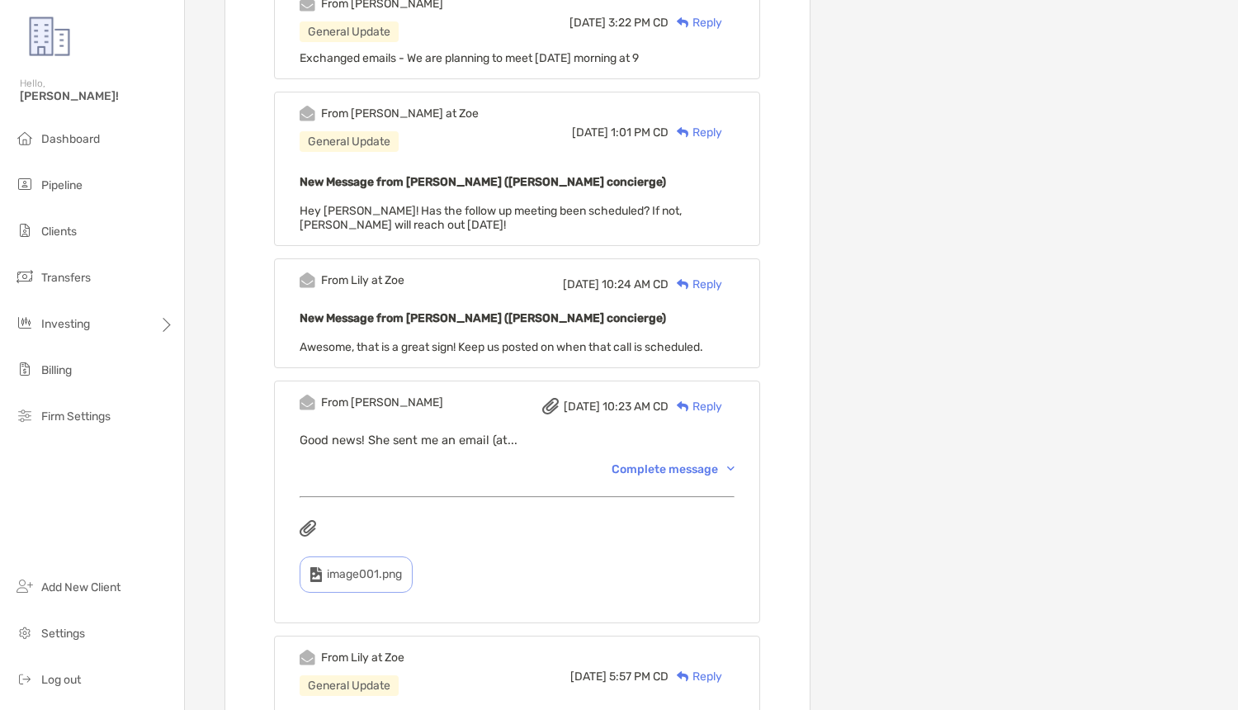
click at [650, 481] on div "From Brad Wed, Sep 24 10:23 AM CD Reply Good news! She sent me an email (at... …" at bounding box center [517, 502] width 486 height 243
click at [643, 472] on div "From Brad Wed, Sep 24 10:23 AM CD Reply Good news! She sent me an email (at... …" at bounding box center [517, 502] width 486 height 243
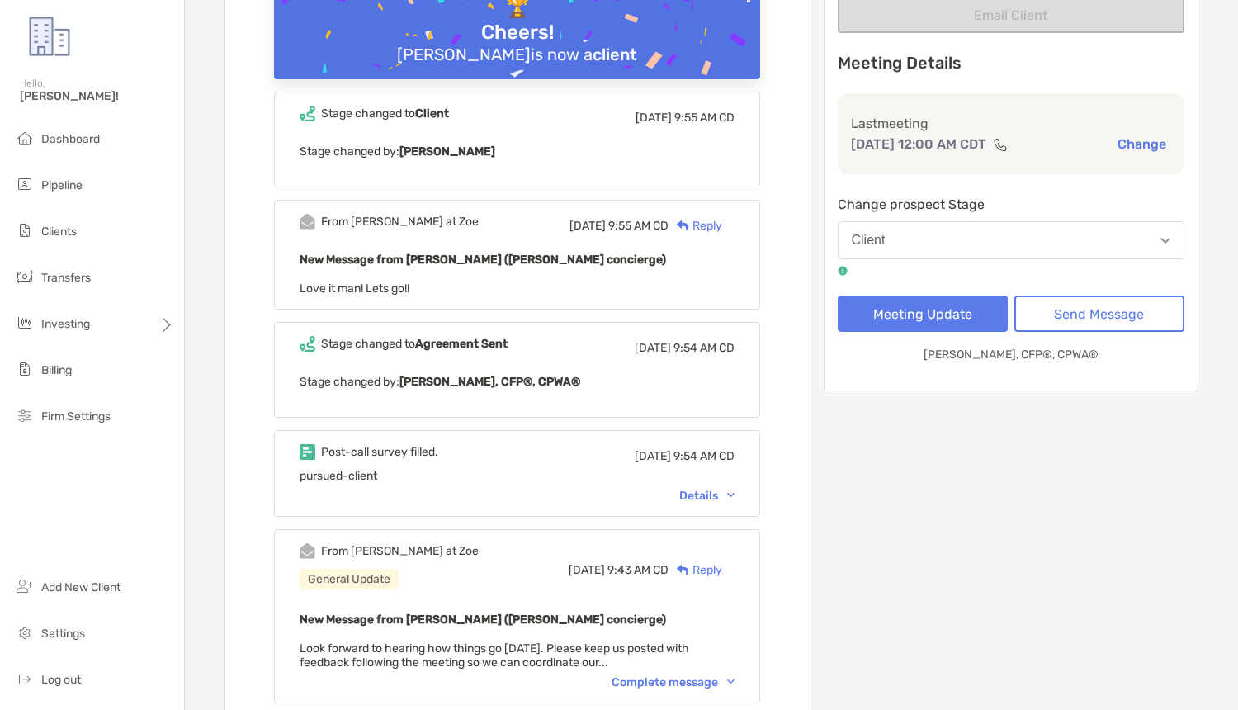
scroll to position [199, 0]
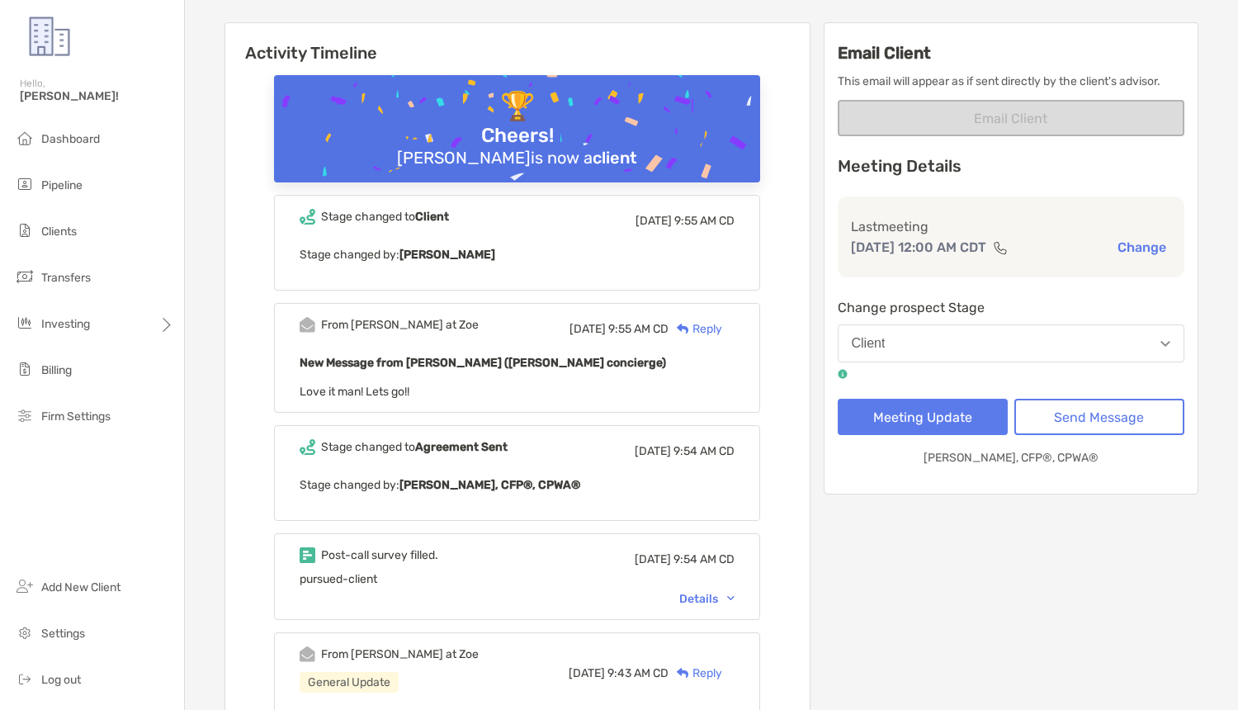
click at [692, 593] on div "Details" at bounding box center [706, 599] width 55 height 14
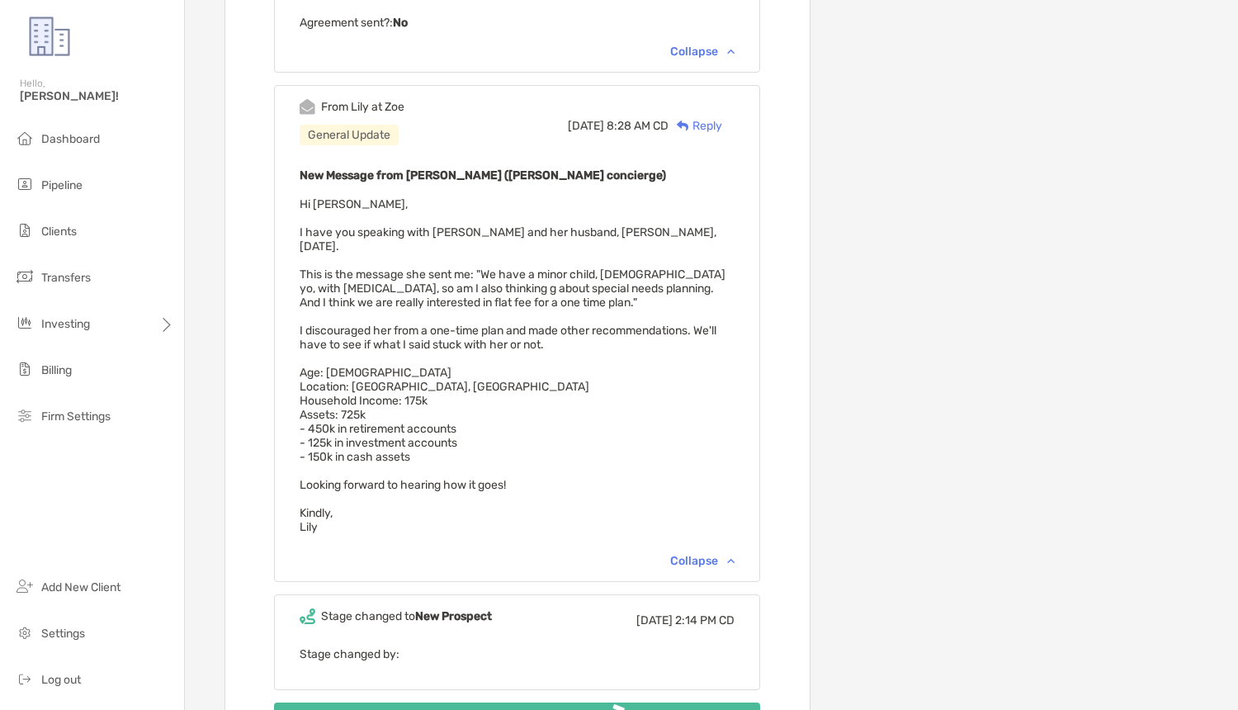
scroll to position [8713, 0]
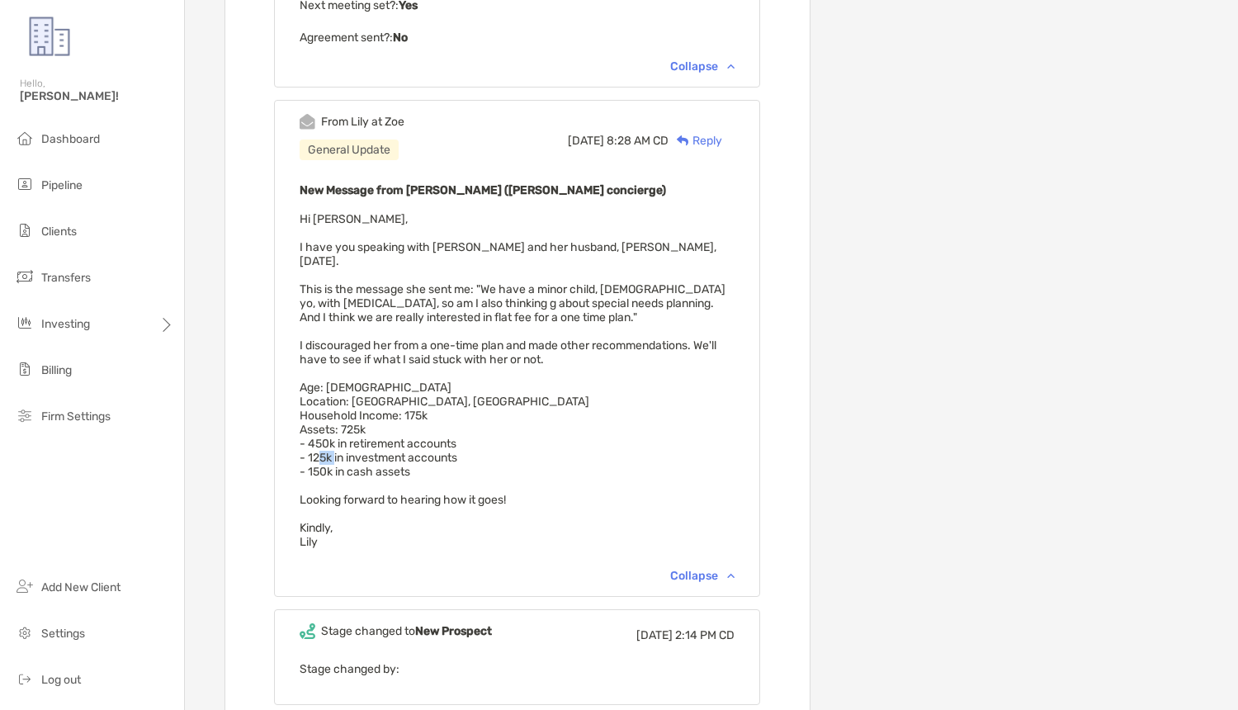
drag, startPoint x: 329, startPoint y: 350, endPoint x: 310, endPoint y: 348, distance: 19.1
click at [310, 348] on span "Hi Brad, I have you speaking with Miranda Martinez and her husband, Franco Barc…" at bounding box center [513, 380] width 426 height 337
click at [329, 336] on span "Hi Brad, I have you speaking with Miranda Martinez and her husband, Franco Barc…" at bounding box center [513, 380] width 426 height 337
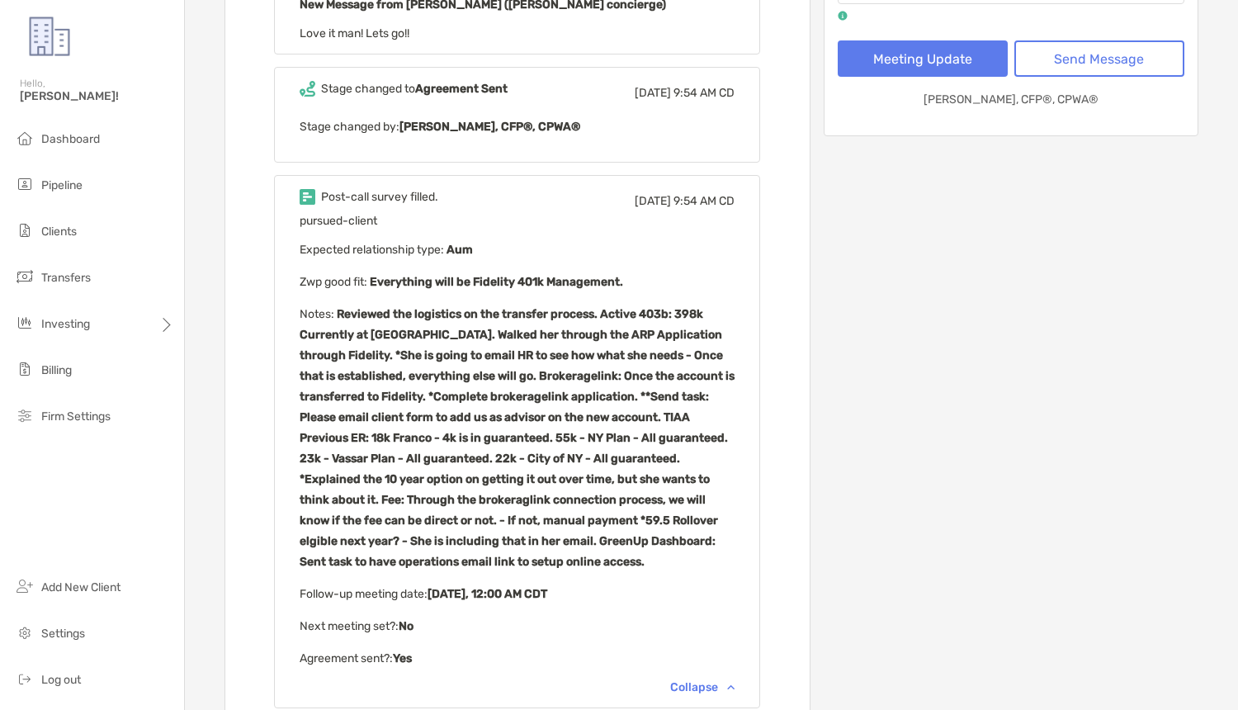
scroll to position [0, 0]
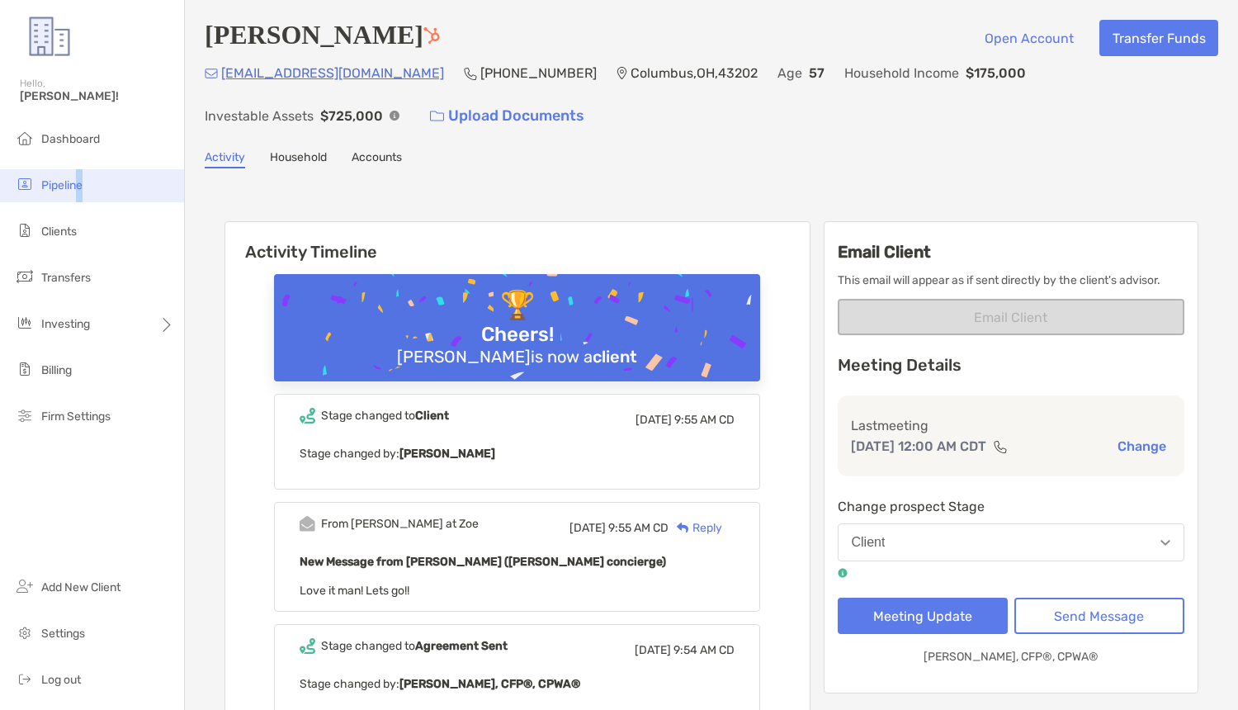
drag, startPoint x: 86, startPoint y: 183, endPoint x: 76, endPoint y: 183, distance: 9.9
click at [76, 183] on li "Pipeline" at bounding box center [92, 185] width 184 height 33
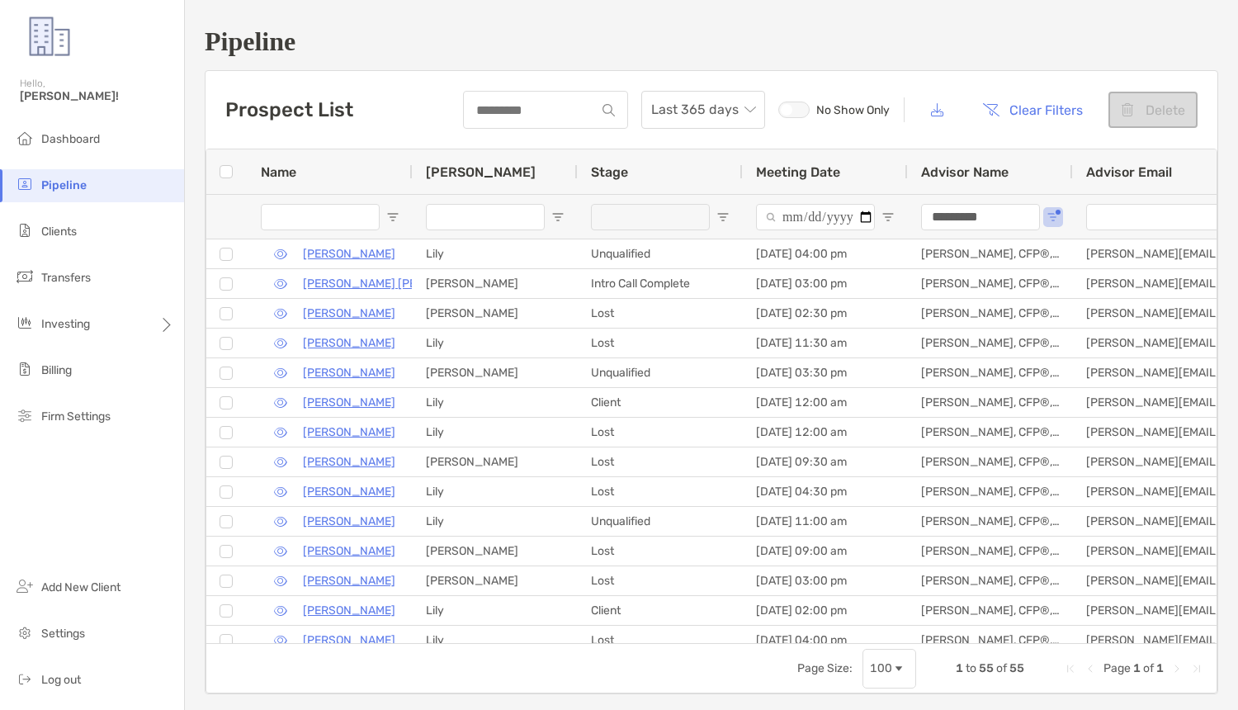
click at [433, 119] on div "Prospect List Last 365 days No Show Only Clear Filters Delete" at bounding box center [712, 110] width 1012 height 78
click at [521, 99] on div at bounding box center [545, 110] width 165 height 38
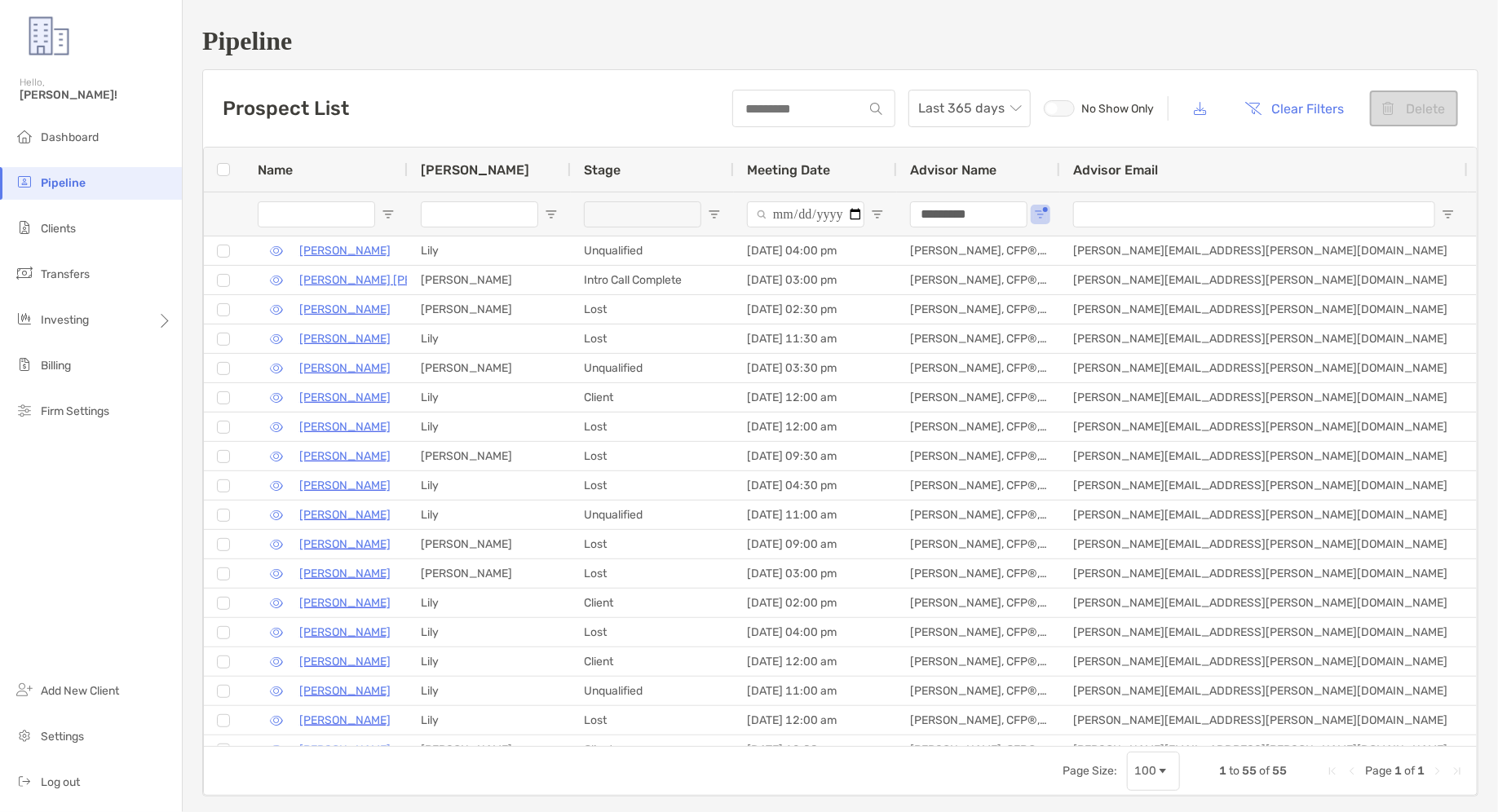
click at [41, 30] on img at bounding box center [48, 36] width 58 height 58
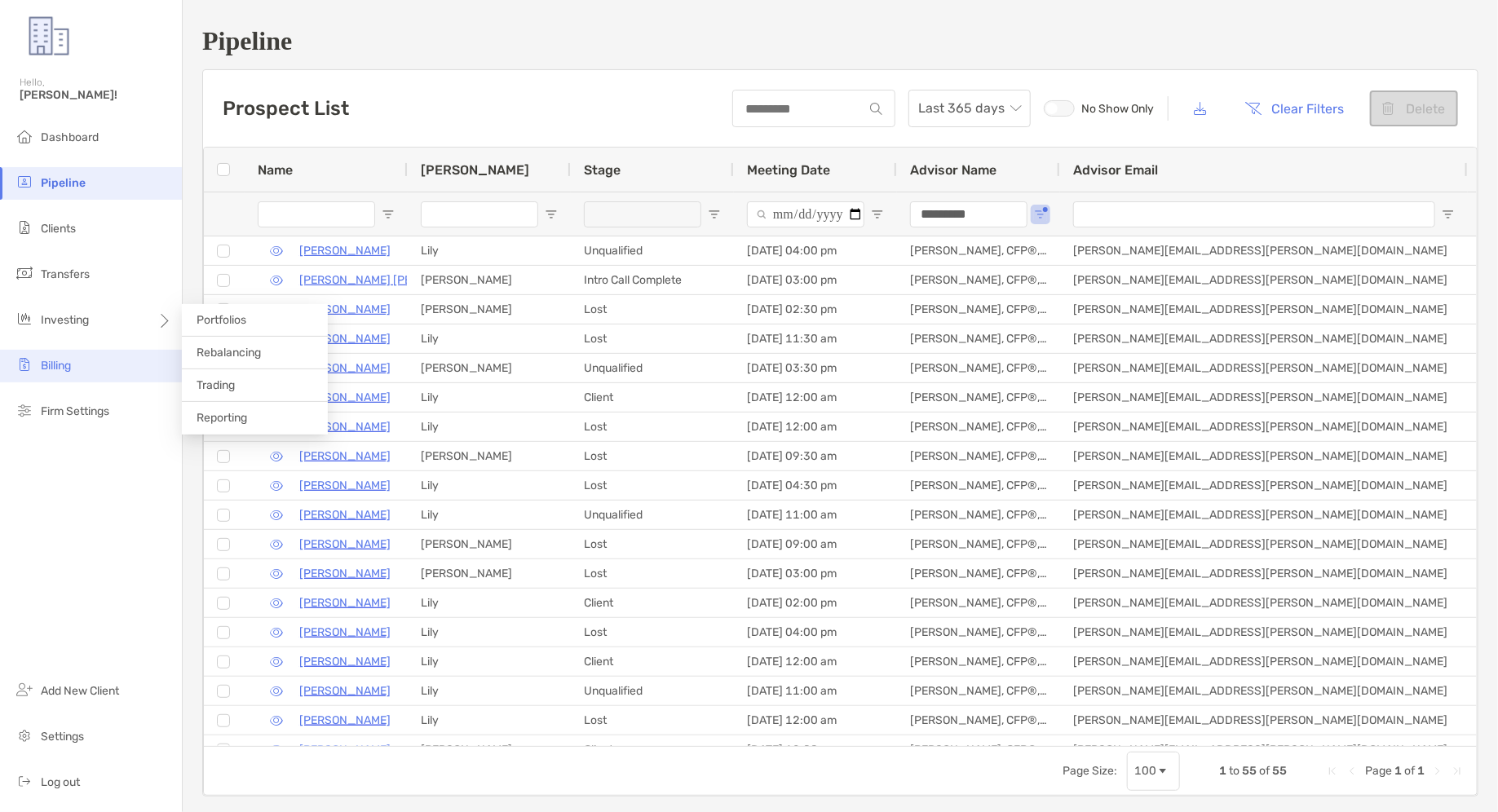
click at [72, 373] on li "Billing" at bounding box center [91, 365] width 182 height 33
click at [63, 353] on li "Billing" at bounding box center [91, 365] width 182 height 33
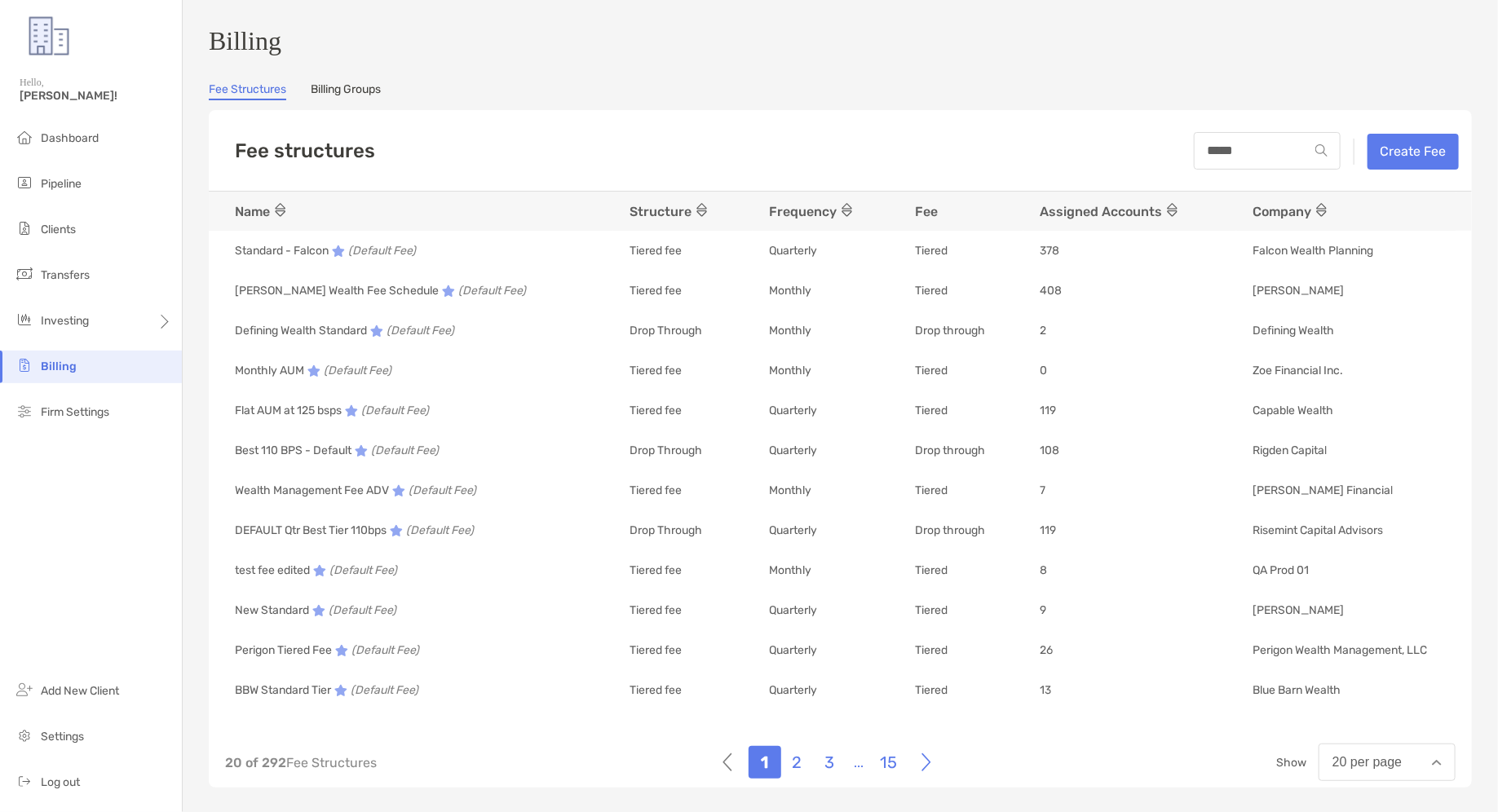
type input "*****"
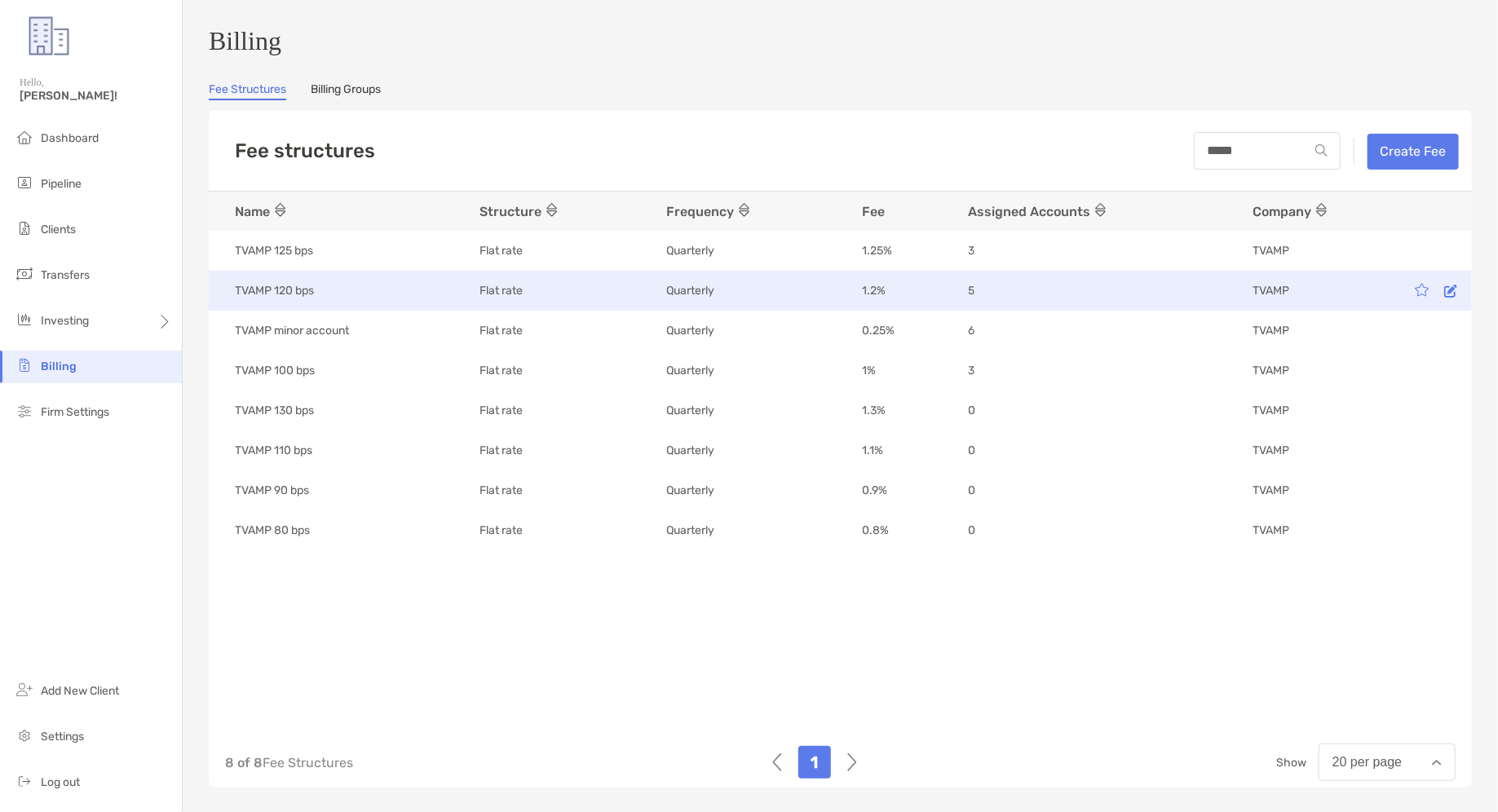
click at [1457, 296] on icon at bounding box center [1451, 290] width 13 height 14
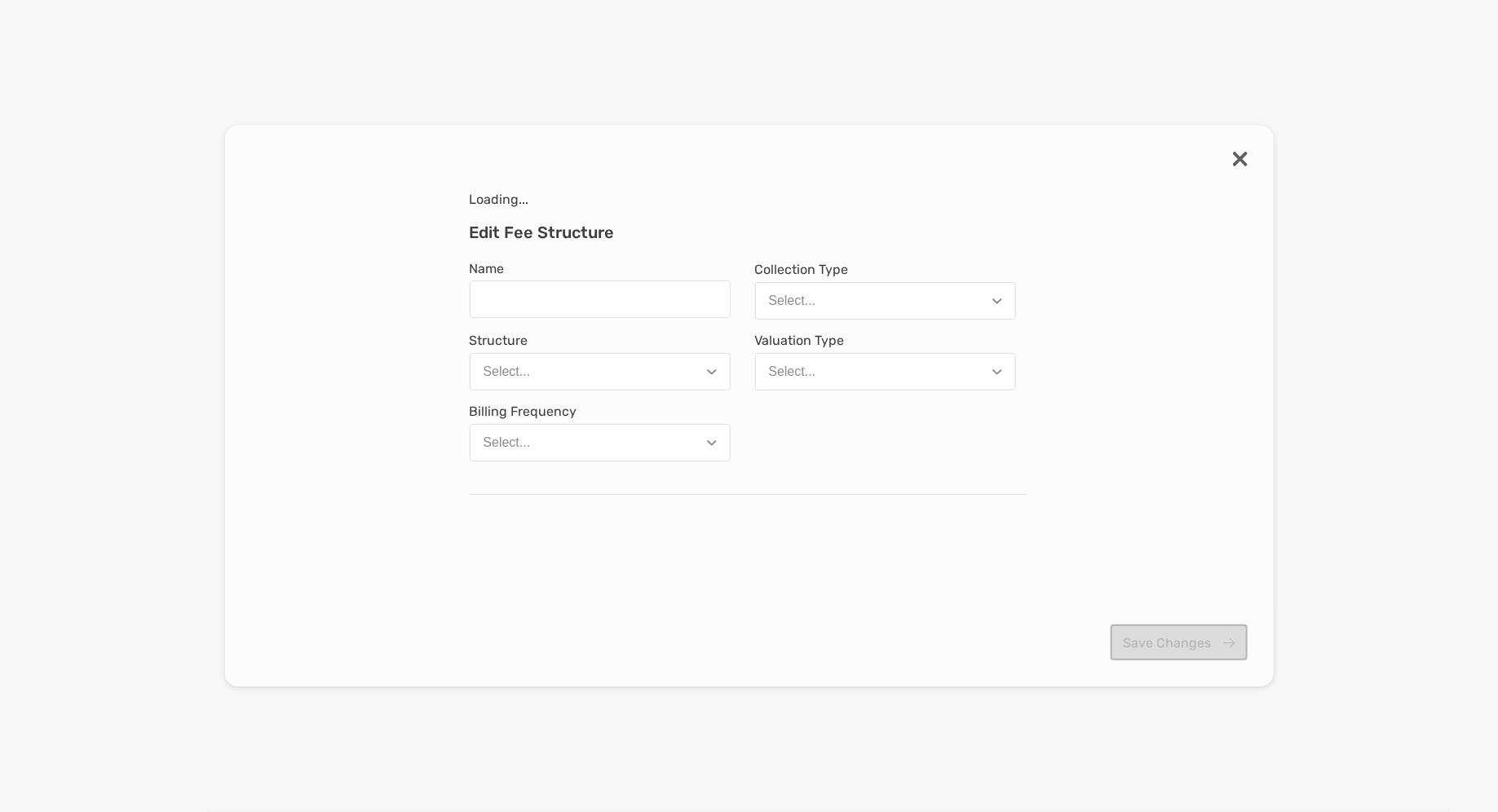
type input "**********"
